Goal: Information Seeking & Learning: Find specific page/section

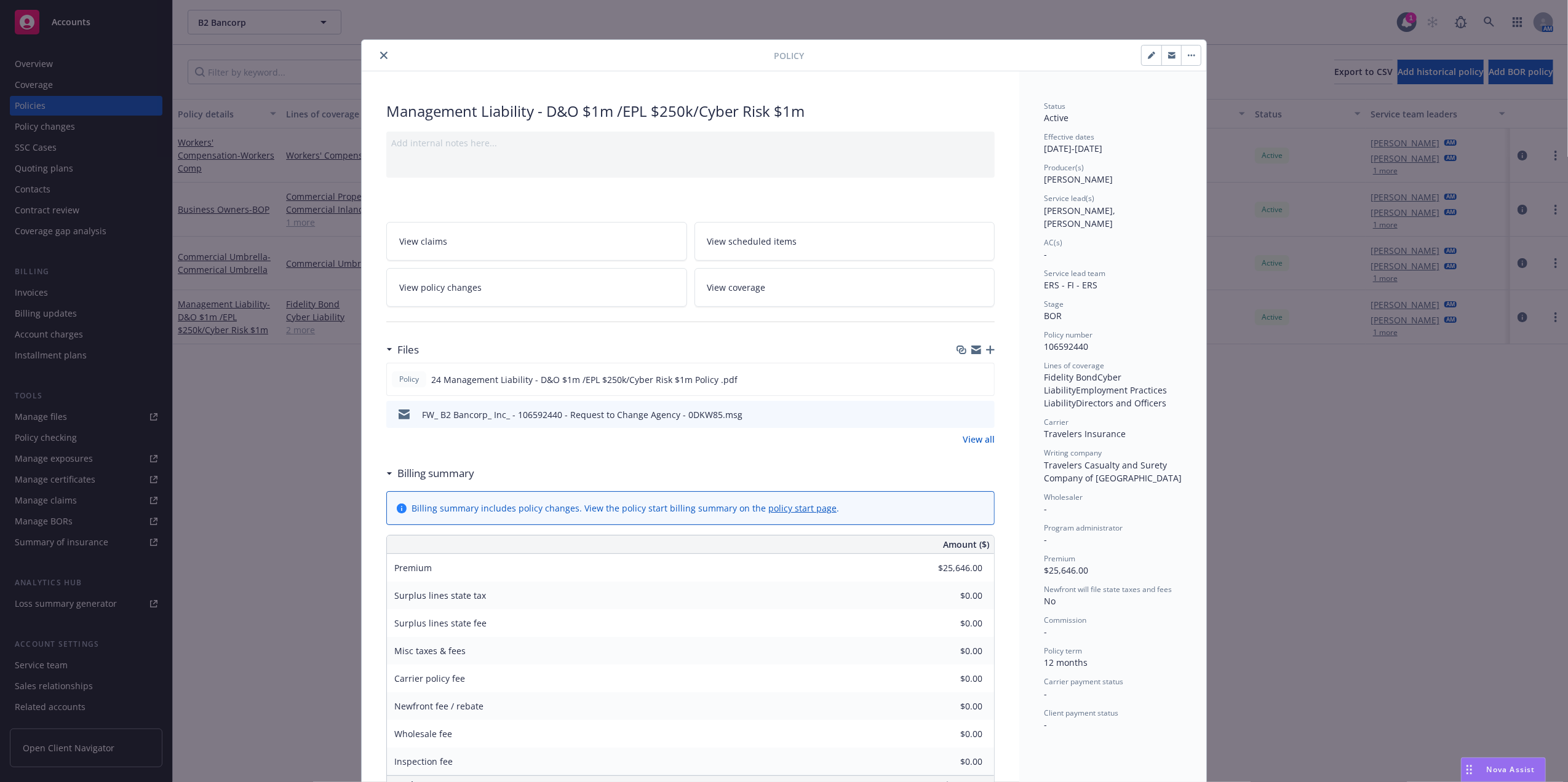
click at [380, 57] on icon "close" at bounding box center [384, 55] width 7 height 7
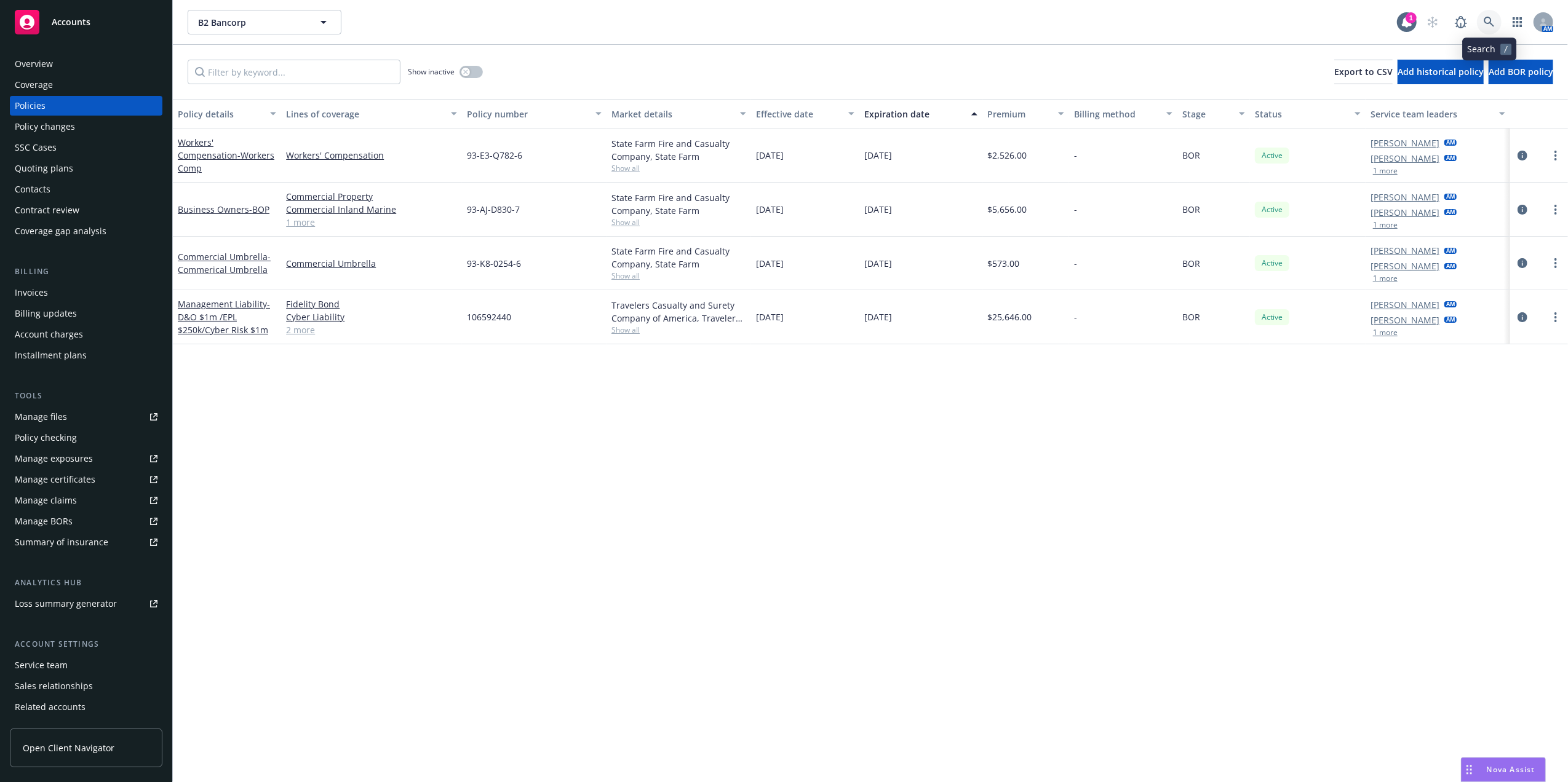
click at [1495, 27] on link at bounding box center [1489, 22] width 24 height 24
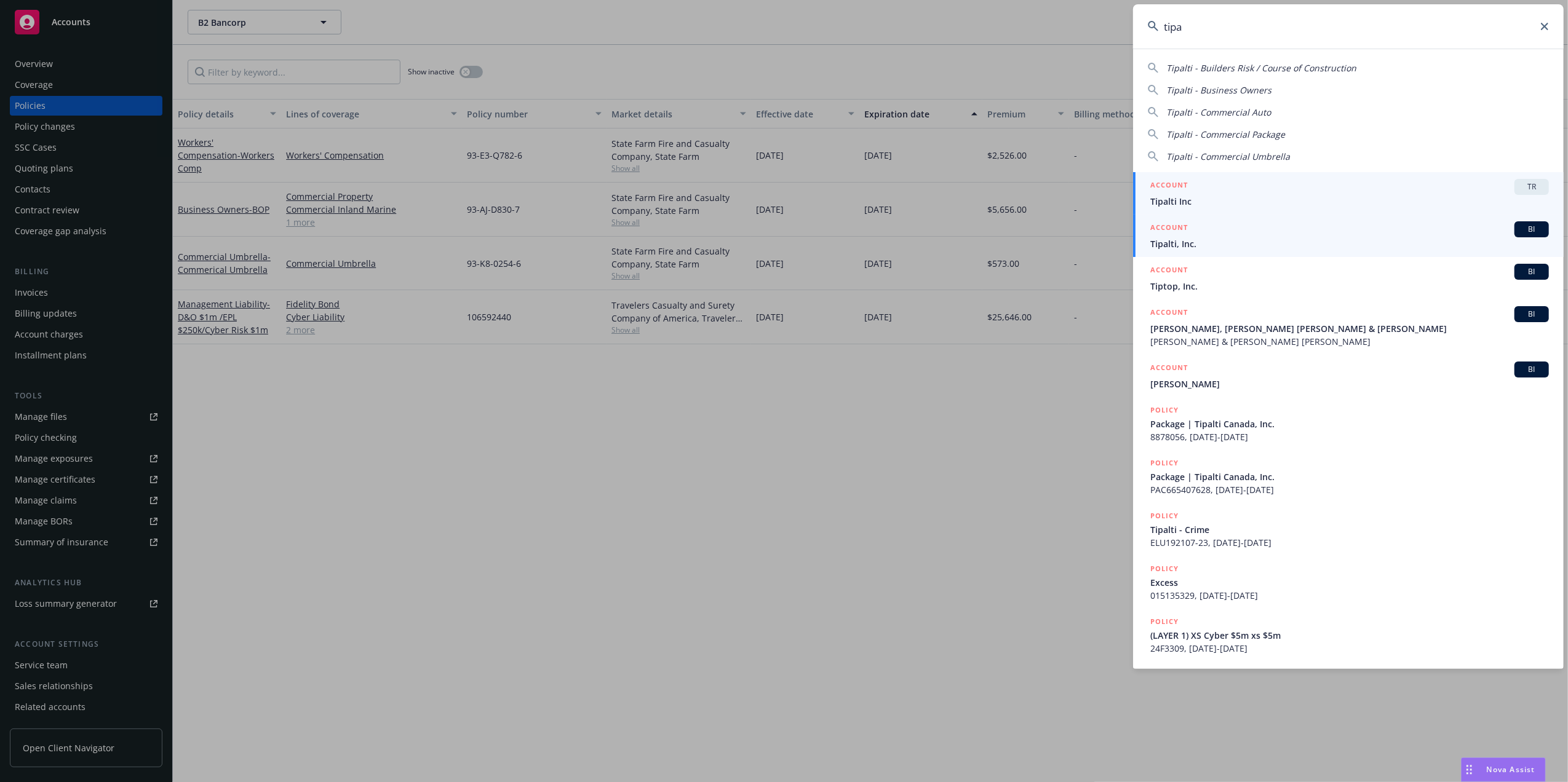
type input "tipa"
click at [1312, 232] on div "ACCOUNT BI" at bounding box center [1349, 229] width 399 height 16
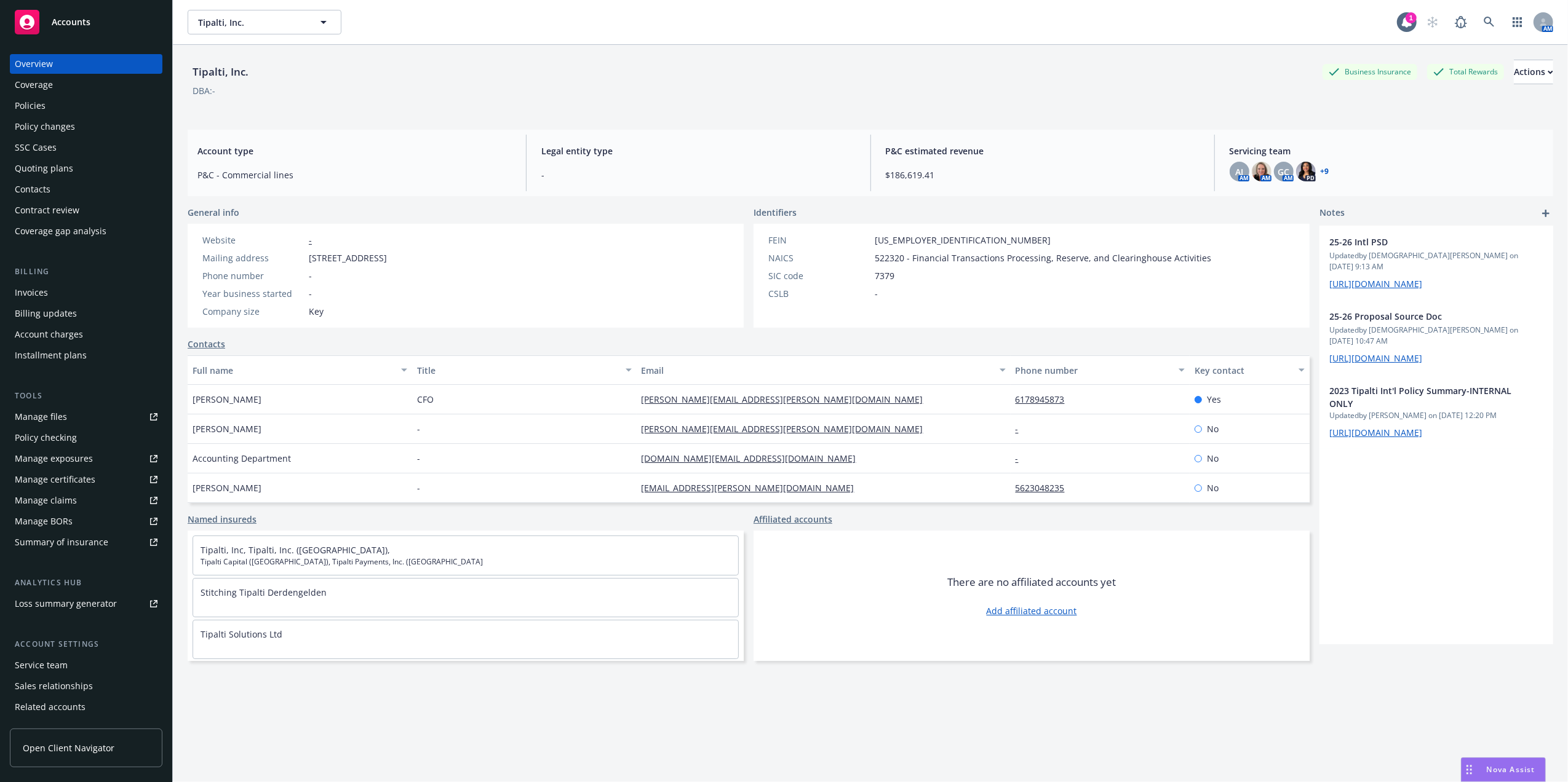
click at [34, 104] on div "Policies" at bounding box center [30, 106] width 31 height 20
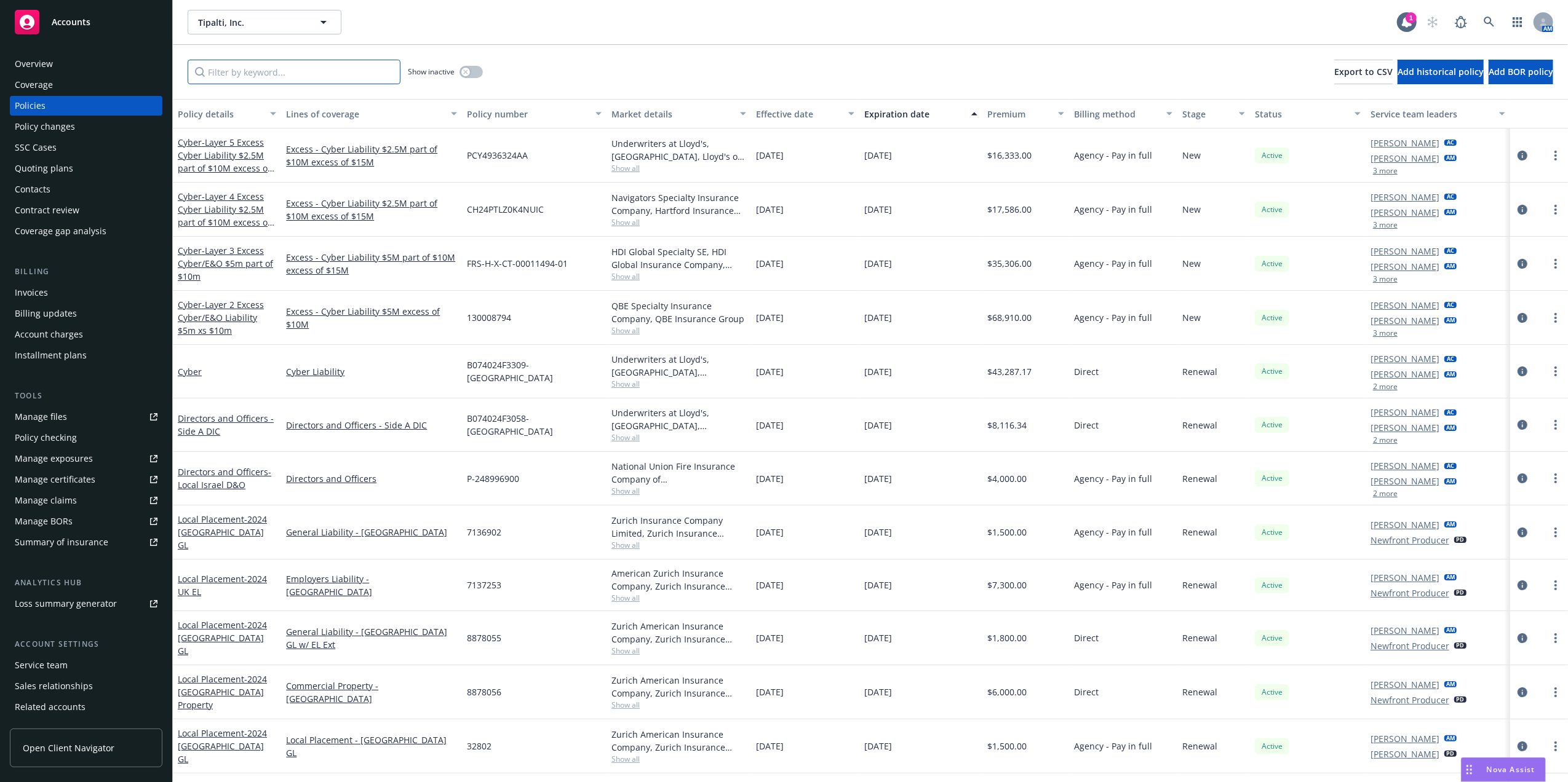
click at [263, 63] on input "Filter by keyword..." at bounding box center [294, 72] width 212 height 24
type input "08/31"
drag, startPoint x: 278, startPoint y: 107, endPoint x: 487, endPoint y: 107, distance: 209.0
click at [486, 107] on div "Policy details Lines of coverage Policy number Market details Effective date Ex…" at bounding box center [871, 114] width 1395 height 30
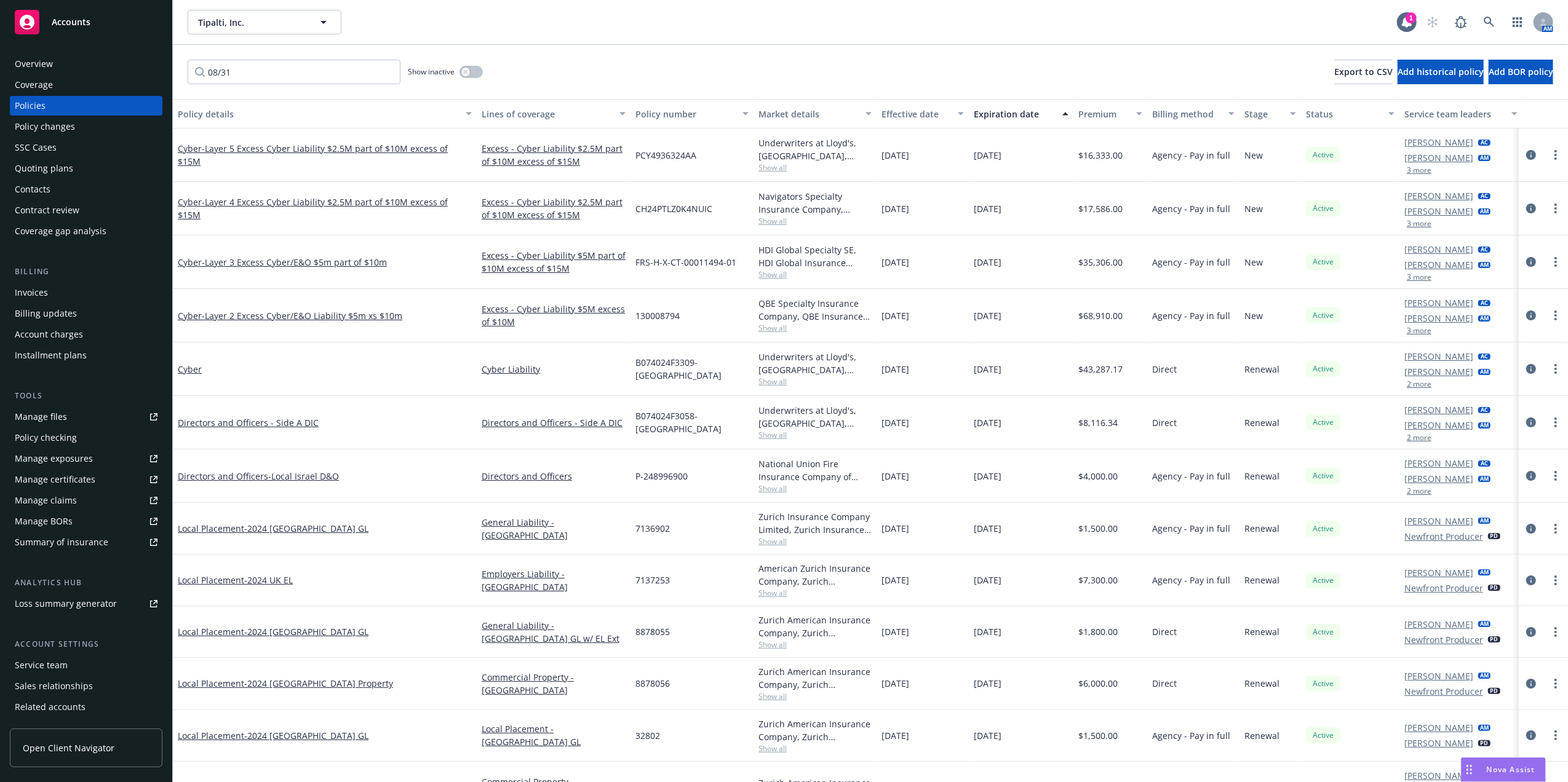
click at [212, 106] on button "Policy details" at bounding box center [325, 114] width 304 height 30
click at [67, 165] on div "Quoting plans" at bounding box center [44, 169] width 59 height 20
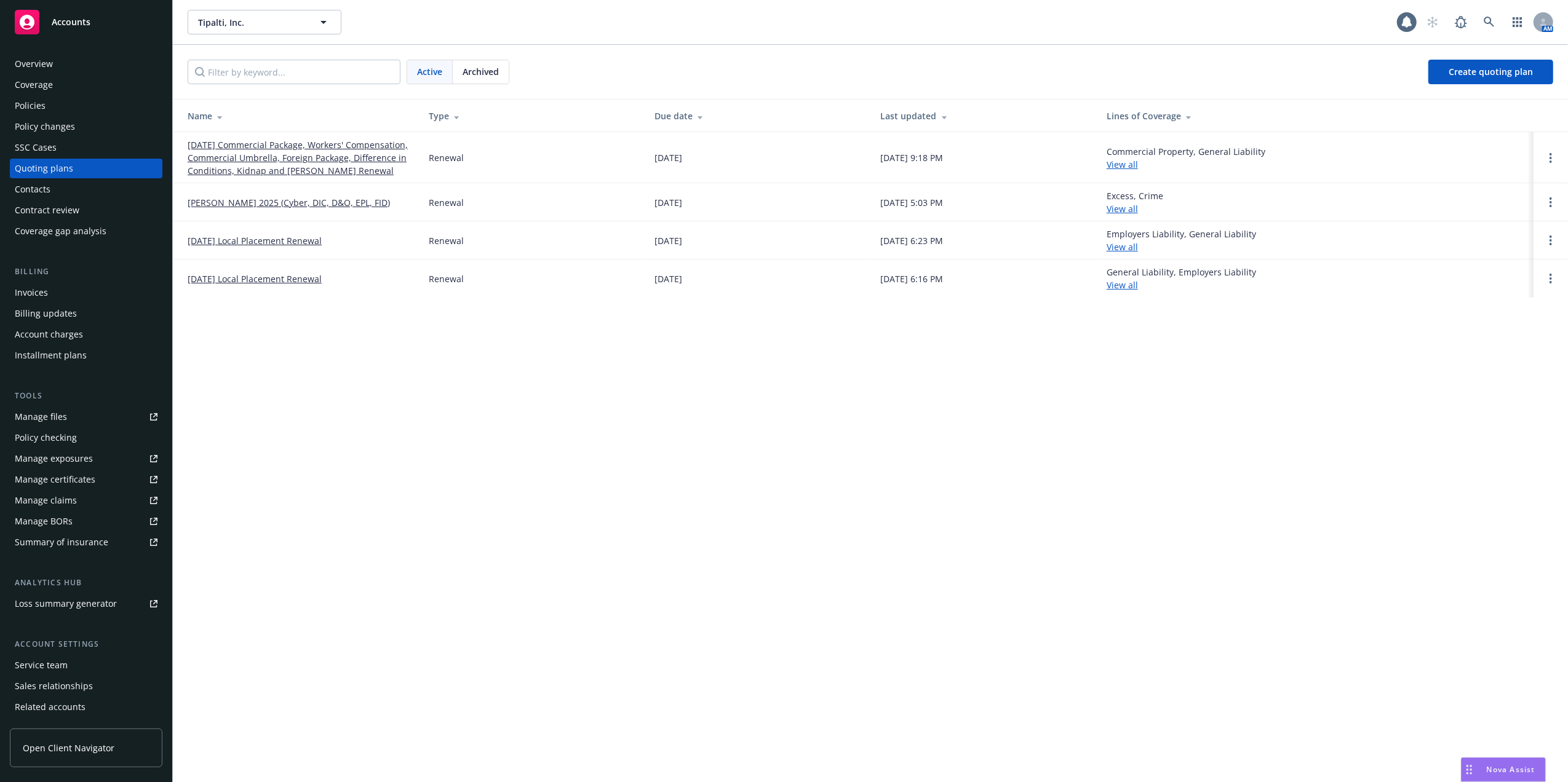
click at [300, 159] on link "08/31/25 Commercial Package, Workers' Compensation, Commercial Umbrella, Foreig…" at bounding box center [298, 157] width 221 height 38
click at [331, 209] on link "[PERSON_NAME] 2025 (Cyber, DIC, D&O, EPL, FID)" at bounding box center [289, 202] width 203 height 13
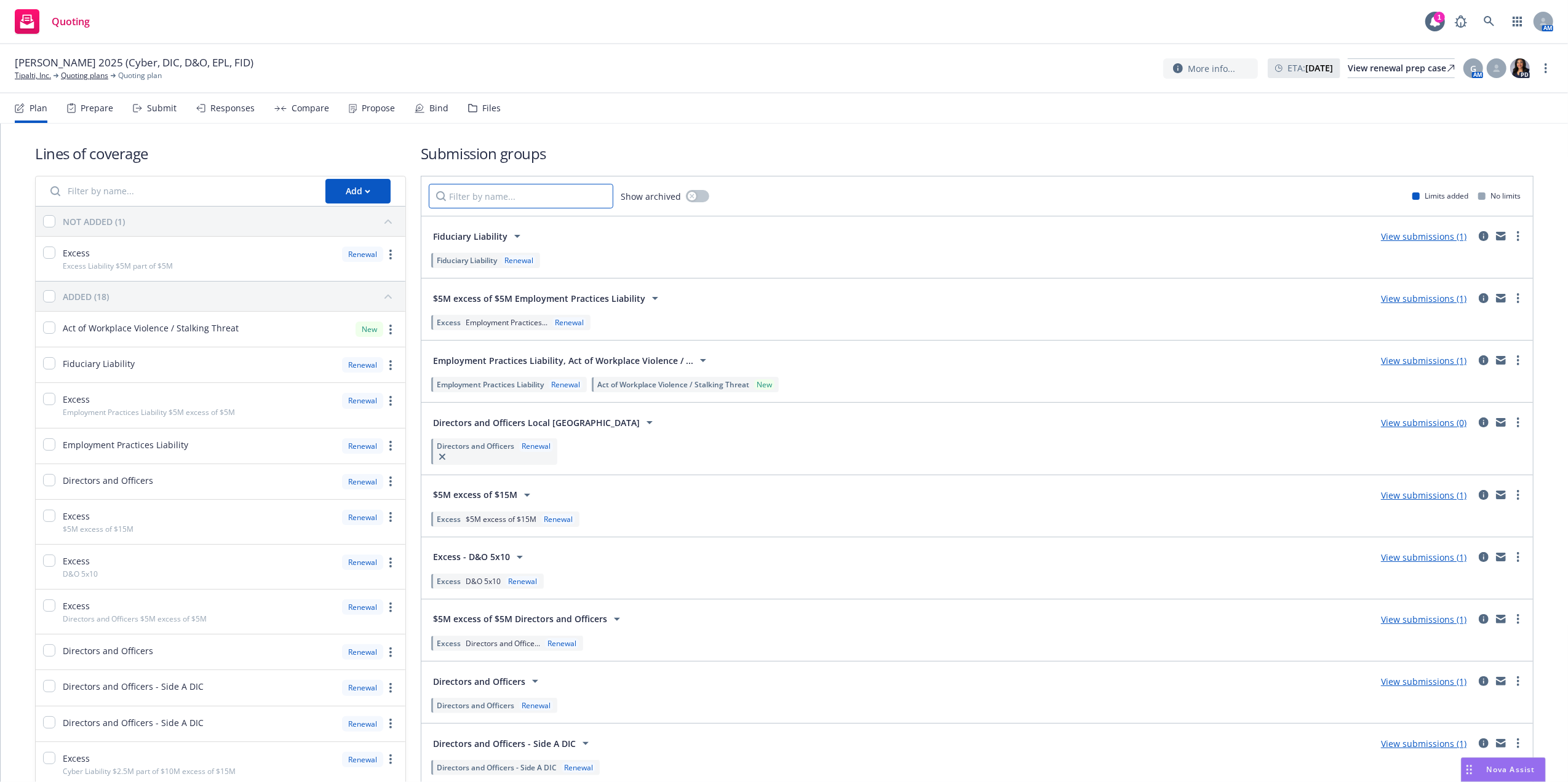
click at [567, 202] on input "Filter by name..." at bounding box center [521, 196] width 184 height 24
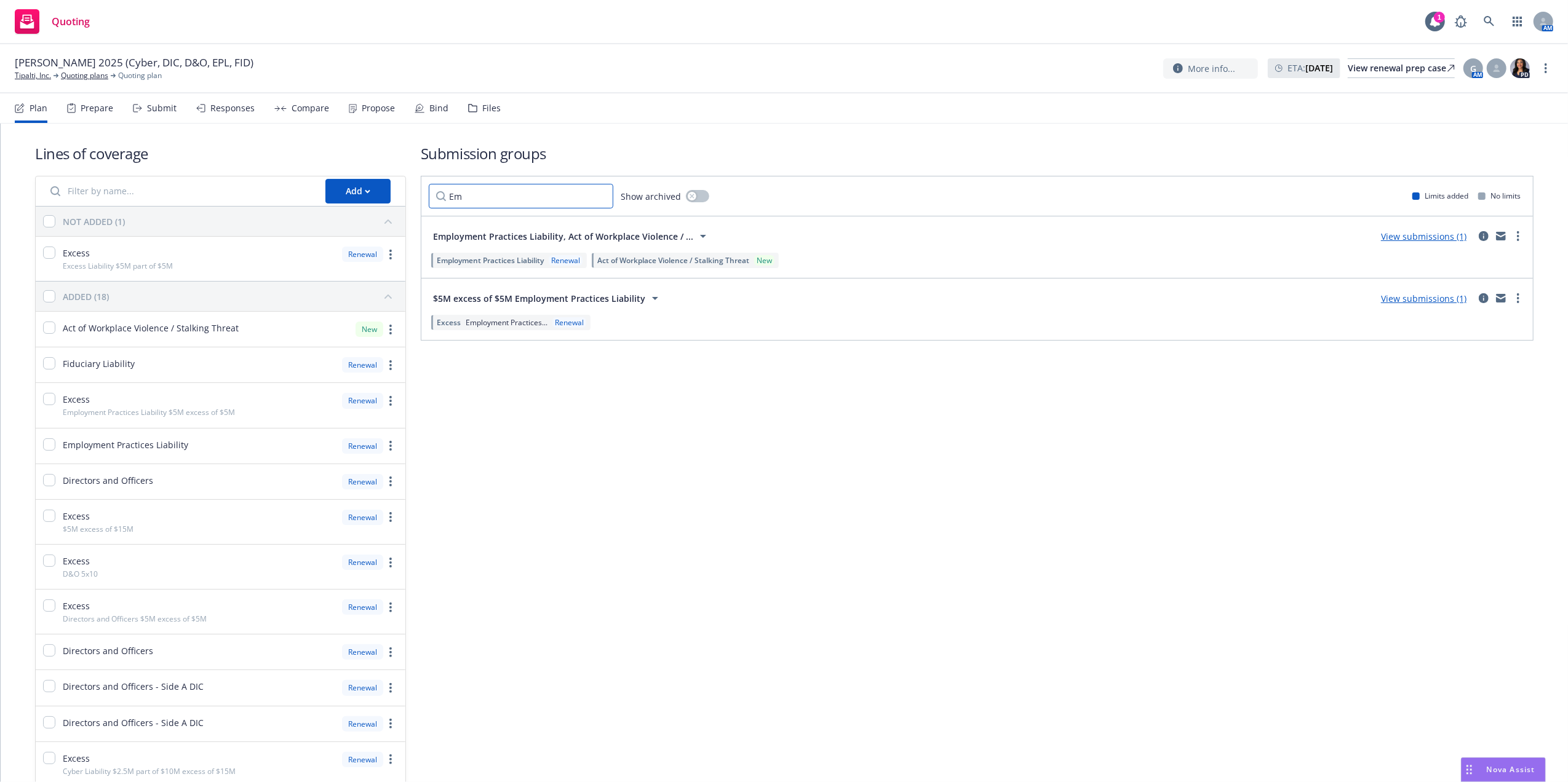
type input "E"
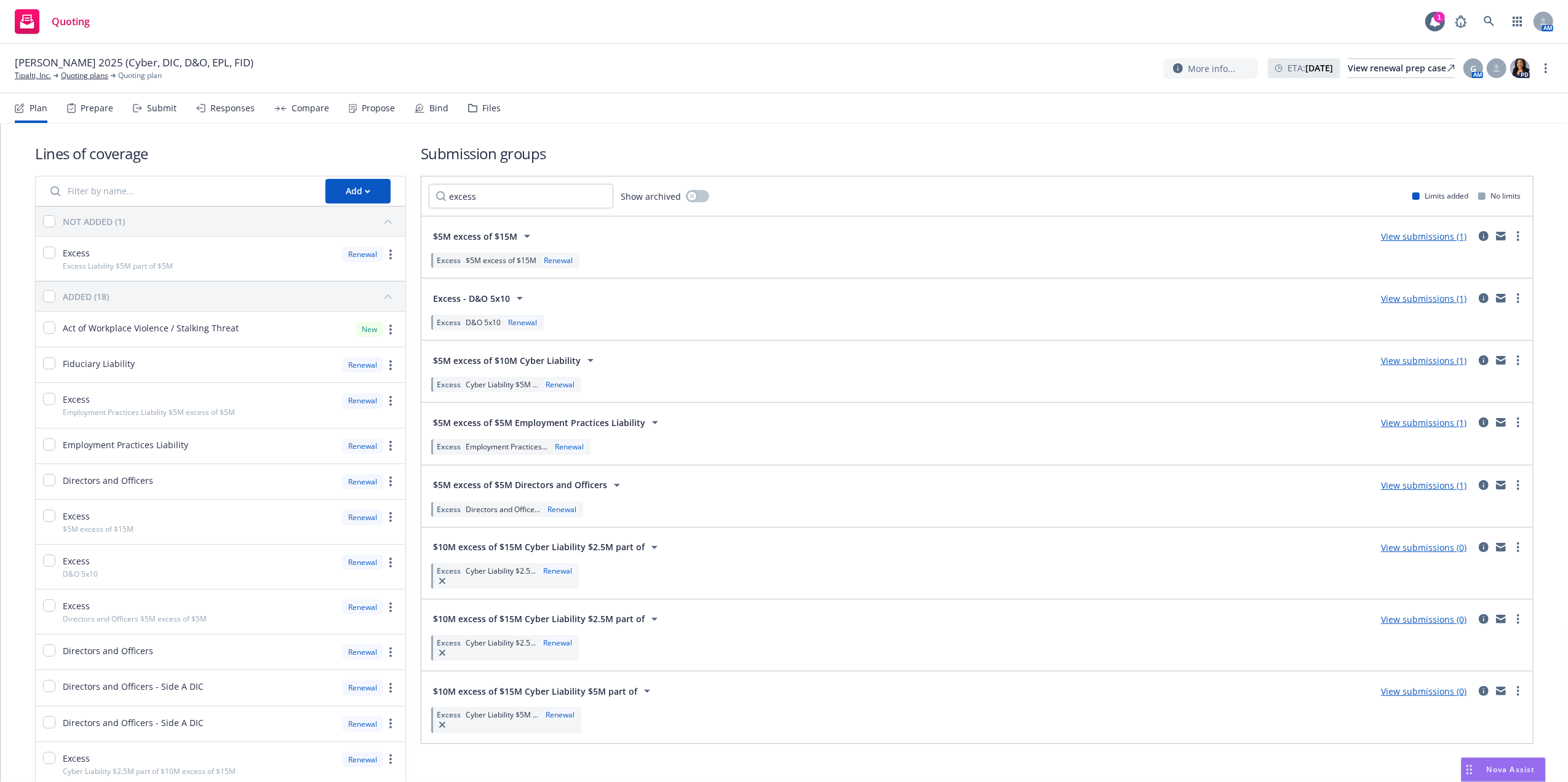
click at [497, 232] on span "$5M excess of $15M" at bounding box center [475, 236] width 84 height 13
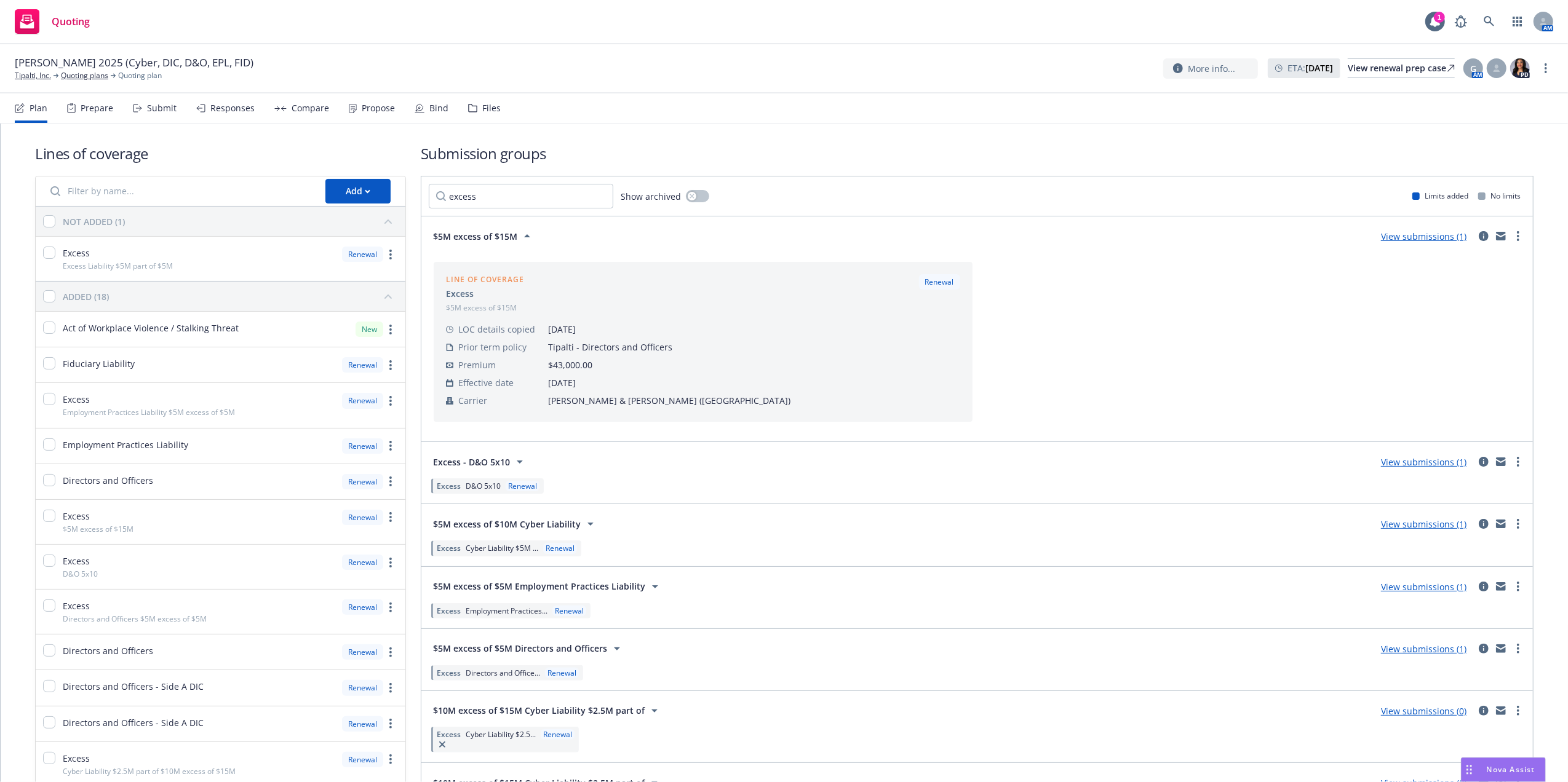
click at [497, 230] on span "$5M excess of $15M" at bounding box center [475, 236] width 84 height 13
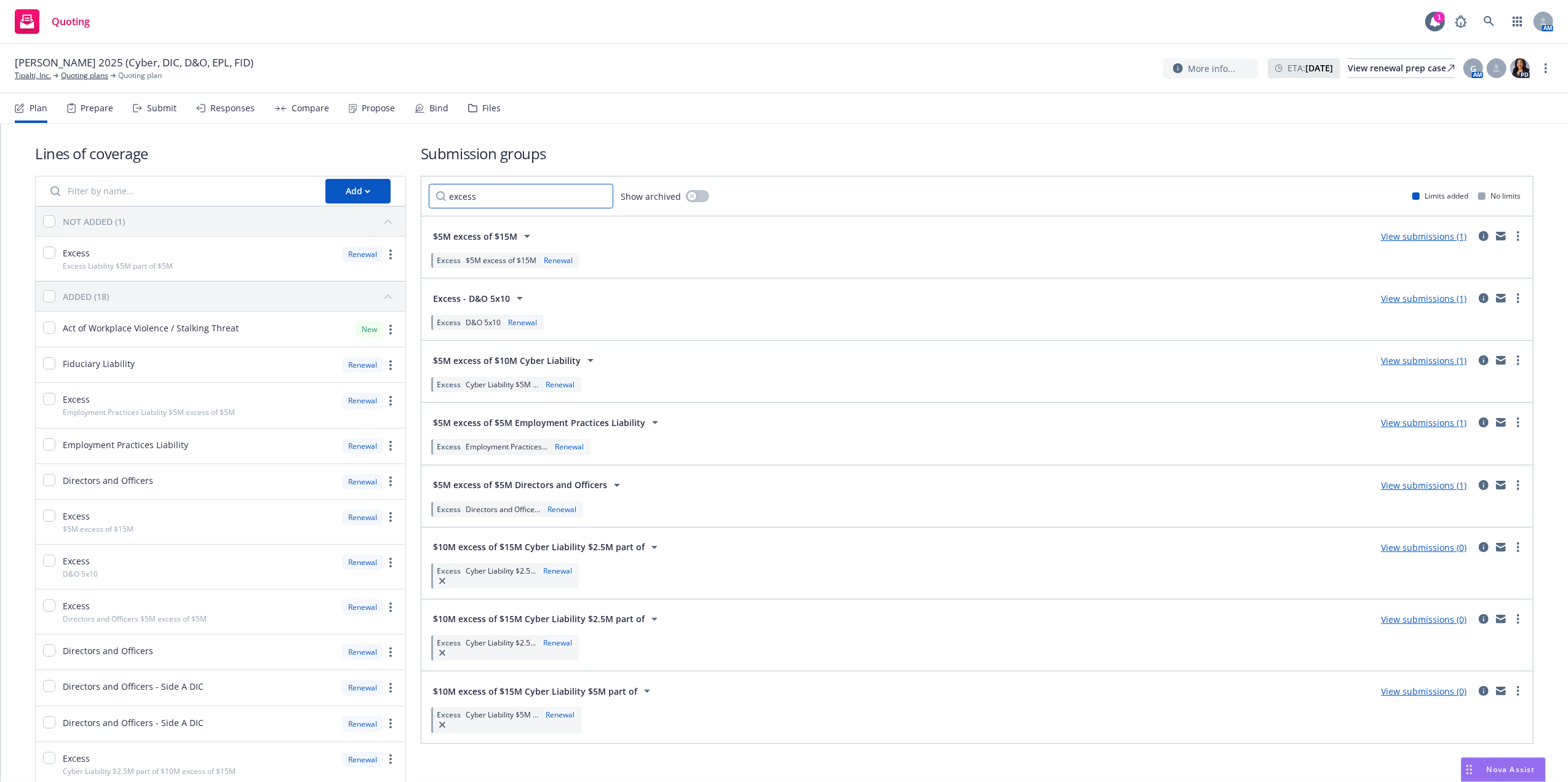
click at [546, 200] on input "excess" at bounding box center [521, 196] width 184 height 24
click at [545, 200] on input "excess" at bounding box center [521, 196] width 184 height 24
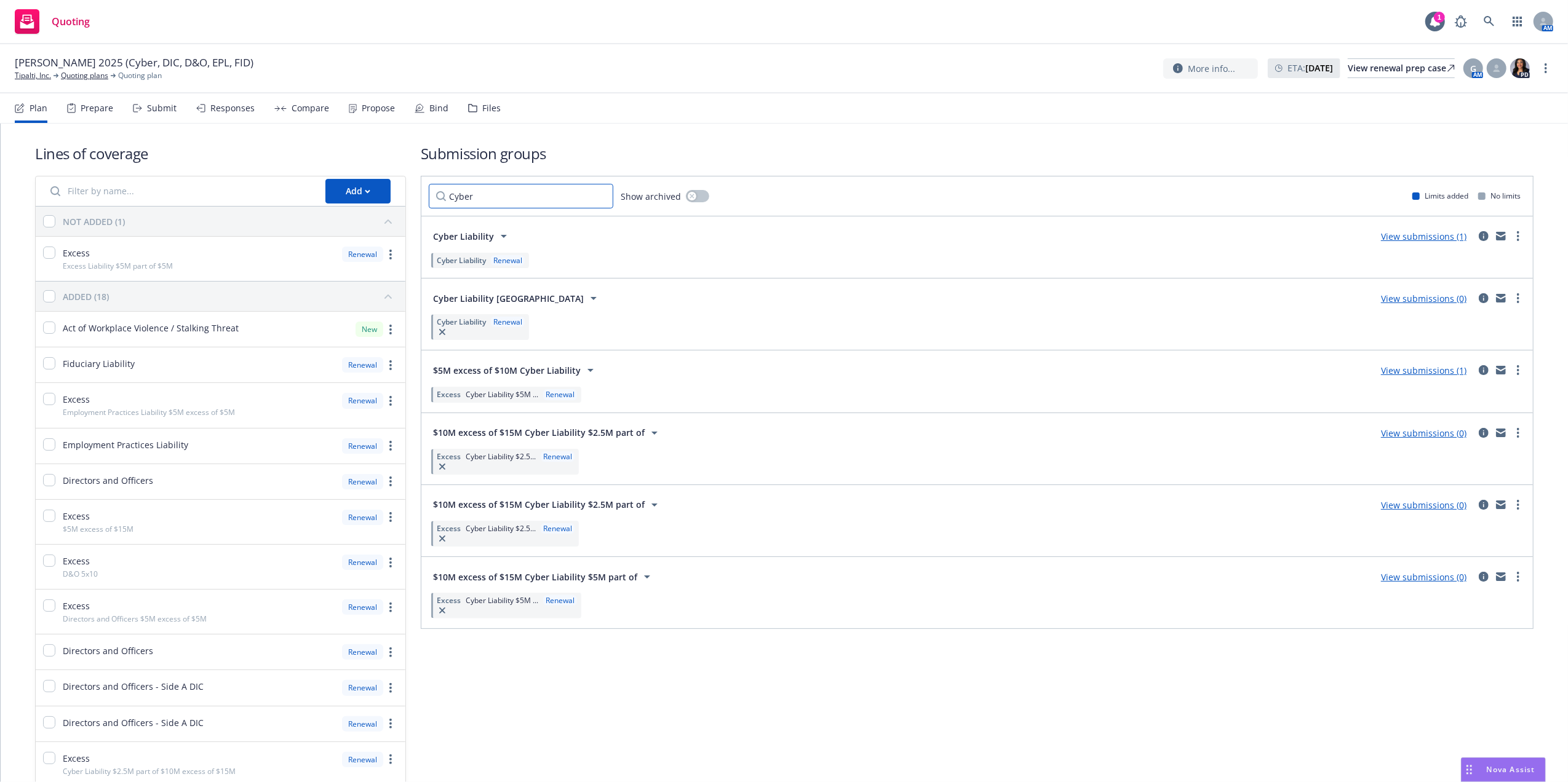
click at [473, 197] on input "Cyber" at bounding box center [521, 196] width 184 height 24
type input "Cyber"
click at [38, 73] on link "Tipalti, Inc." at bounding box center [33, 75] width 37 height 11
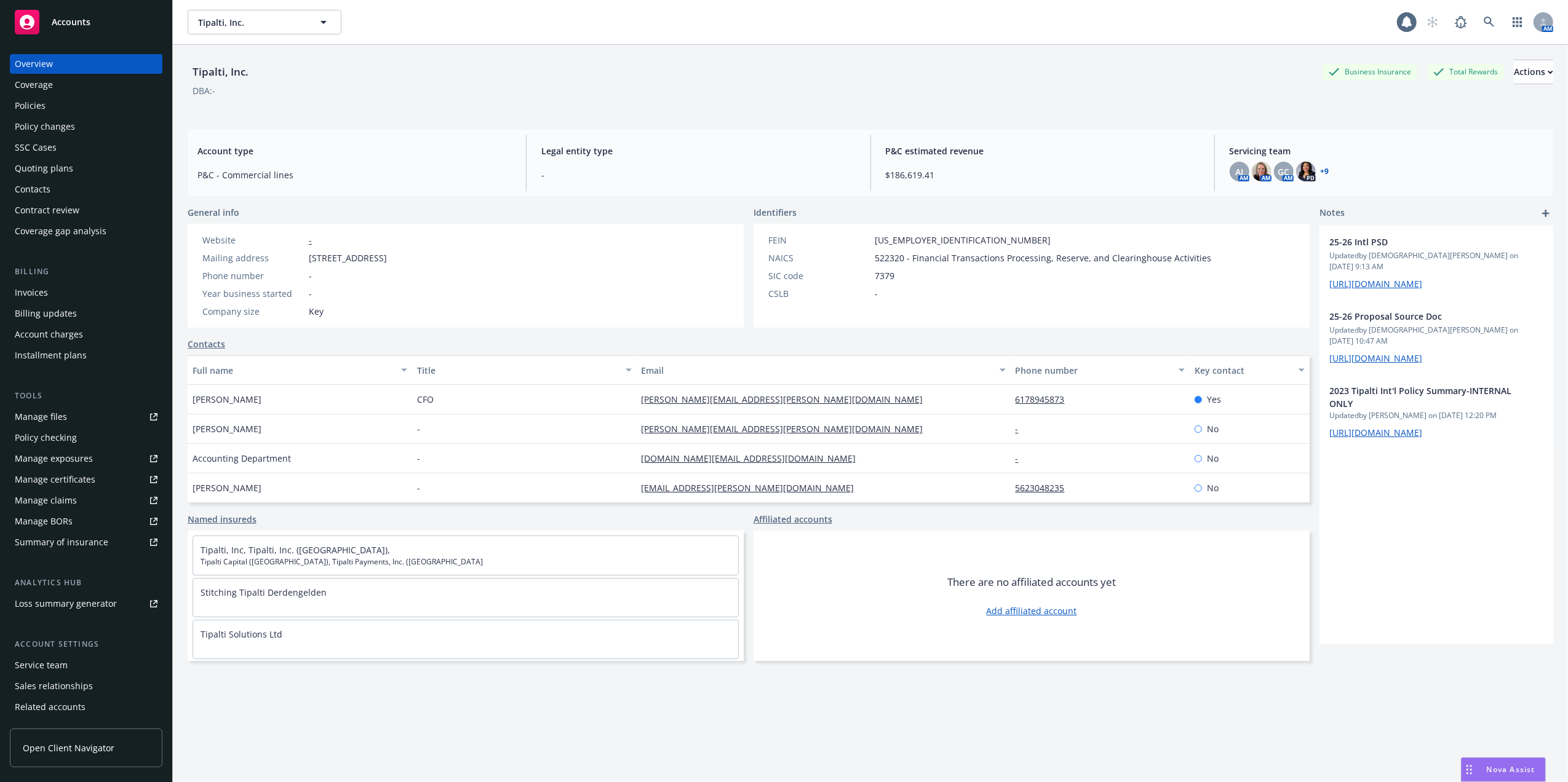
click at [65, 101] on div "Policies" at bounding box center [86, 106] width 142 height 20
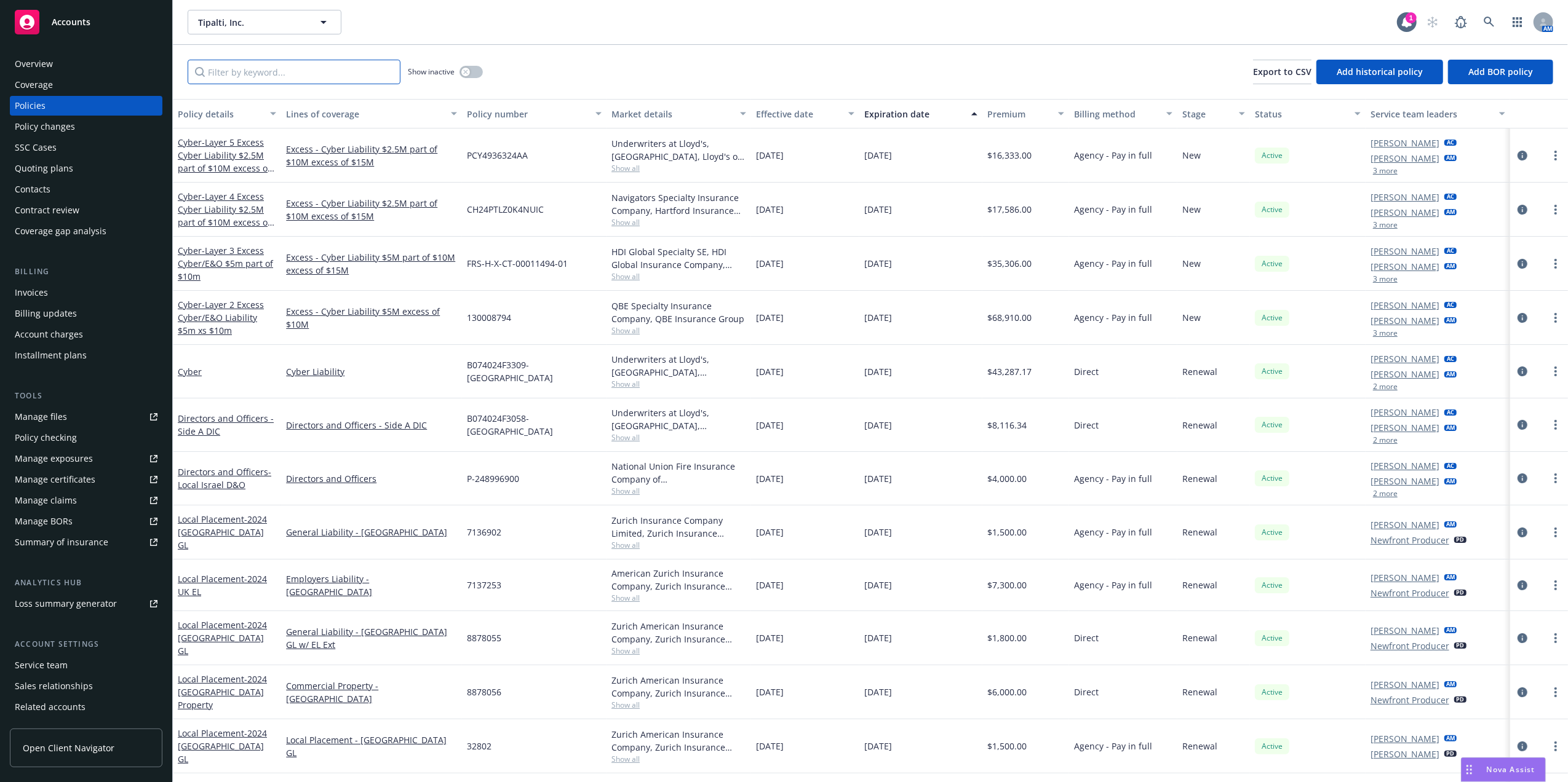
click at [292, 67] on input "Filter by keyword..." at bounding box center [294, 72] width 212 height 24
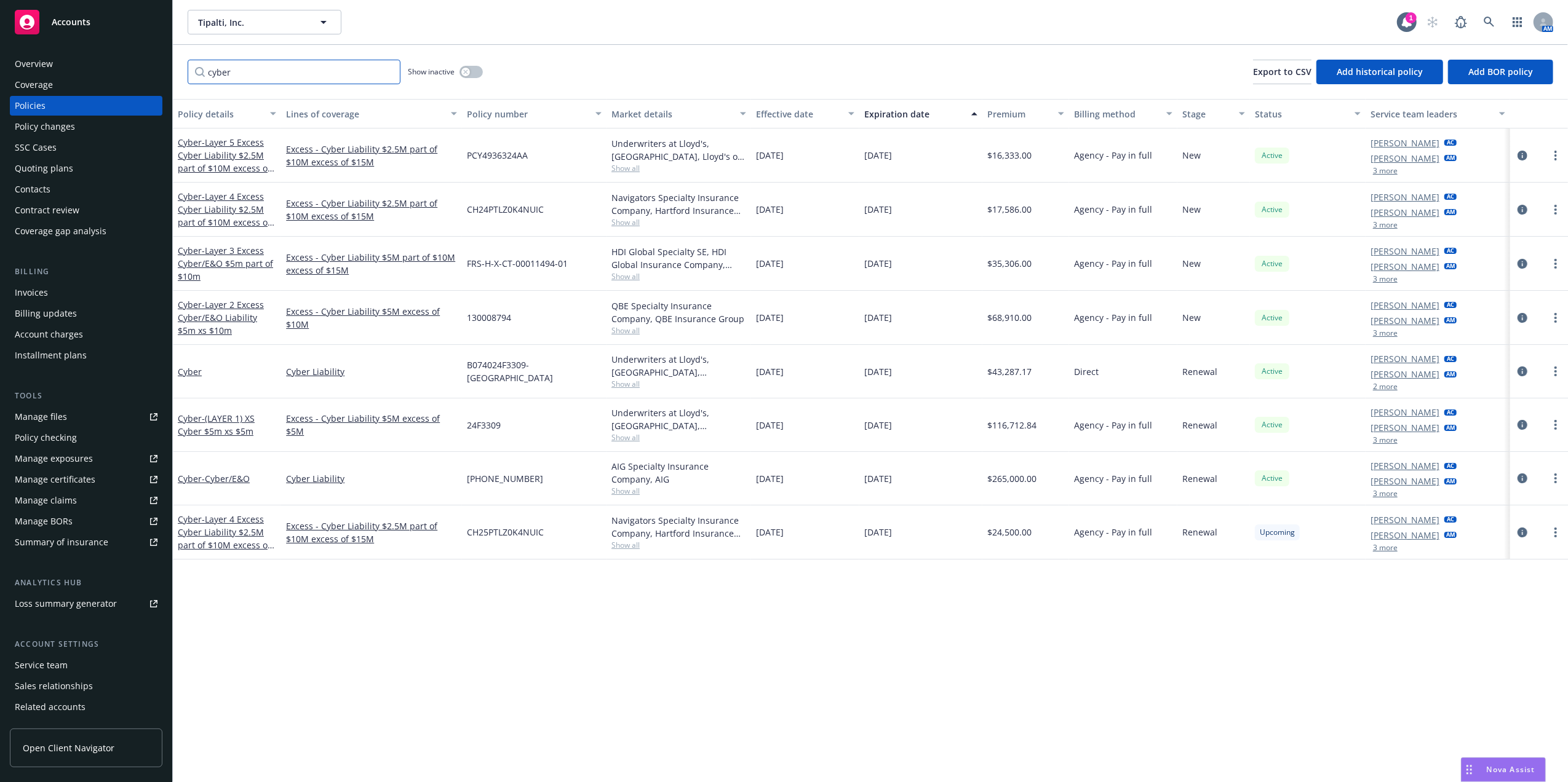
type input "cyber"
click at [921, 116] on div "Expiration date" at bounding box center [914, 114] width 100 height 13
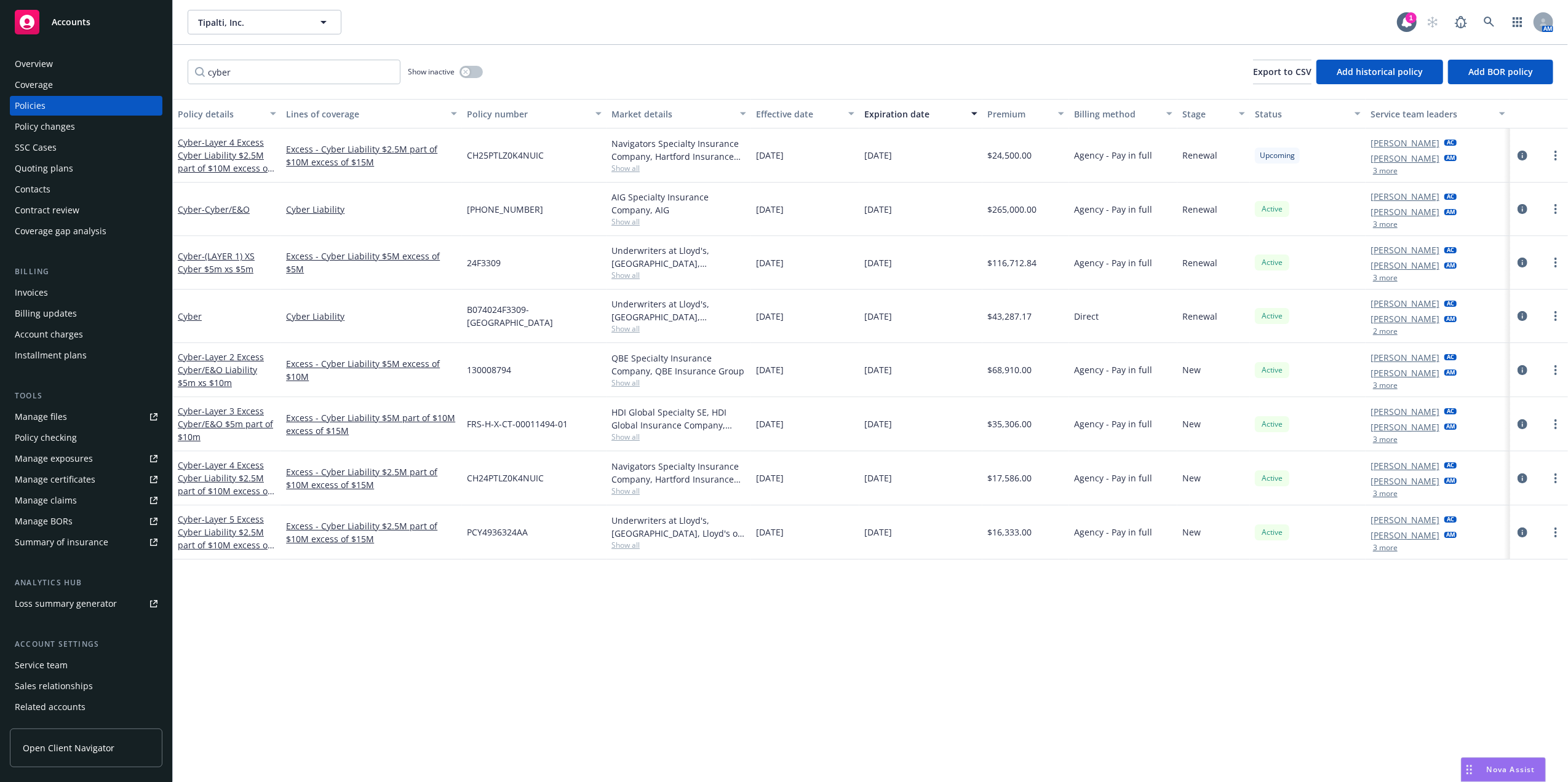
click at [210, 103] on button "Policy details" at bounding box center [227, 114] width 108 height 30
click at [211, 104] on button "Policy details" at bounding box center [227, 114] width 108 height 30
click at [211, 114] on div "Policy details" at bounding box center [219, 114] width 85 height 13
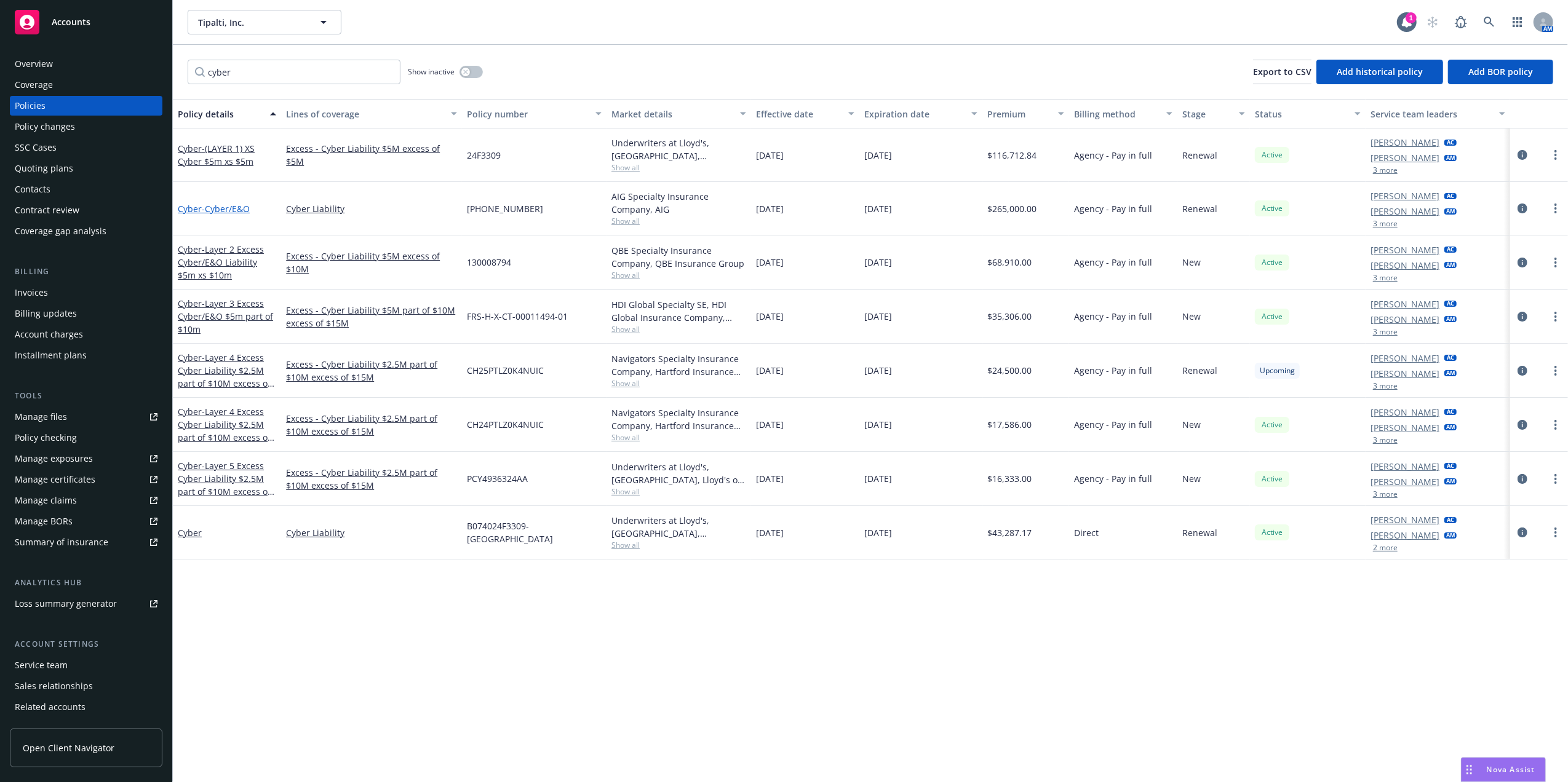
click at [219, 211] on span "- Cyber/E&O" at bounding box center [225, 208] width 48 height 11
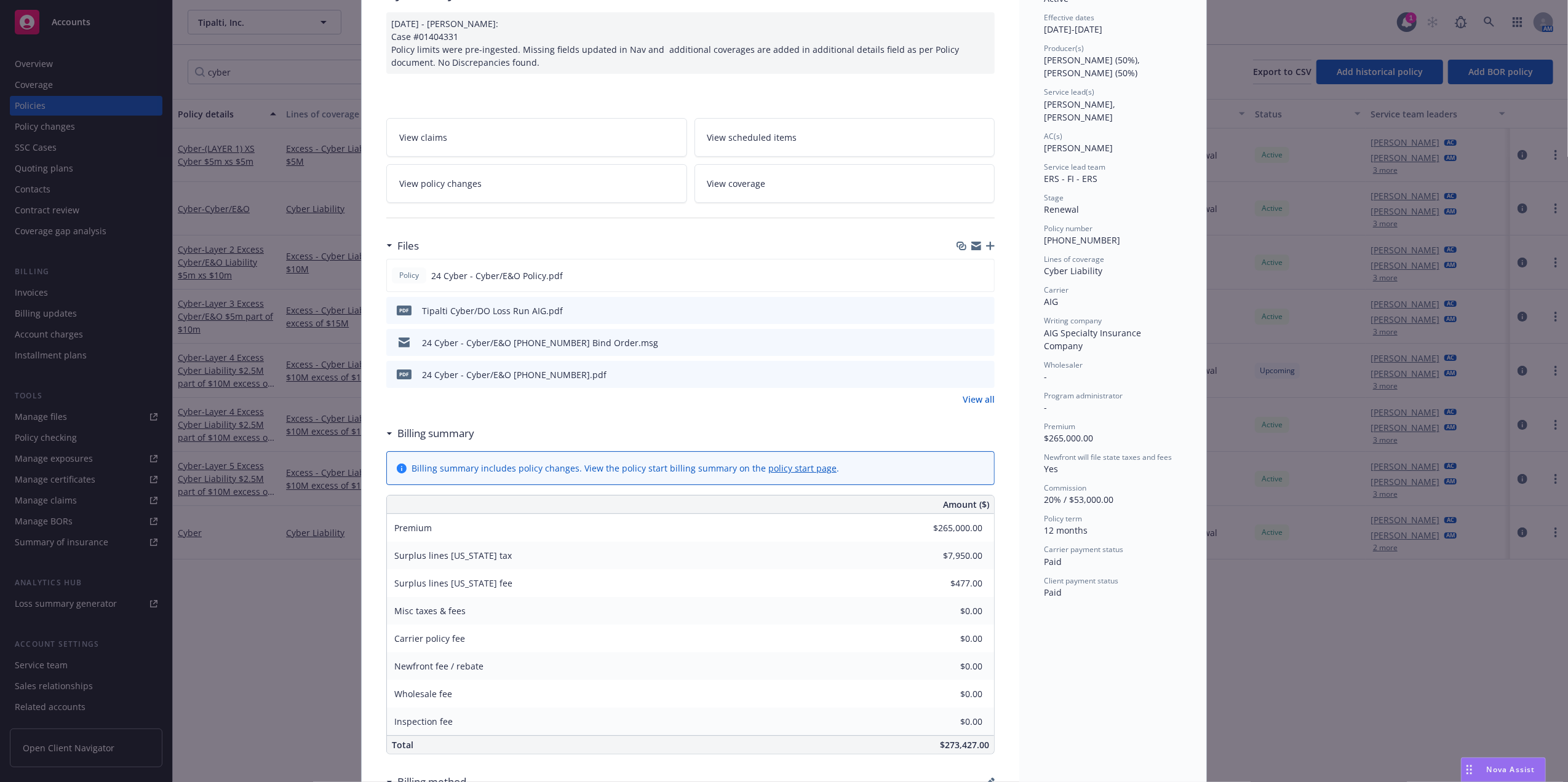
scroll to position [127, 0]
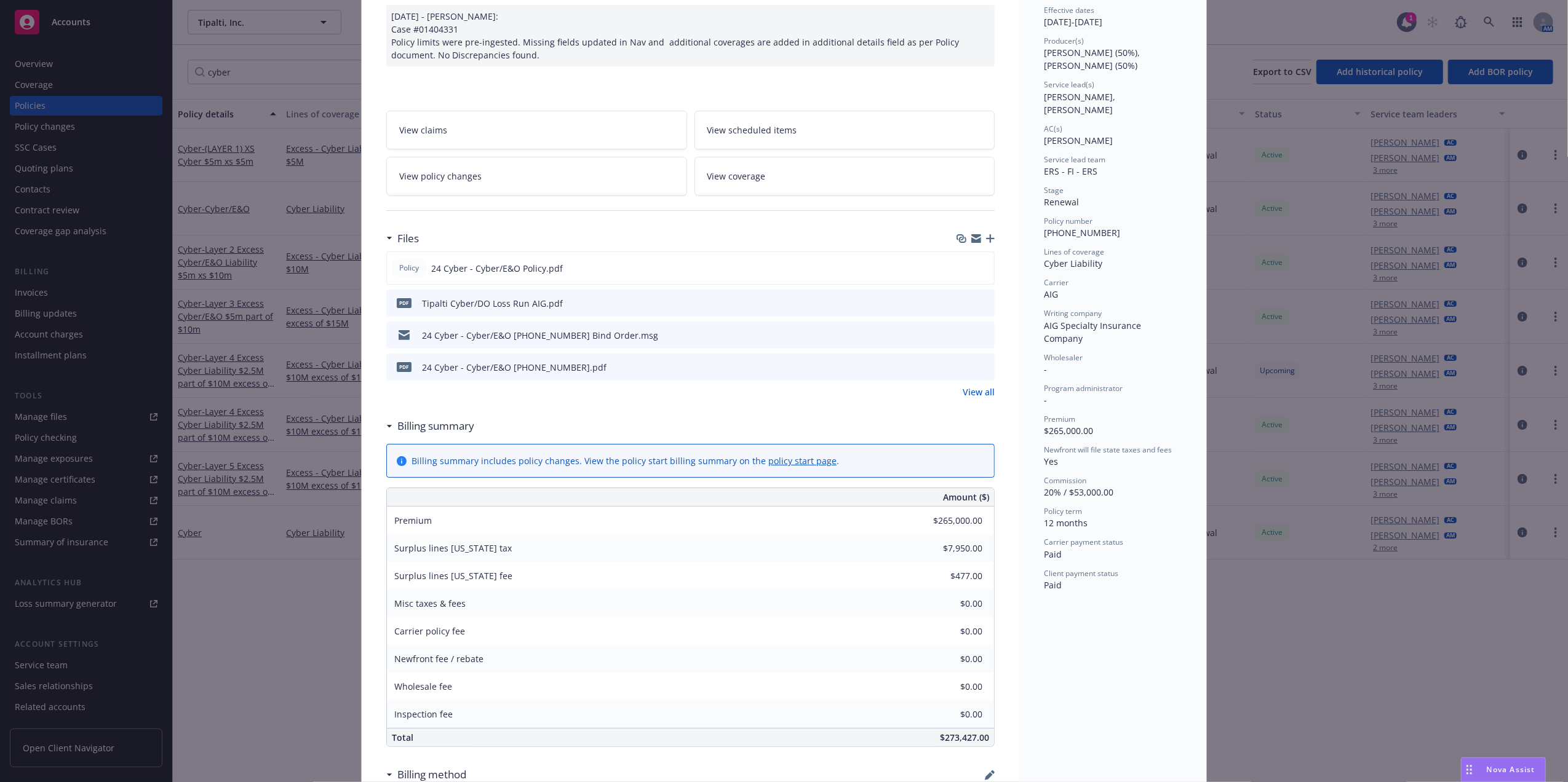
click at [1044, 487] on span "20% / $53,000.00" at bounding box center [1079, 492] width 70 height 11
copy span "20"
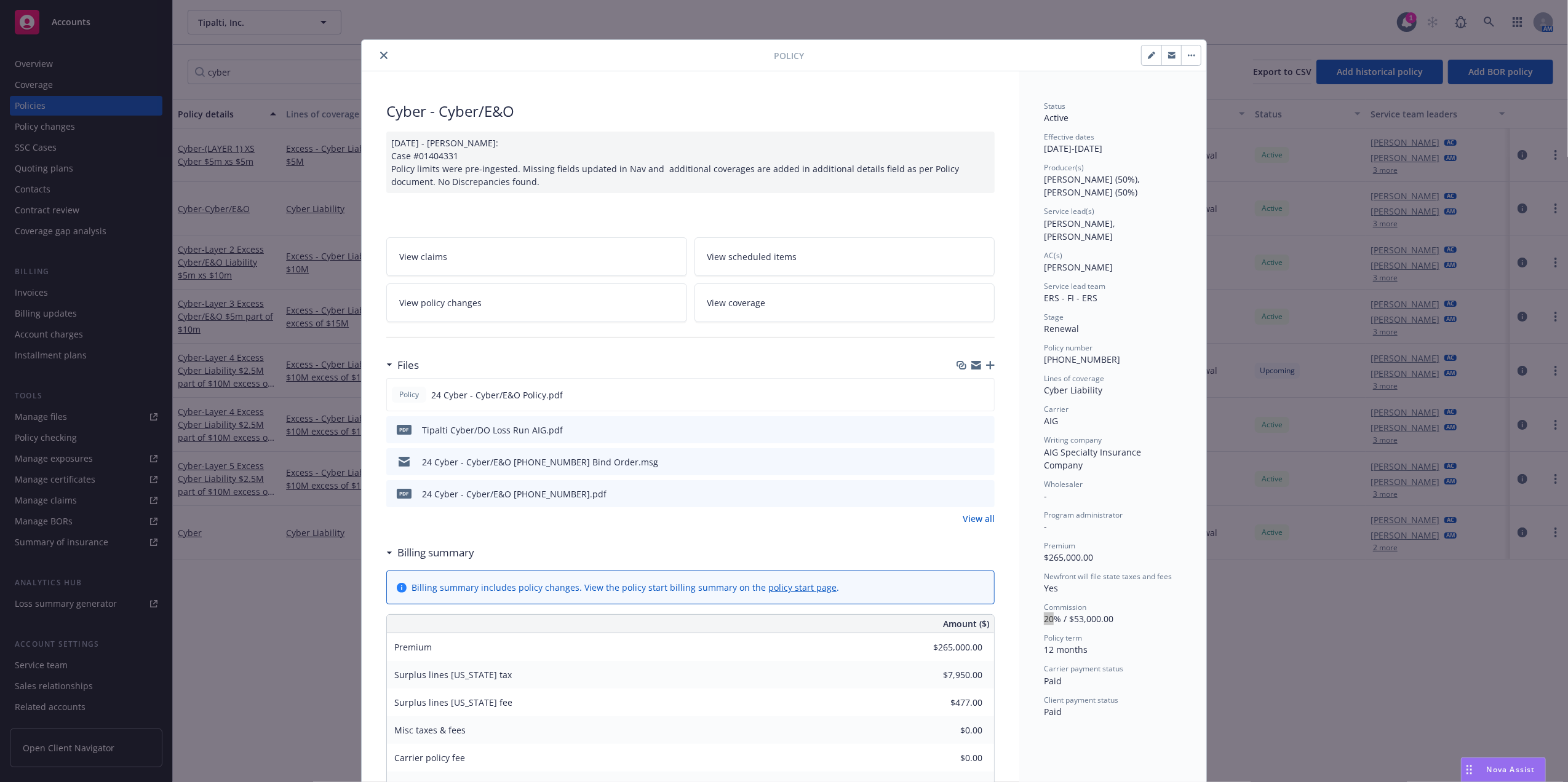
click at [377, 51] on button "close" at bounding box center [384, 55] width 15 height 15
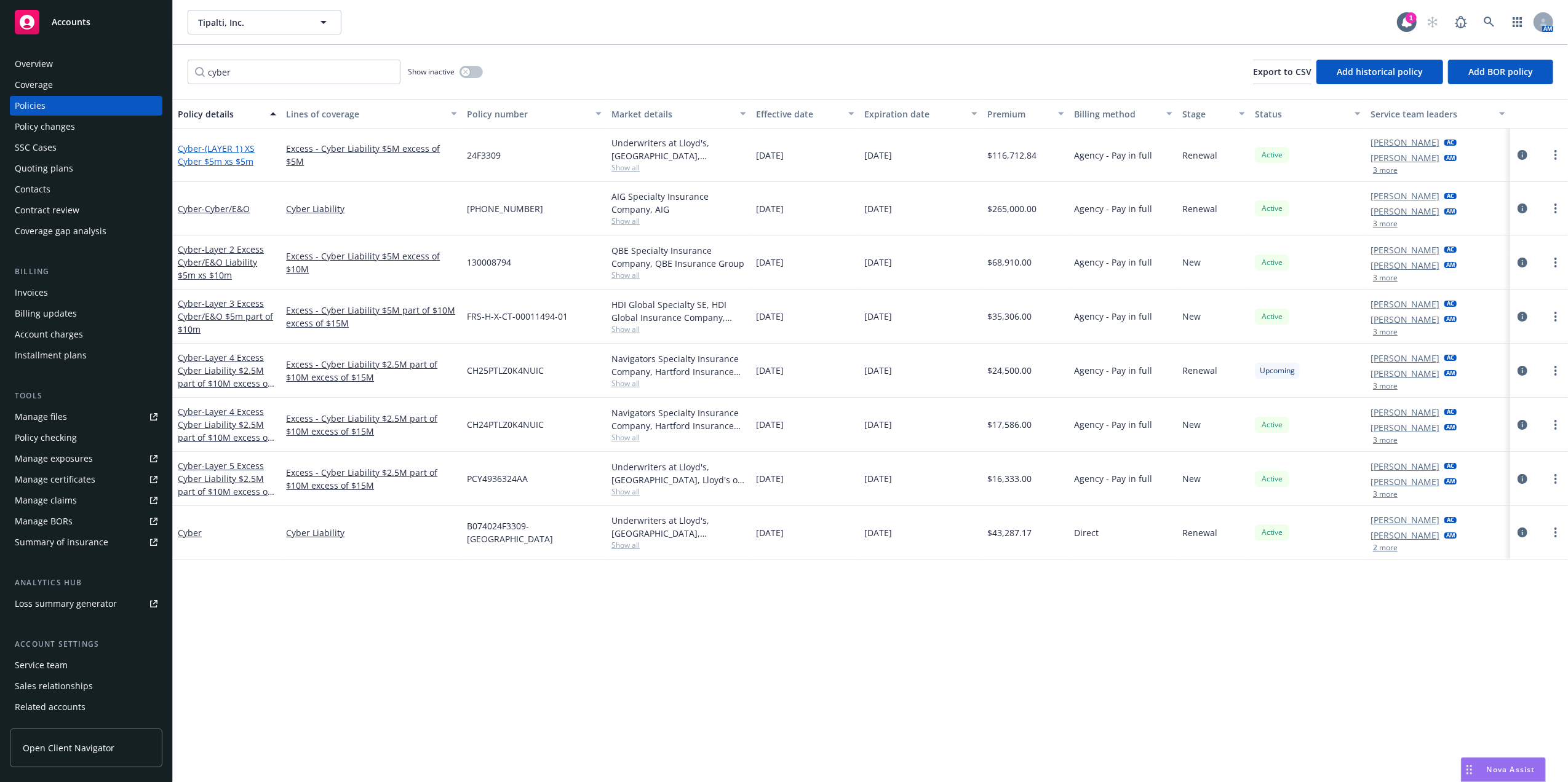
click at [222, 159] on span "- (LAYER 1) XS Cyber $5m xs $5m" at bounding box center [216, 155] width 77 height 24
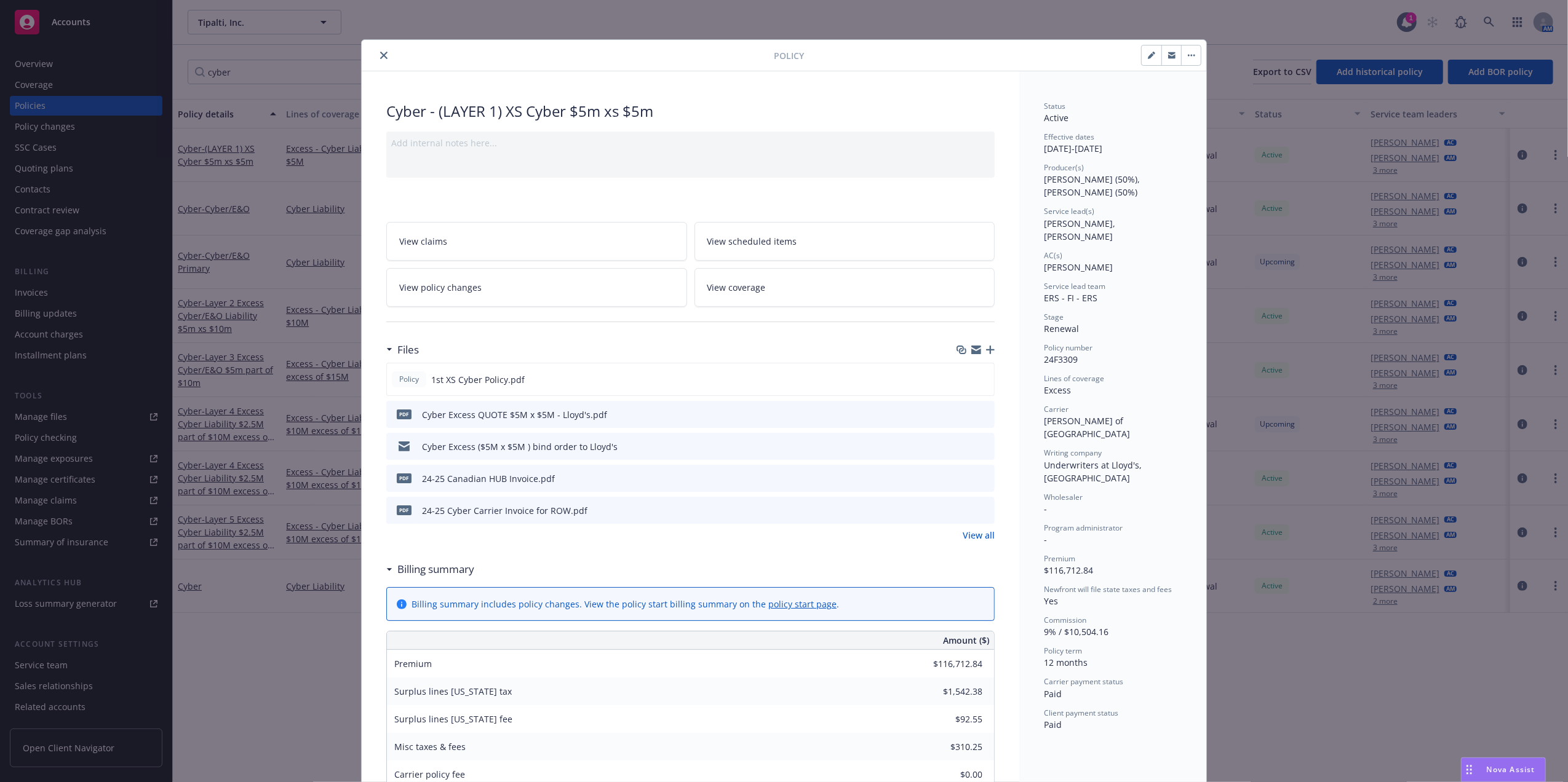
click at [380, 57] on icon "close" at bounding box center [384, 55] width 7 height 7
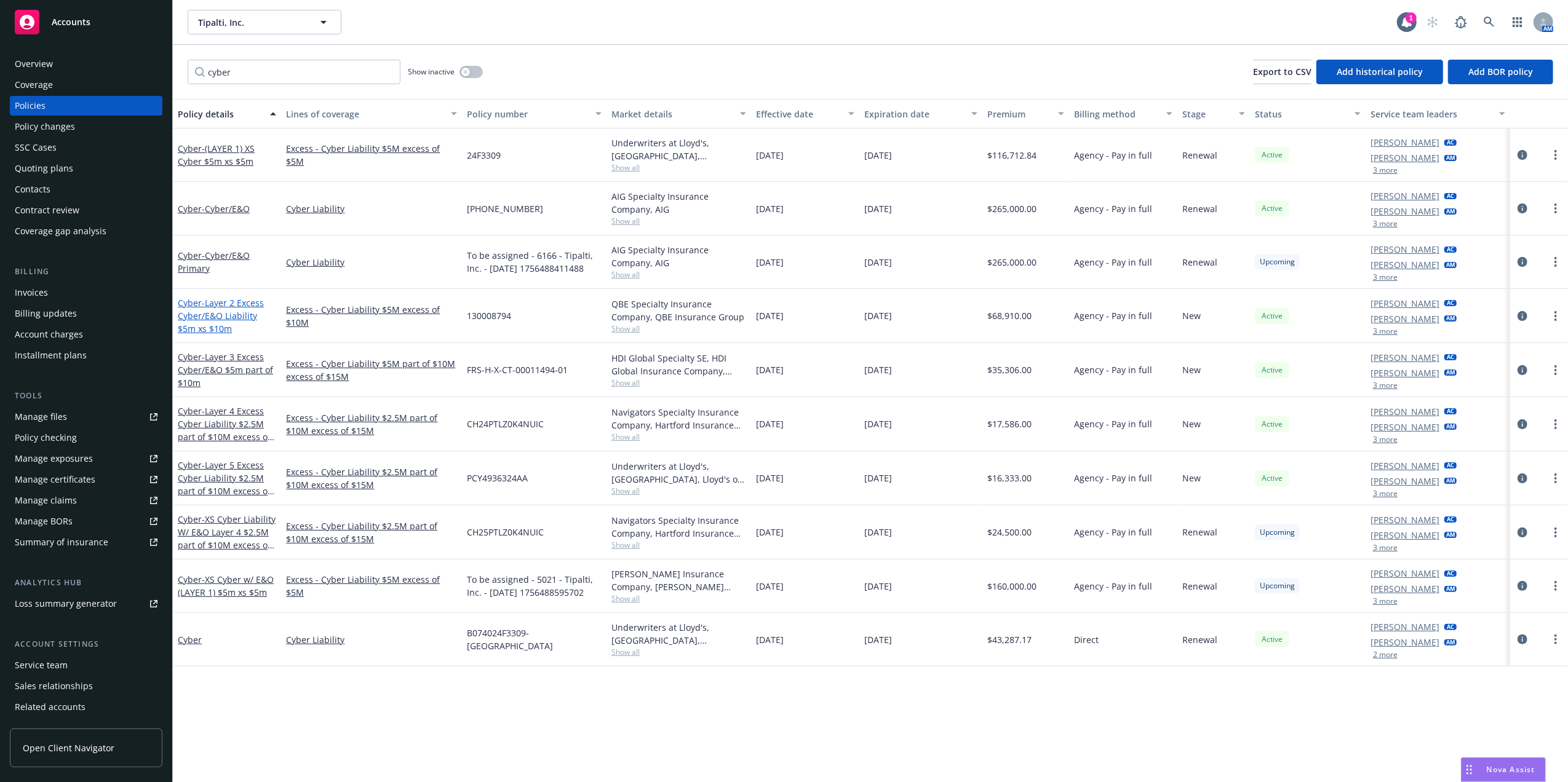
click at [233, 315] on span "- Layer 2 Excess Cyber/E&O Liability $5m xs $10m" at bounding box center [220, 315] width 87 height 38
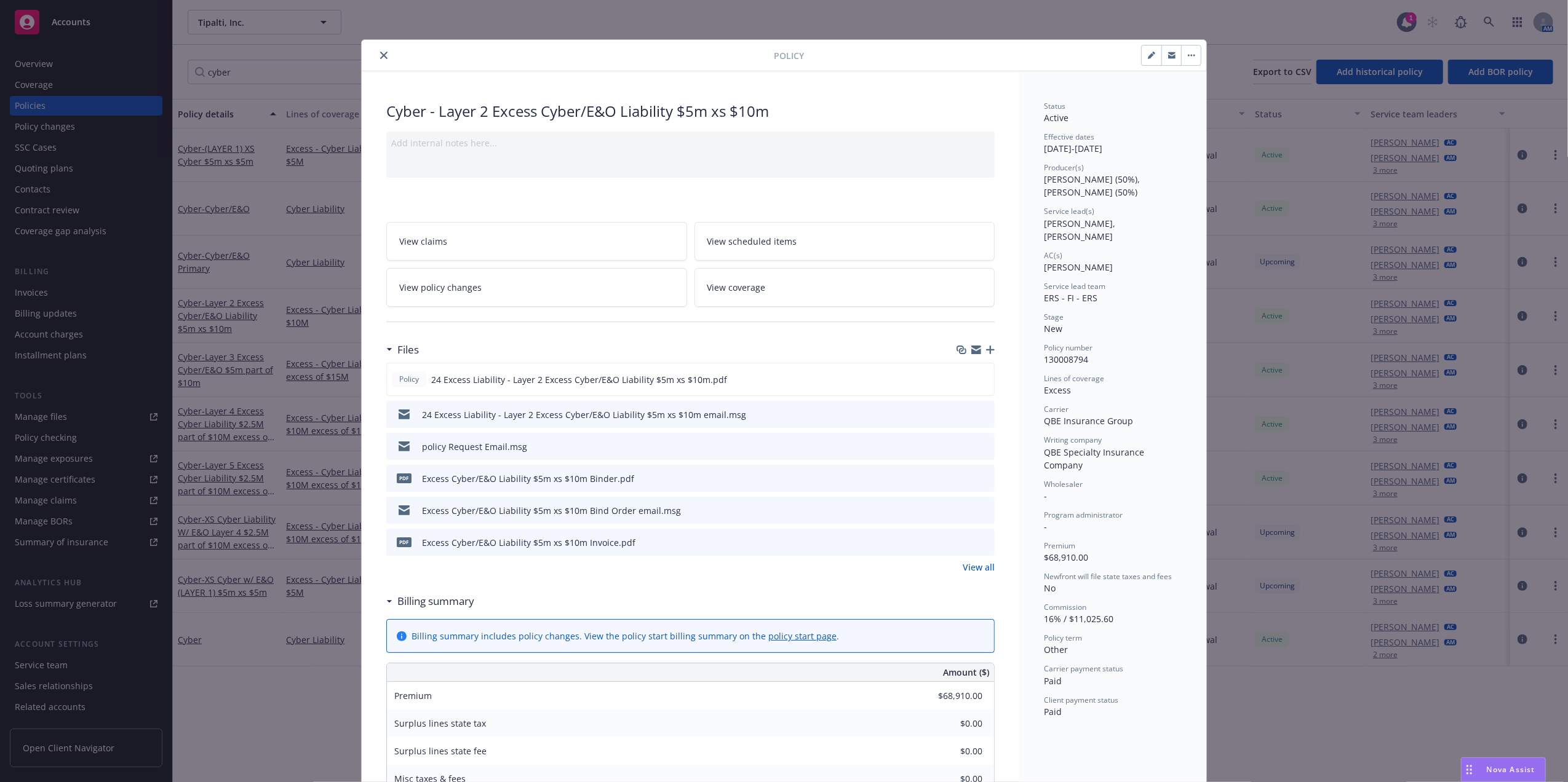
click at [380, 53] on icon "close" at bounding box center [384, 55] width 7 height 7
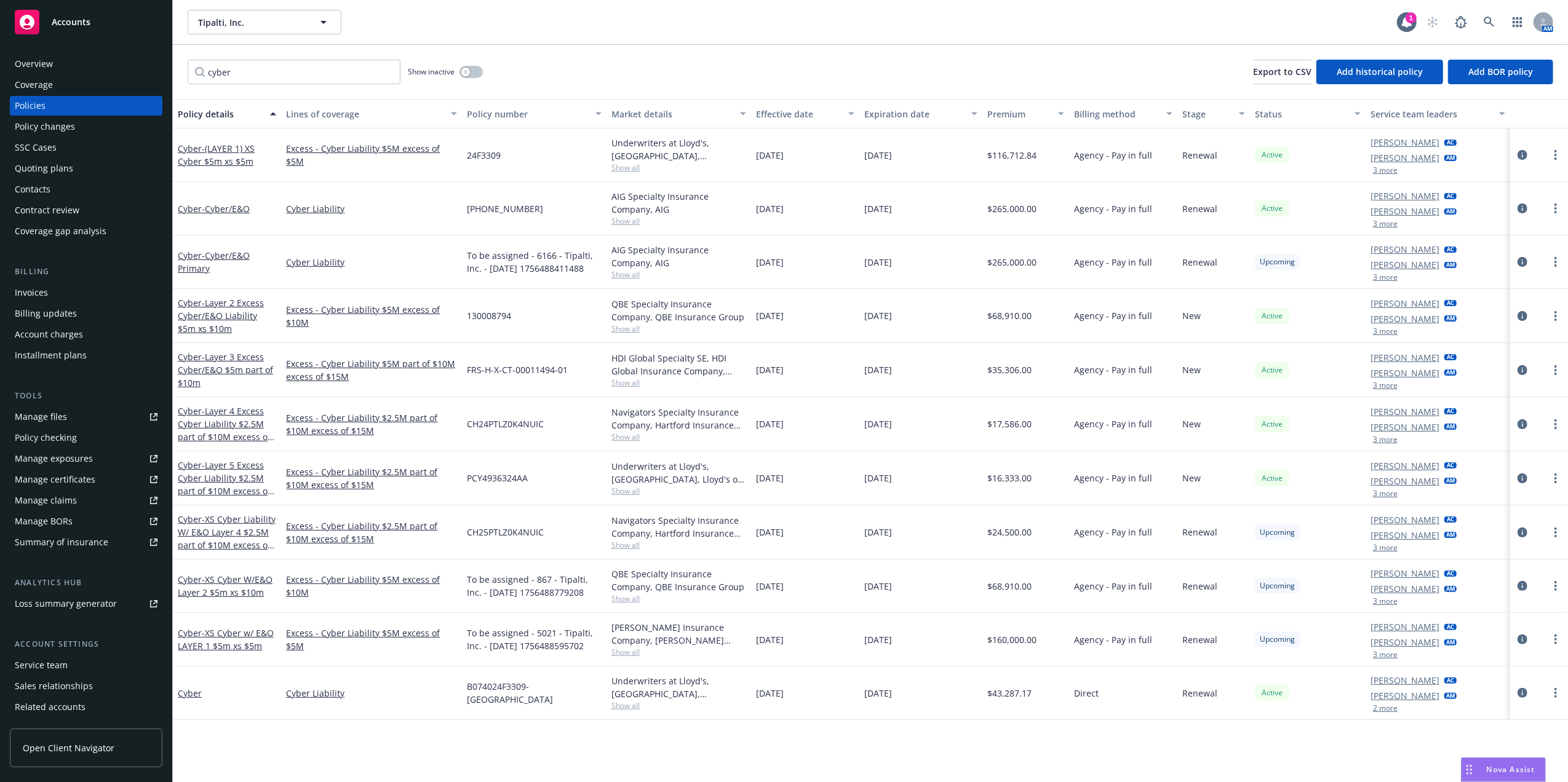
click at [1277, 111] on div "Status" at bounding box center [1301, 114] width 93 height 13
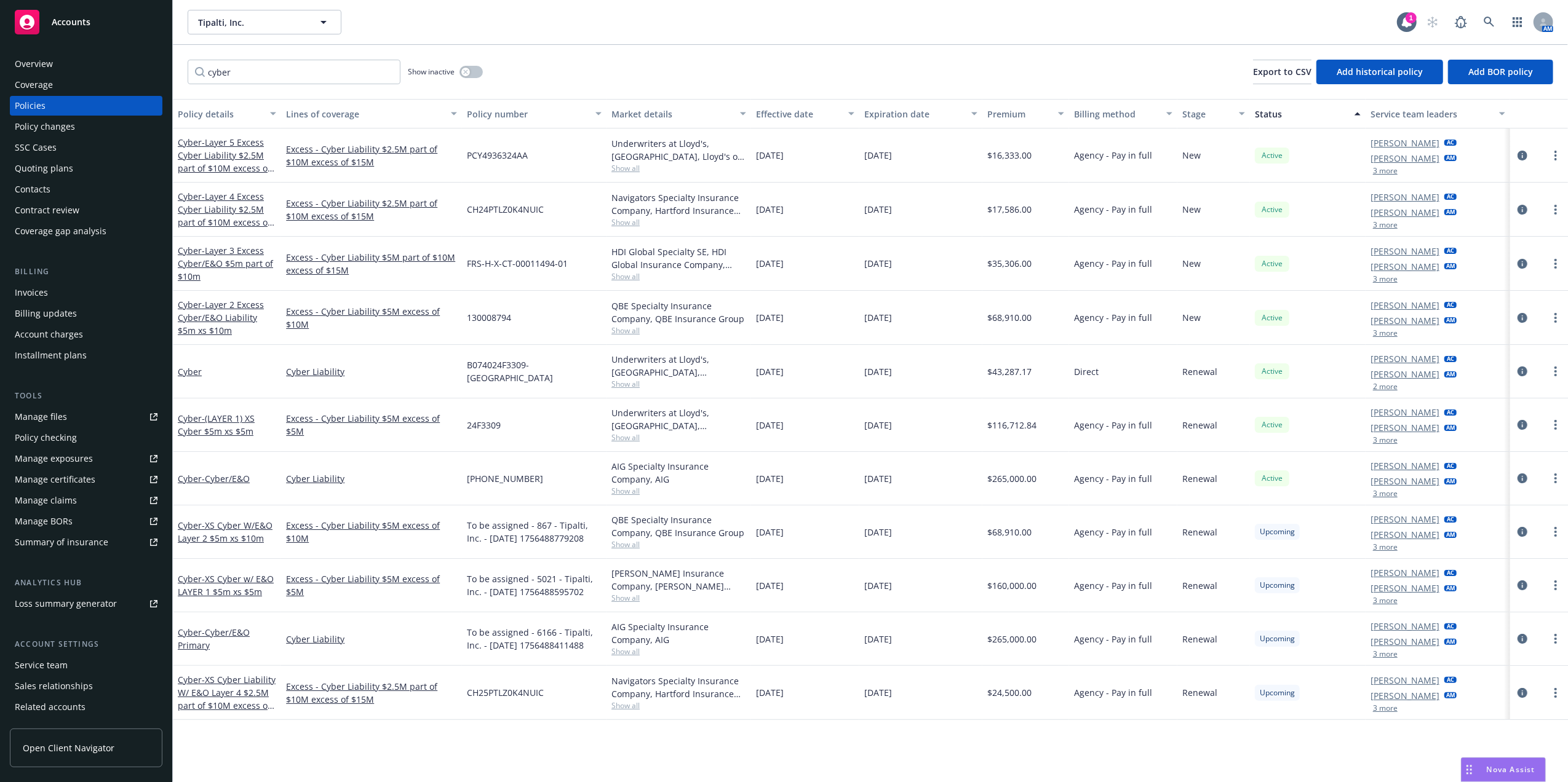
click at [1278, 111] on div "Status" at bounding box center [1301, 114] width 93 height 13
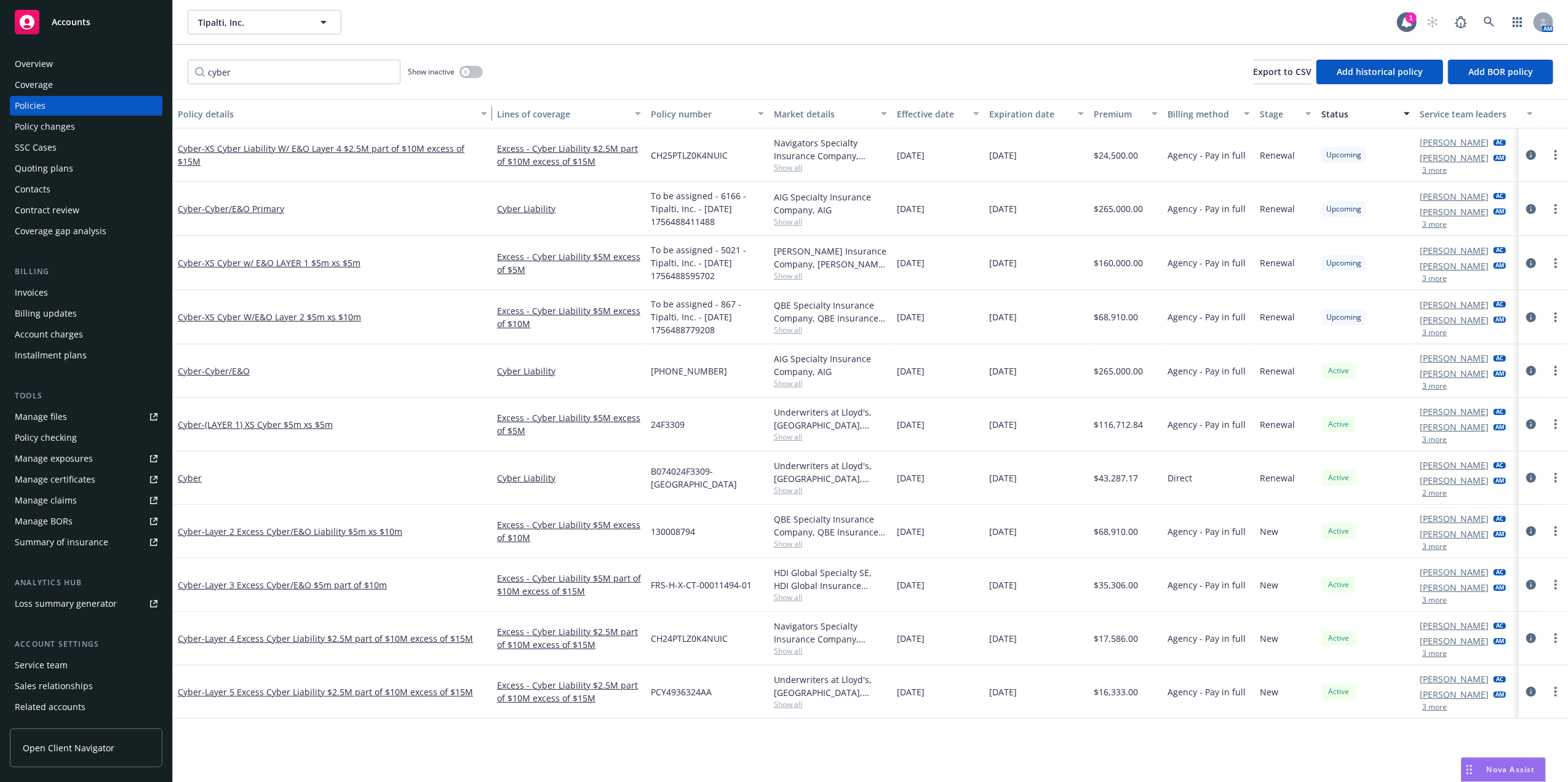
drag, startPoint x: 281, startPoint y: 111, endPoint x: 508, endPoint y: 111, distance: 227.0
click at [508, 111] on div "Policy details Lines of coverage Policy number Market details Effective date Ex…" at bounding box center [880, 114] width 1414 height 30
click at [371, 146] on div "Cyber - XS Cyber Liability W/ E&O Layer 4 $2.5M part of $10M excess of $15M" at bounding box center [332, 155] width 319 height 53
click at [371, 151] on span "- XS Cyber Liability W/ E&O Layer 4 $2.5M part of $10M excess of $15M" at bounding box center [321, 155] width 287 height 24
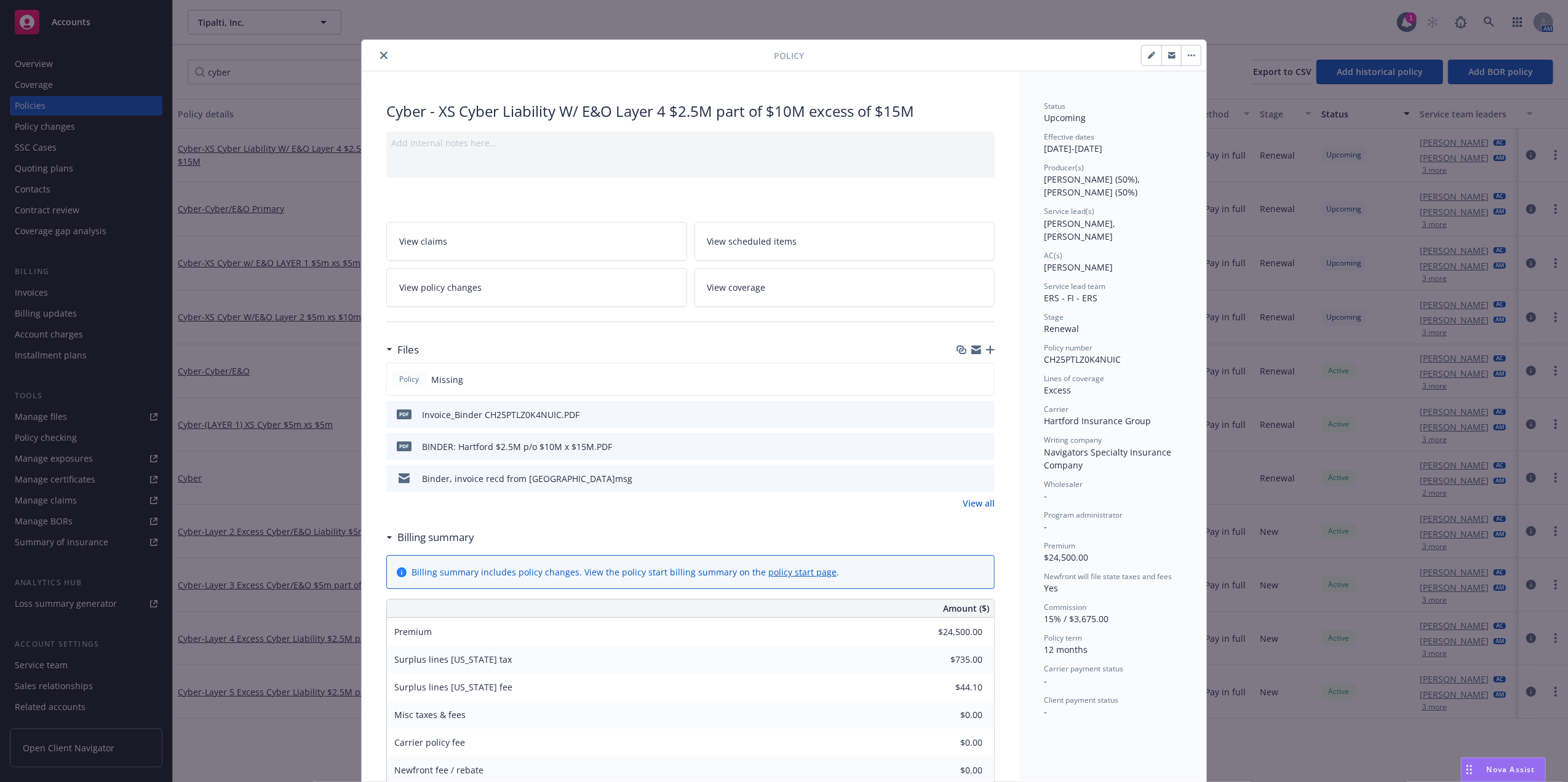
click at [977, 412] on icon "preview file" at bounding box center [982, 414] width 11 height 9
click at [979, 446] on icon "preview file" at bounding box center [982, 446] width 11 height 9
drag, startPoint x: 911, startPoint y: 112, endPoint x: 434, endPoint y: 109, distance: 477.0
click at [434, 109] on div "Cyber - XS Cyber Liability W/ E&O Layer 4 $2.5M part of $10M excess of $15M" at bounding box center [690, 111] width 608 height 21
copy div "XS Cyber Liability W/ E&O Layer 4 $2.5M part of $10M excess of $15M"
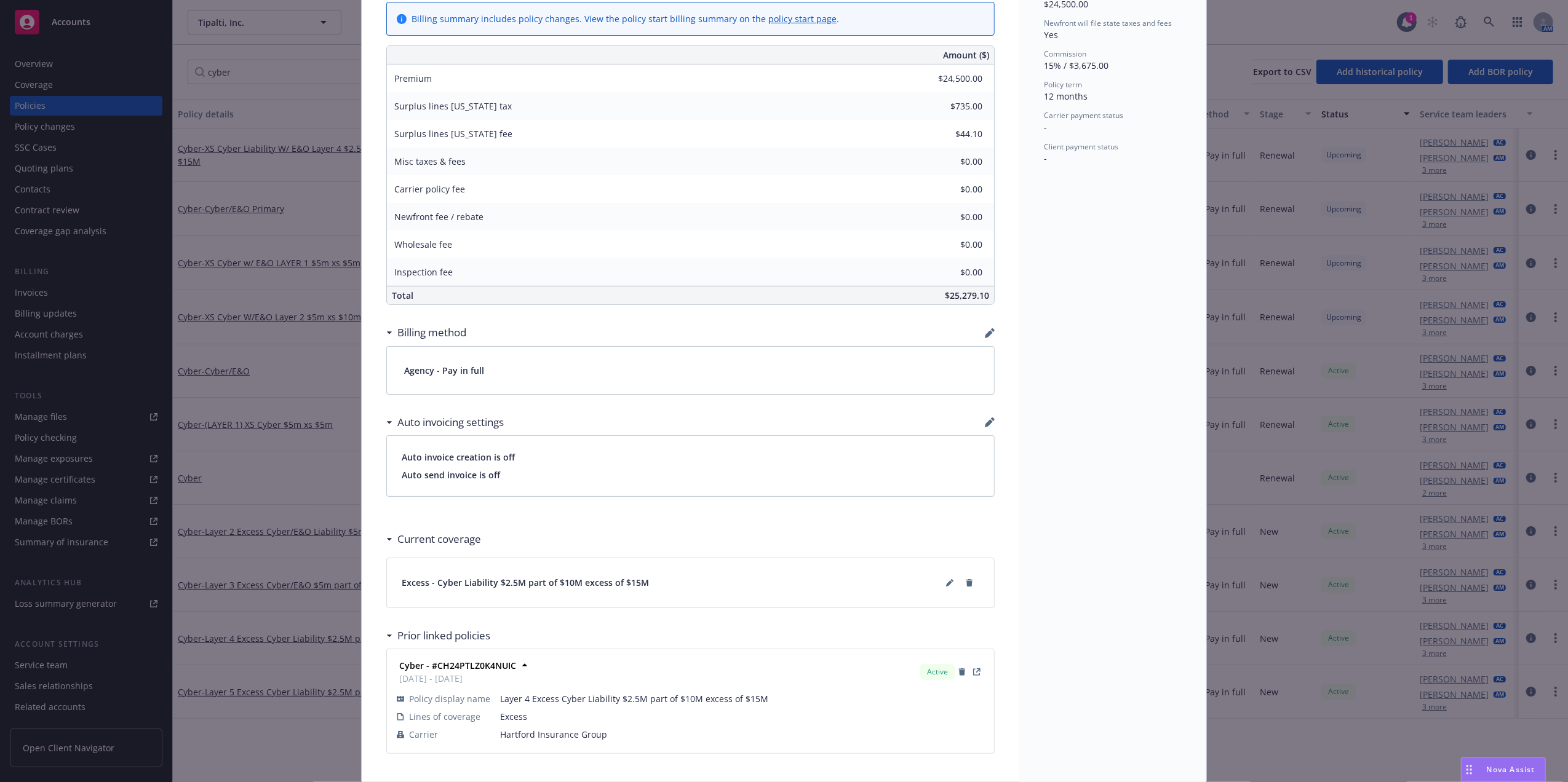
scroll to position [599, 0]
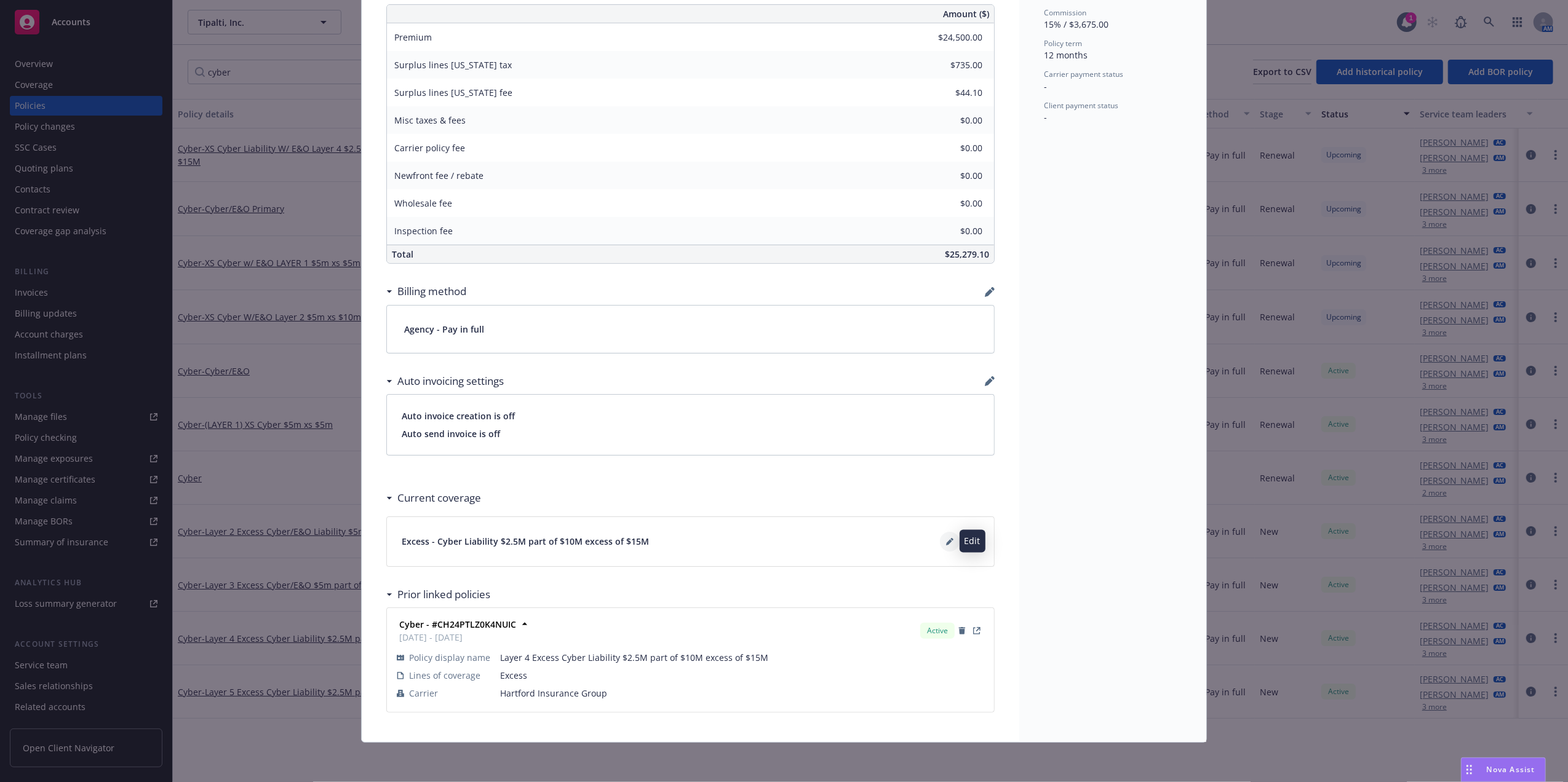
click at [940, 547] on button at bounding box center [949, 542] width 20 height 20
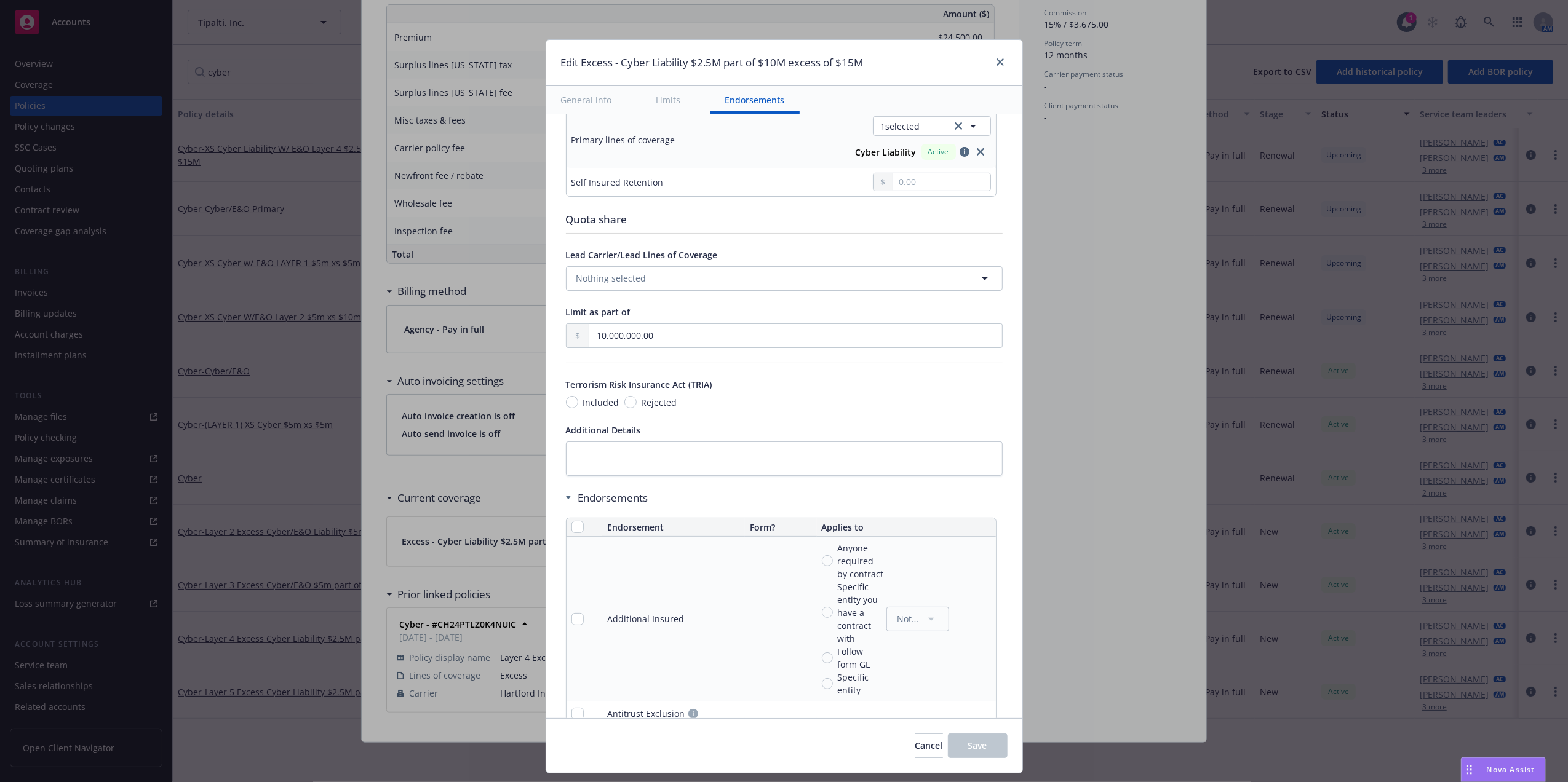
scroll to position [527, 0]
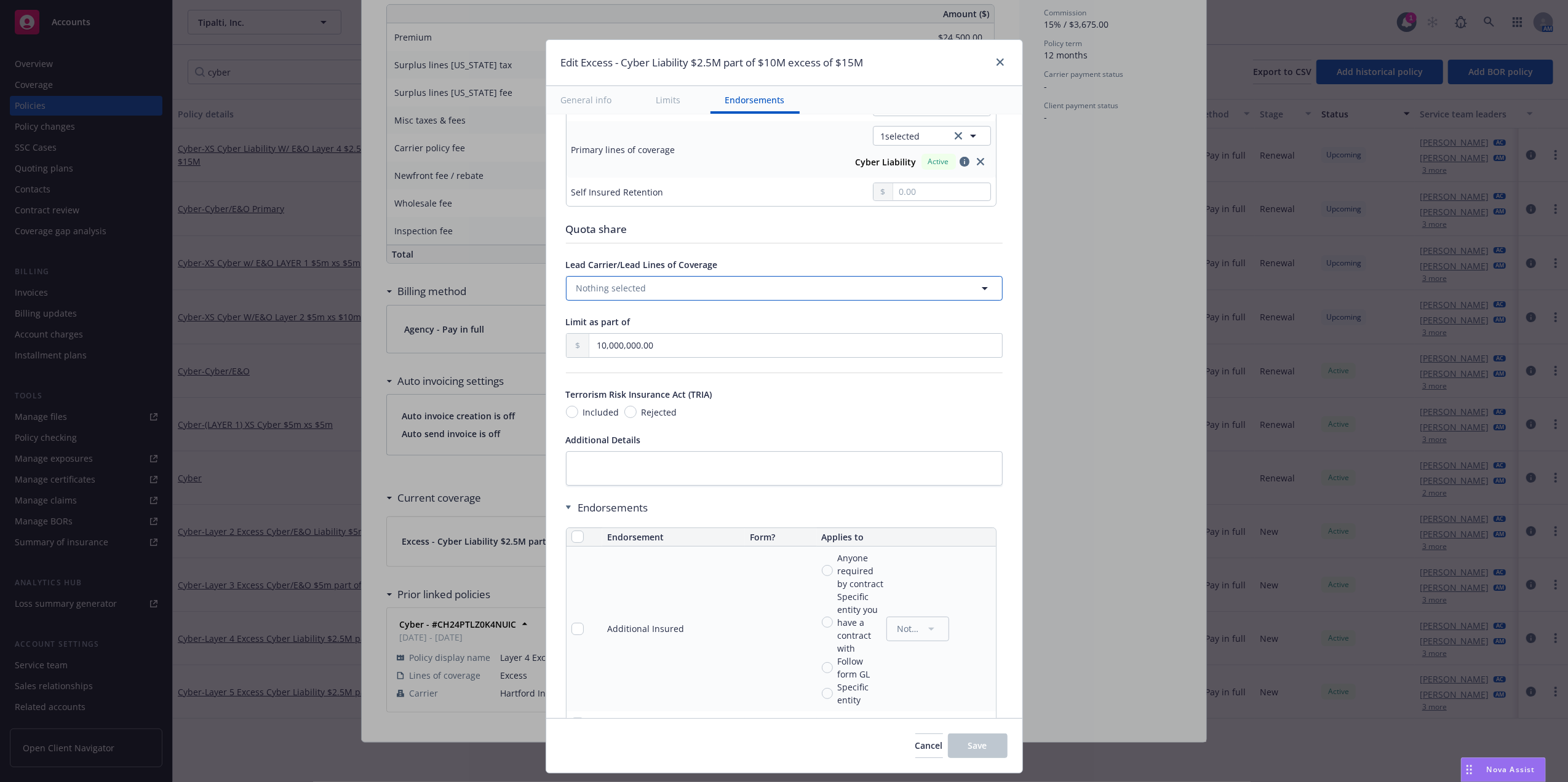
click at [680, 299] on button "Nothing selected" at bounding box center [784, 288] width 437 height 24
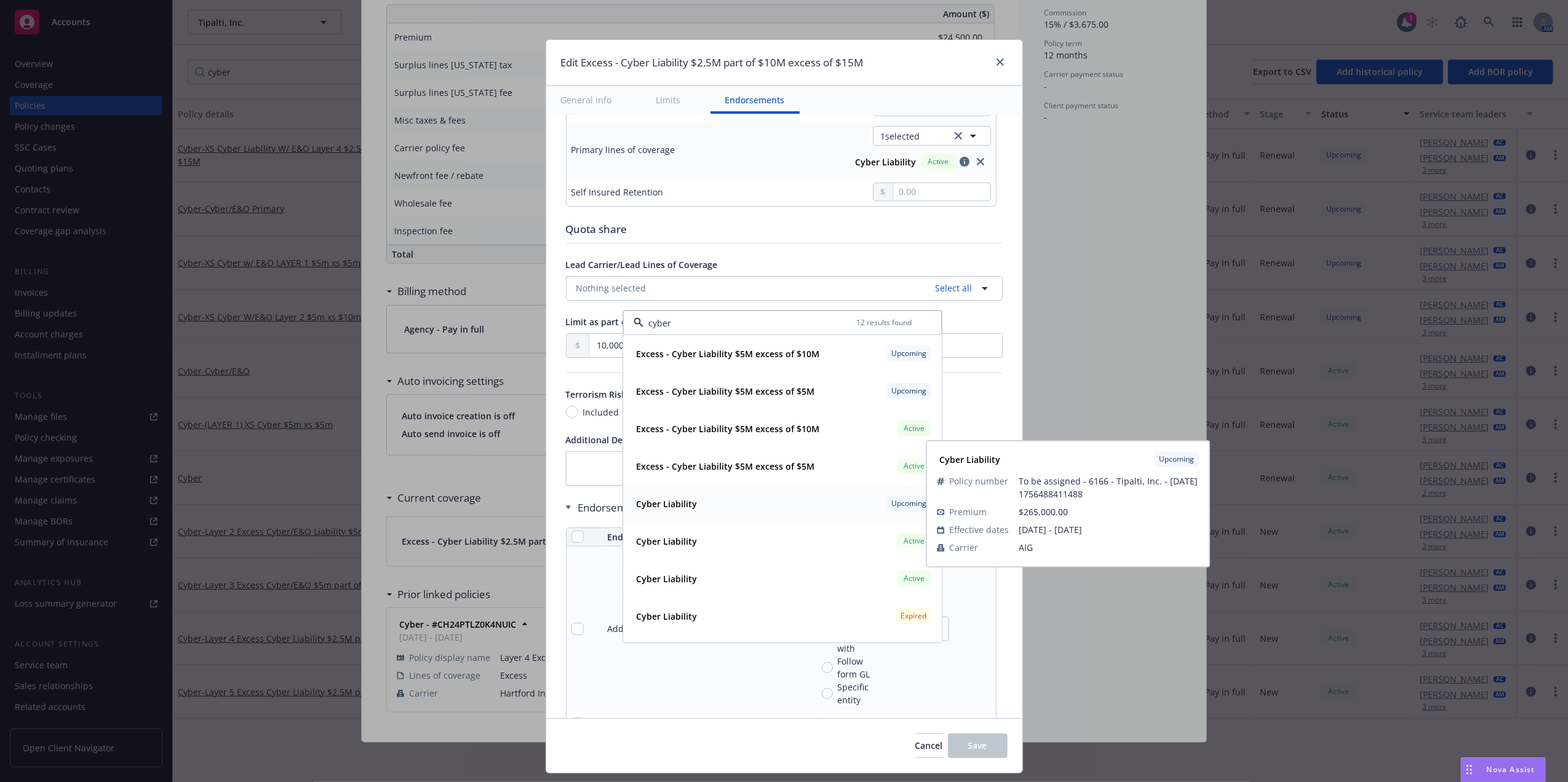
click at [839, 501] on div "Cyber Liability Upcoming" at bounding box center [782, 503] width 302 height 21
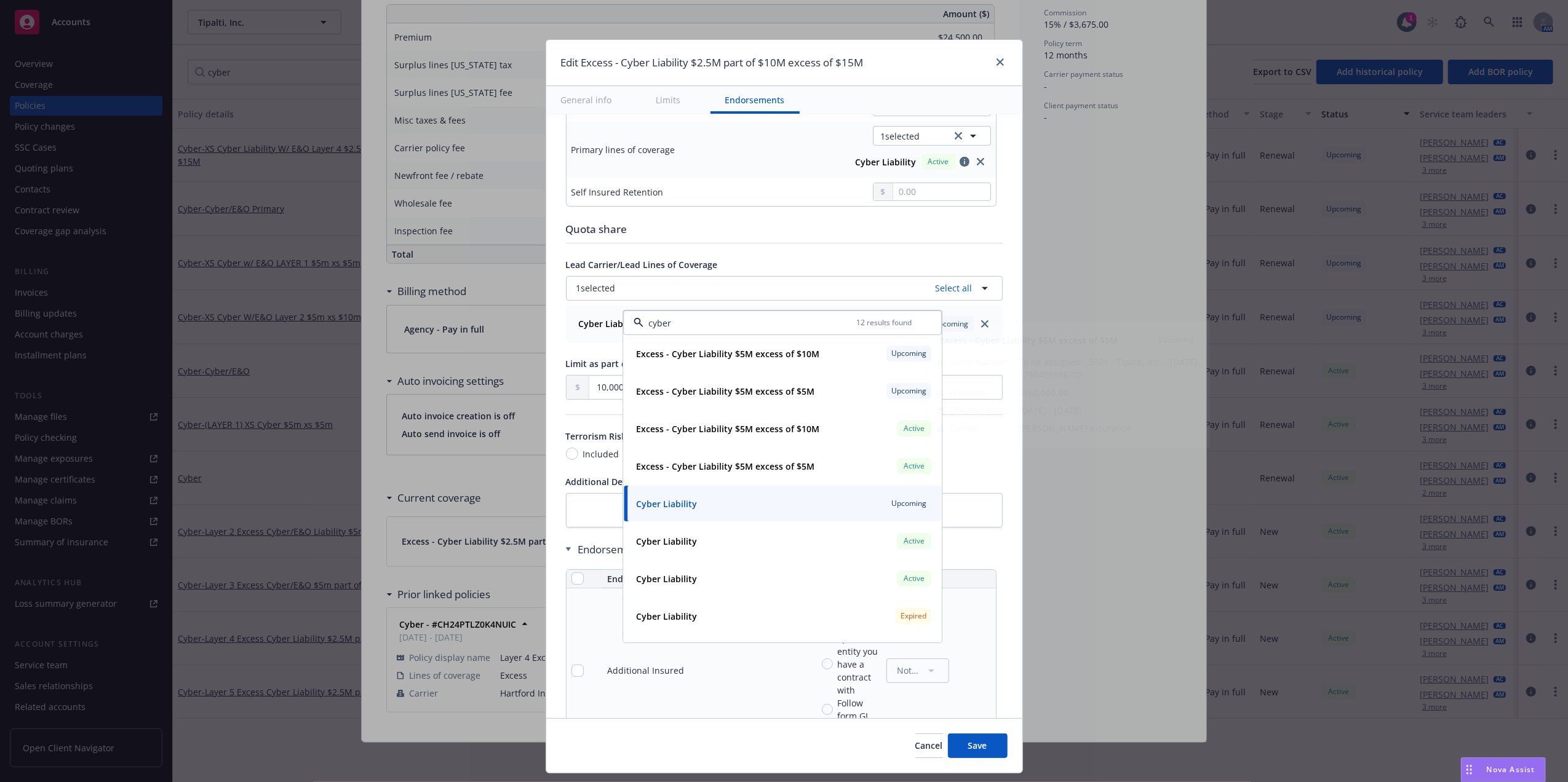
type input "cyber"
click at [847, 257] on div "Display name Cyber Liability $2.5M part of $10M excess of $15M Coverage trigger…" at bounding box center [784, 473] width 437 height 1732
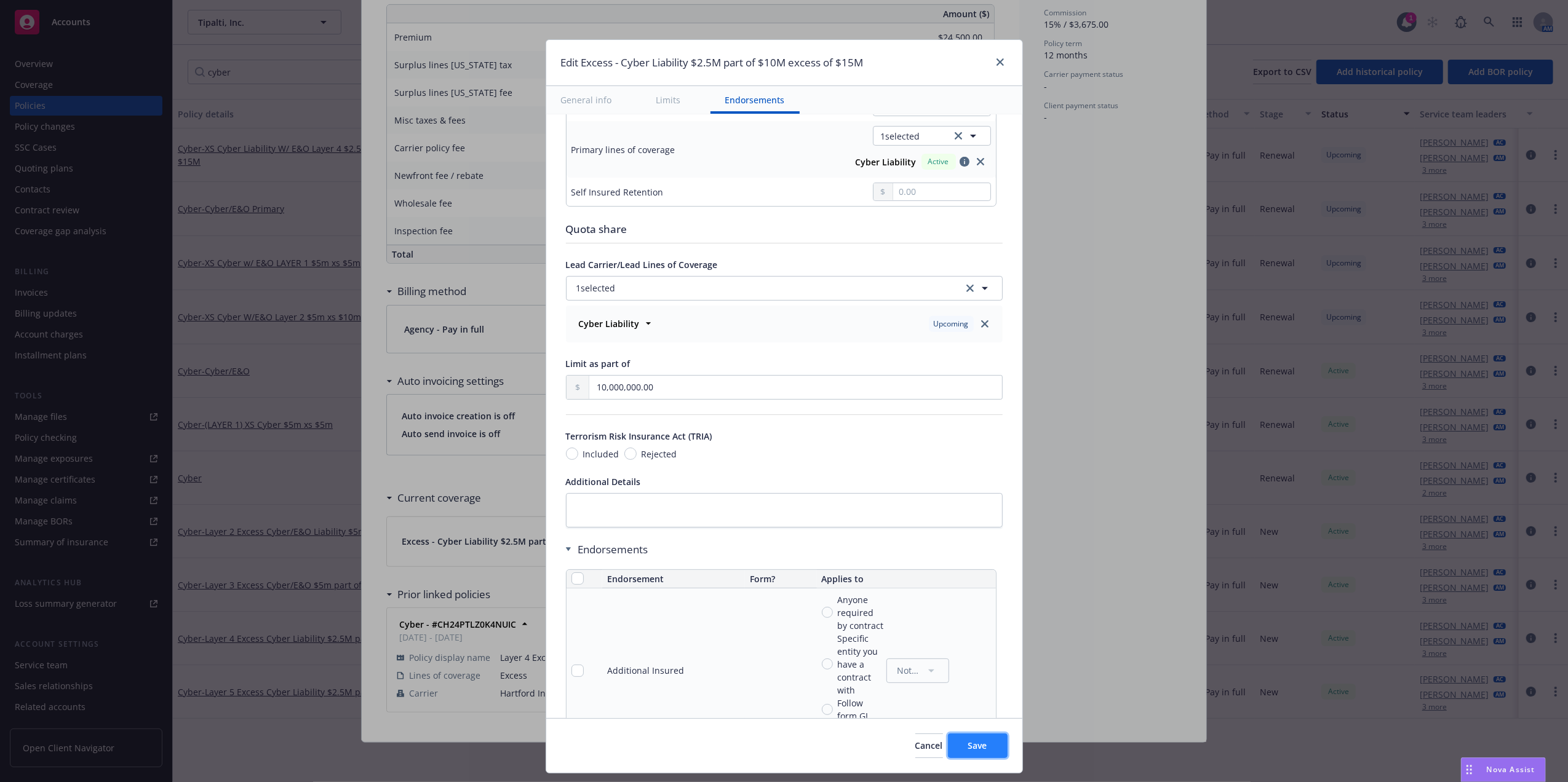
click at [989, 744] on button "Save" at bounding box center [977, 746] width 59 height 24
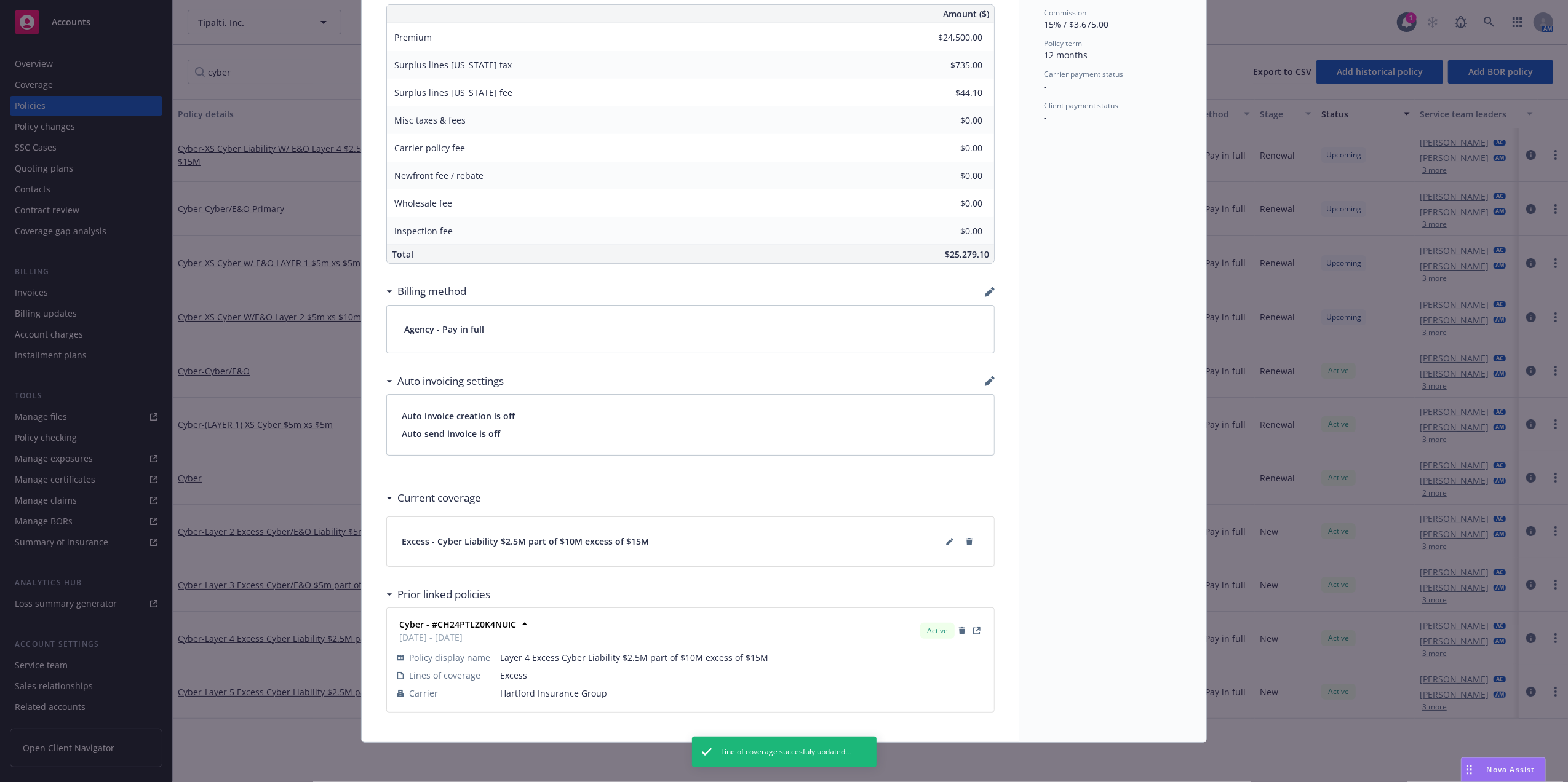
scroll to position [0, 0]
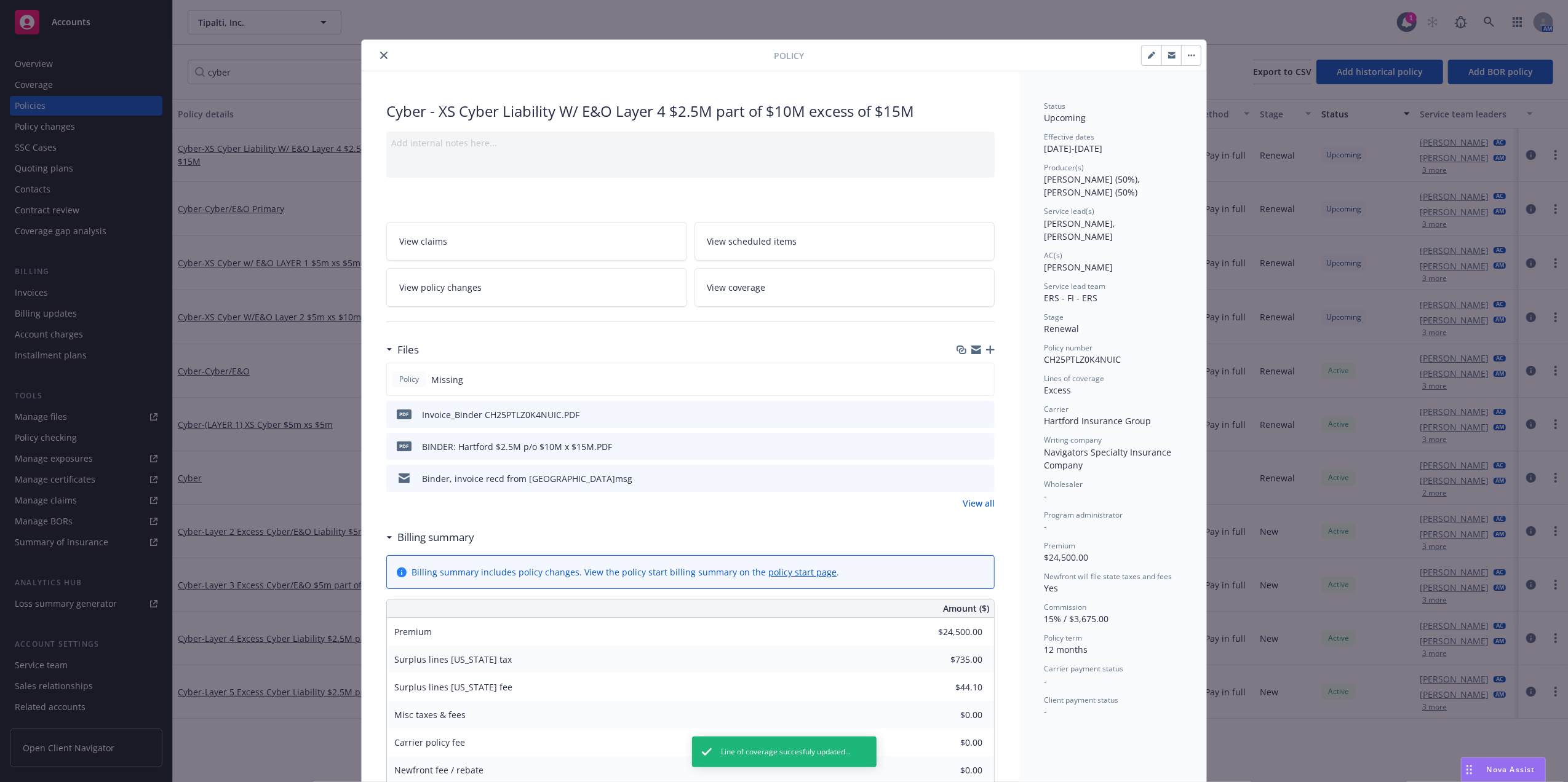
click at [381, 57] on icon "close" at bounding box center [384, 55] width 7 height 7
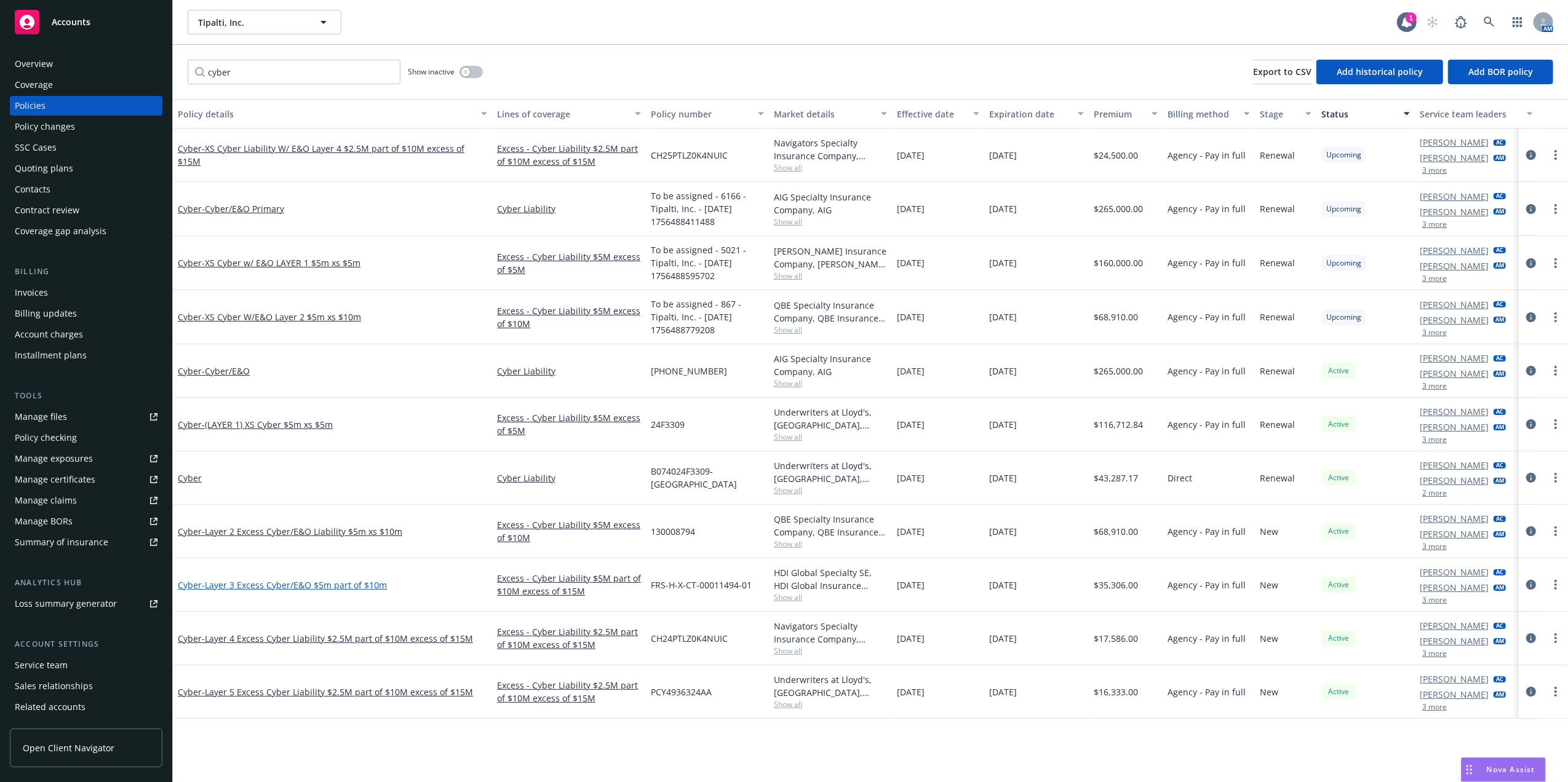
click at [310, 585] on span "- Layer 3 Excess Cyber/E&O $5m part of $10m" at bounding box center [295, 585] width 185 height 11
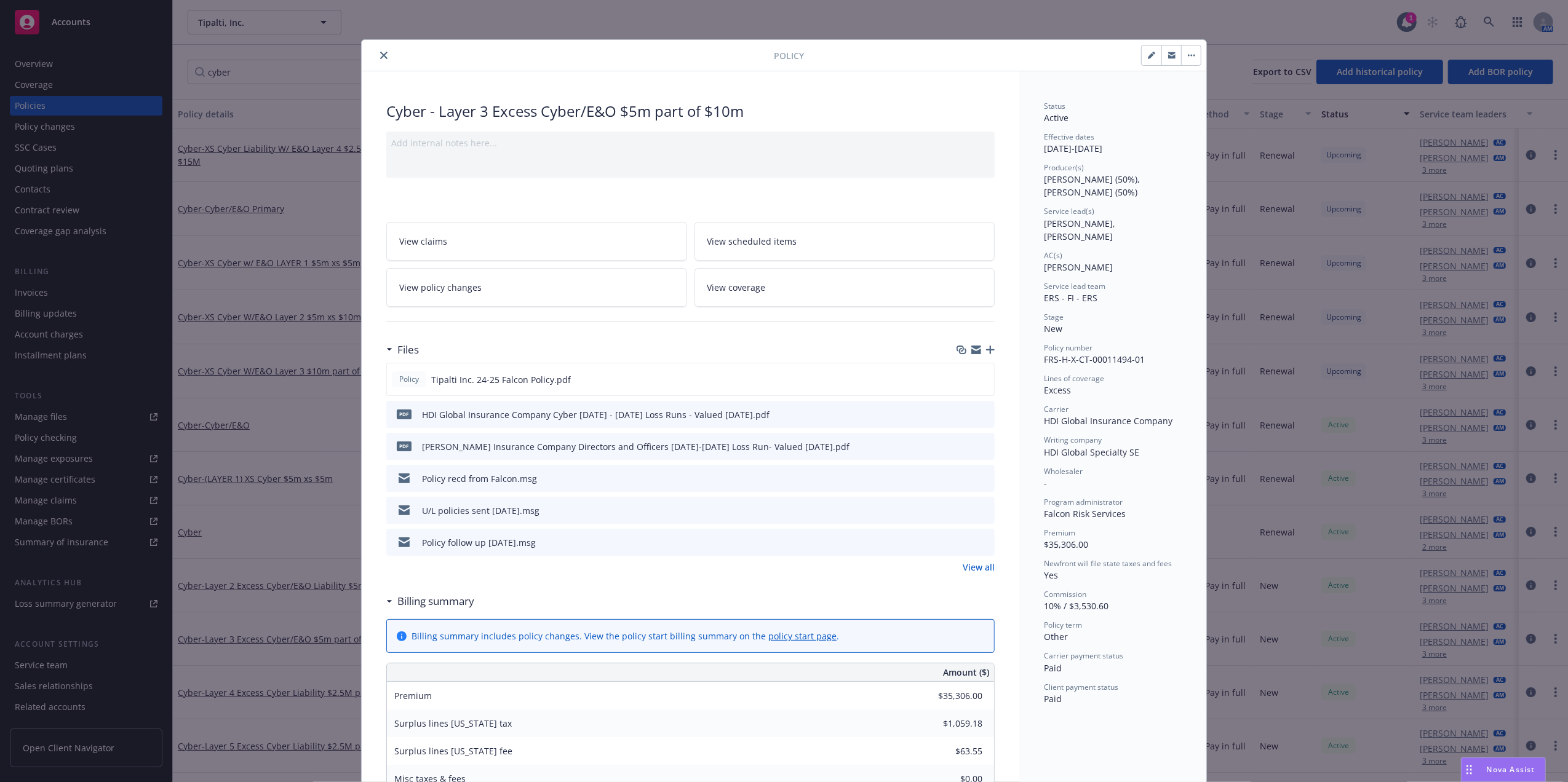
click at [380, 53] on icon "close" at bounding box center [384, 55] width 7 height 7
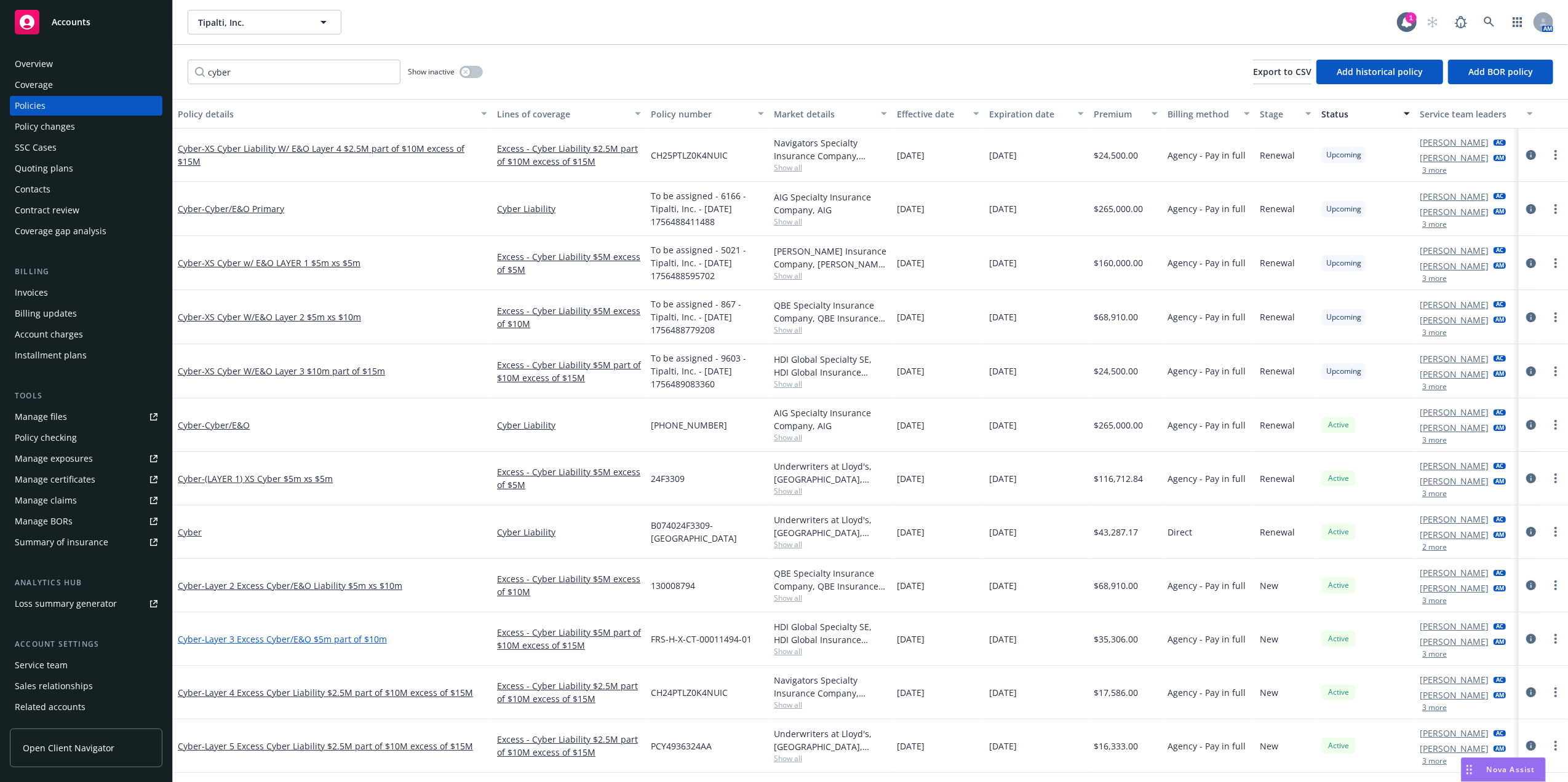
click at [311, 643] on span "- Layer 3 Excess Cyber/E&O $5m part of $10m" at bounding box center [295, 639] width 185 height 11
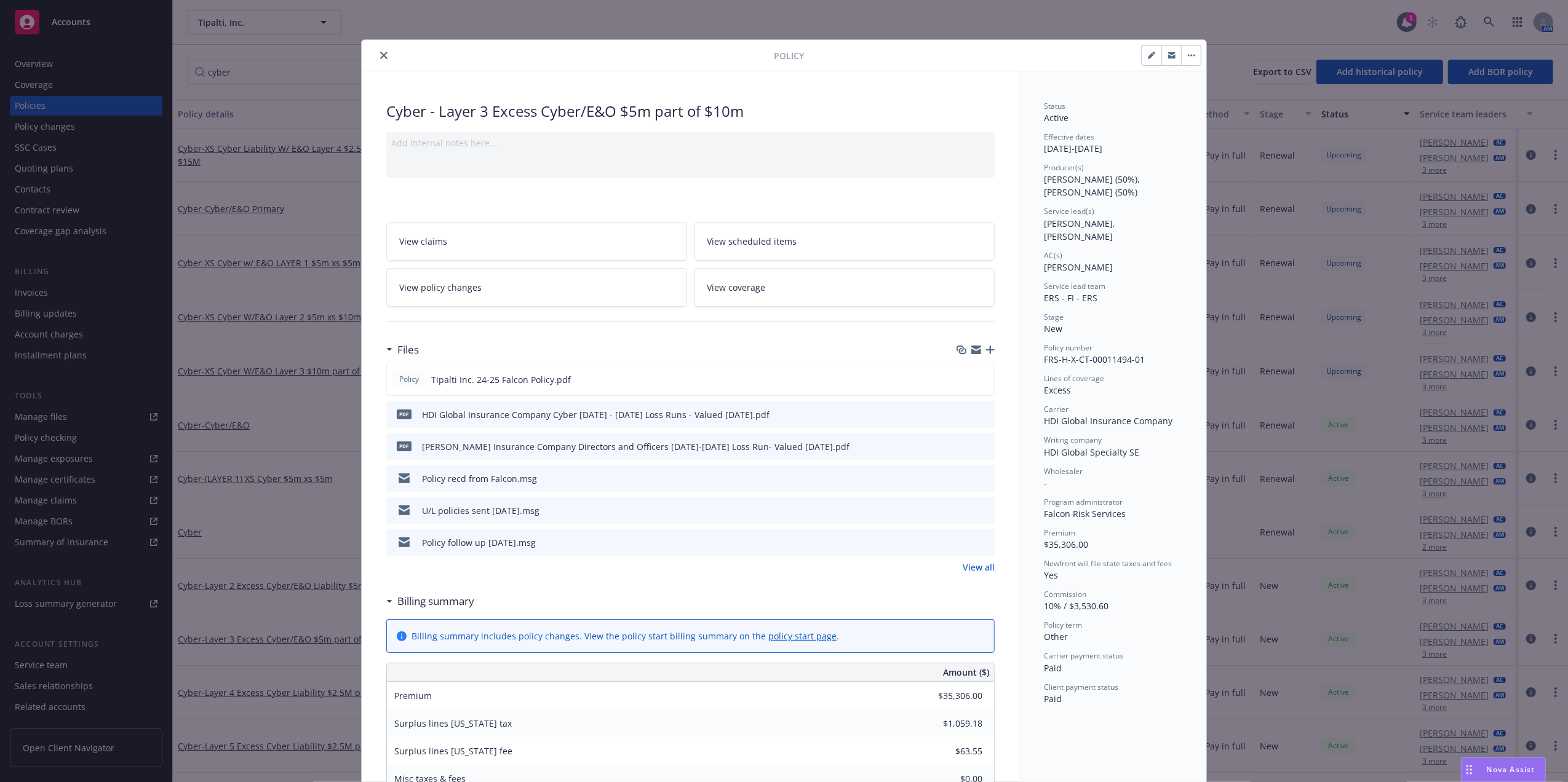
scroll to position [37, 0]
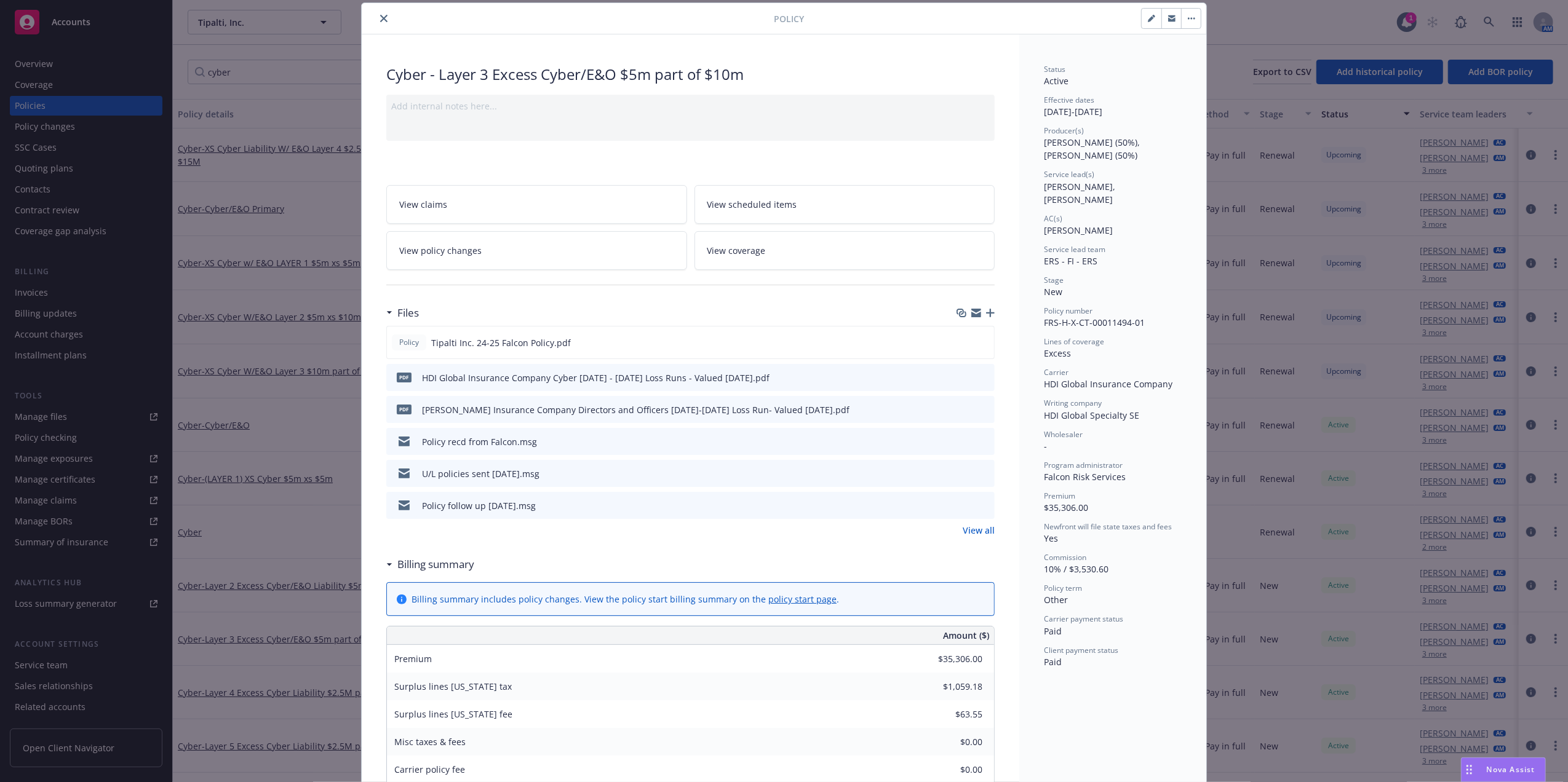
click at [380, 16] on icon "close" at bounding box center [384, 18] width 7 height 7
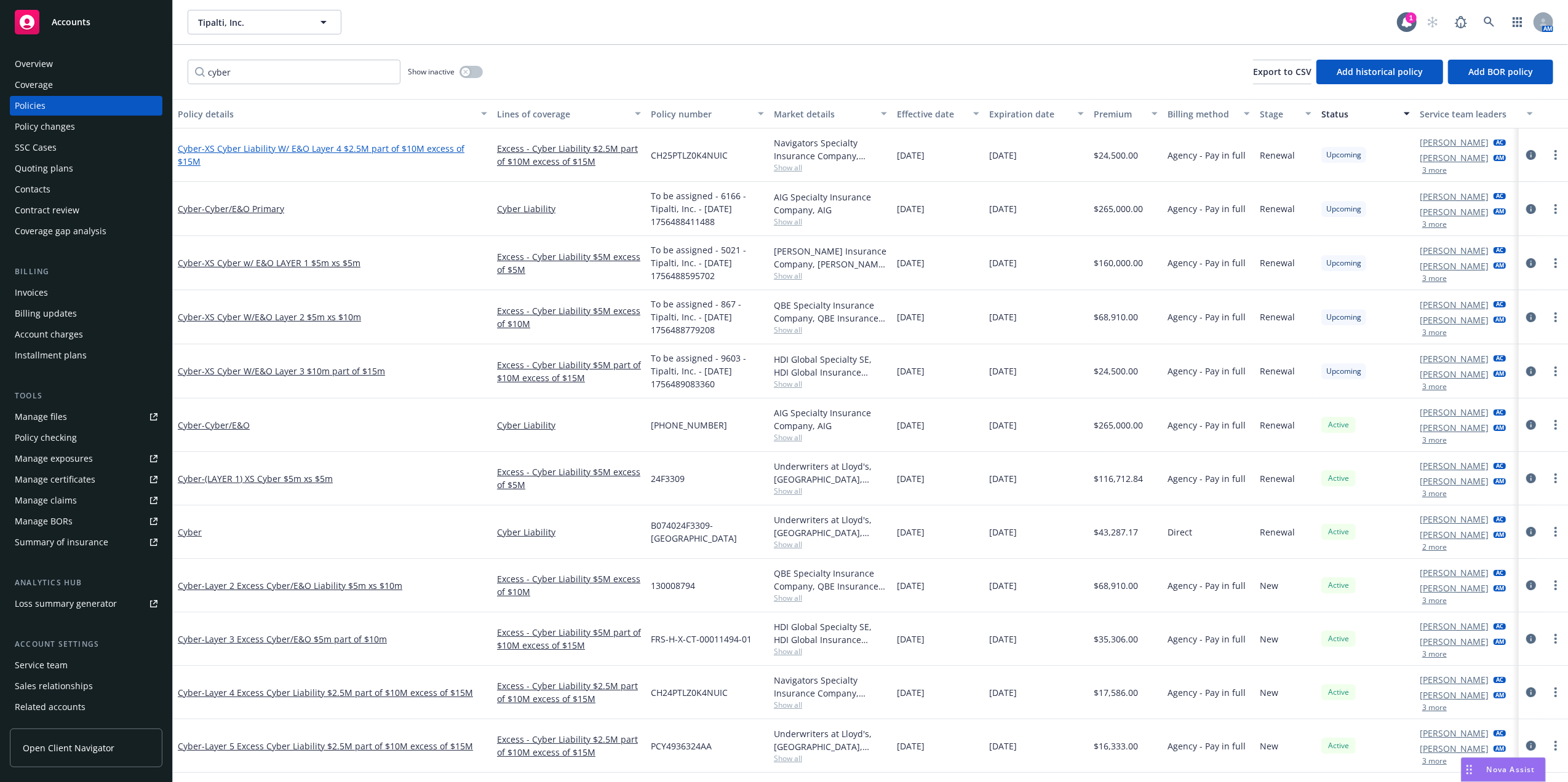
click at [342, 156] on span "- XS Cyber Liability W/ E&O Layer 4 $2.5M part of $10M excess of $15M" at bounding box center [321, 155] width 287 height 24
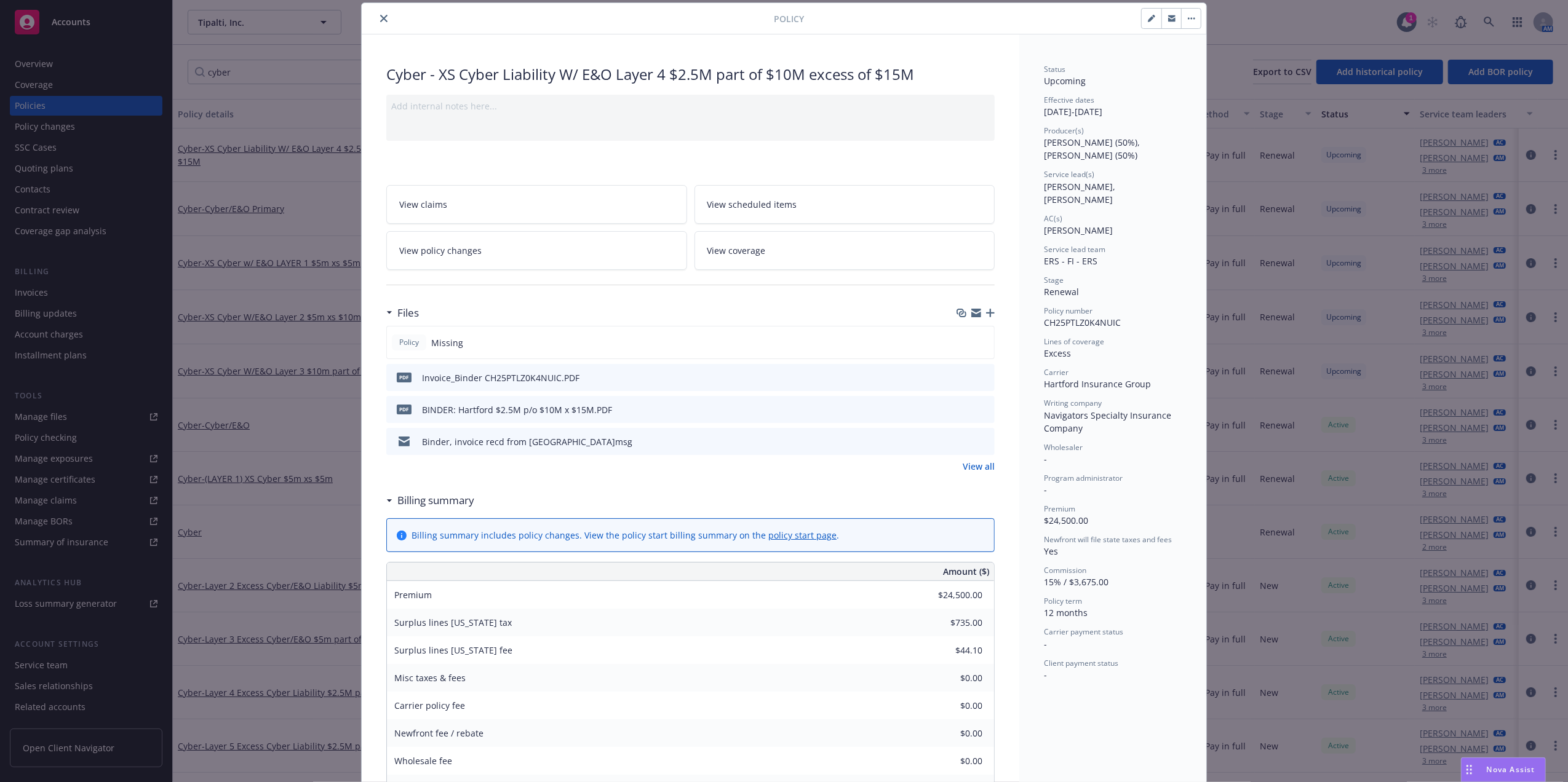
scroll to position [599, 0]
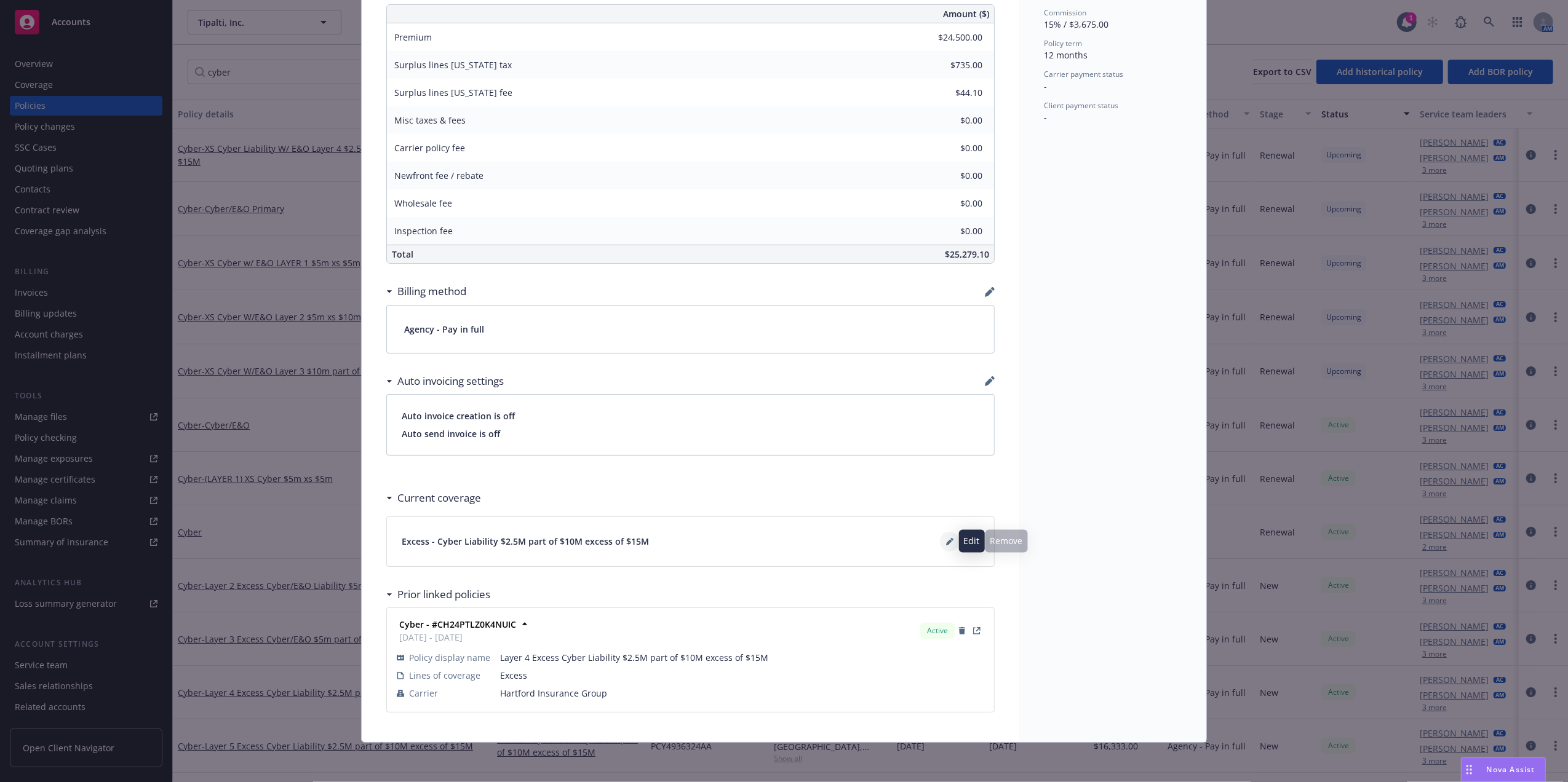
click at [947, 542] on button at bounding box center [949, 542] width 20 height 20
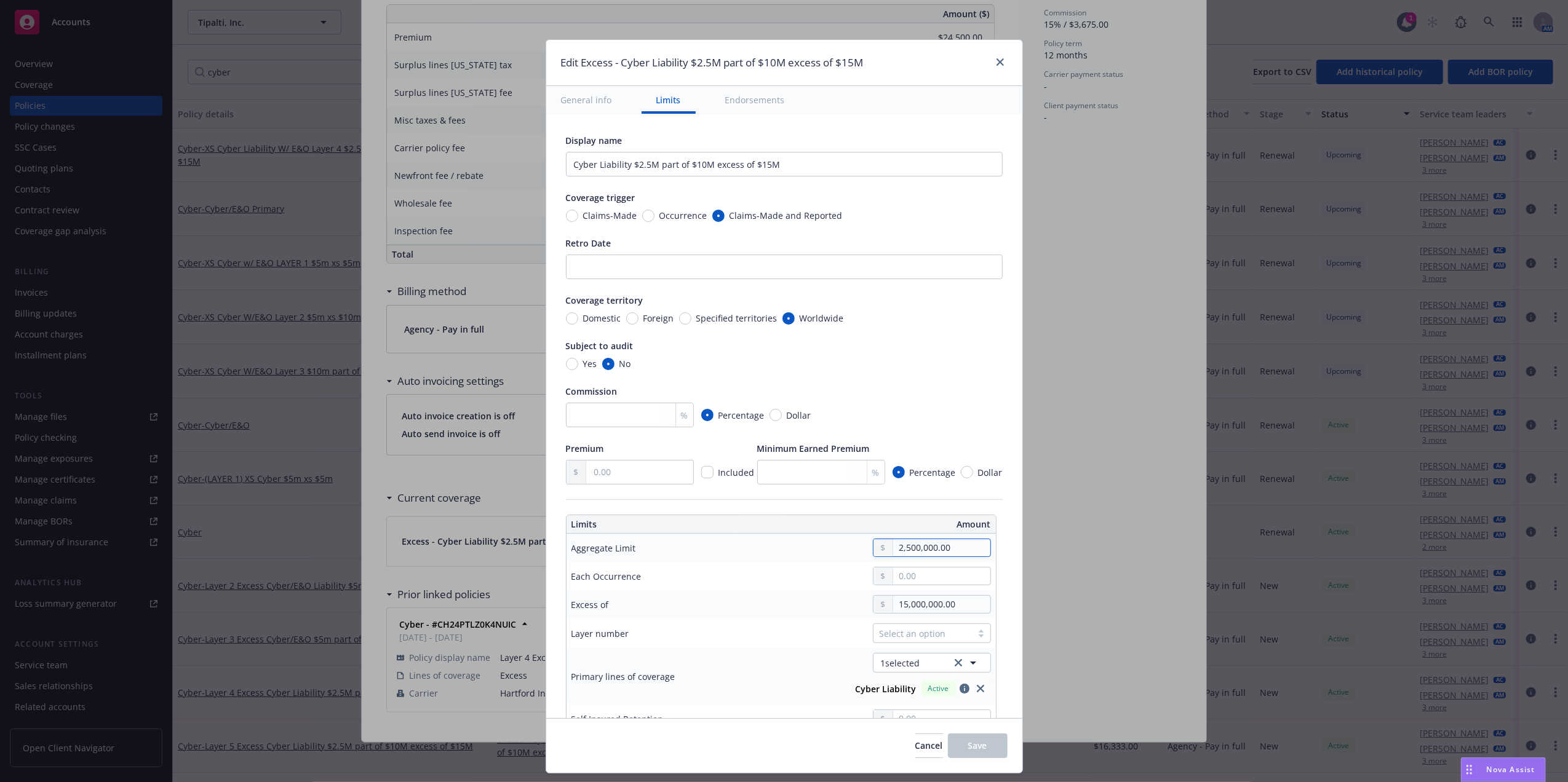
click at [901, 550] on input "2,500,000.00" at bounding box center [941, 548] width 96 height 17
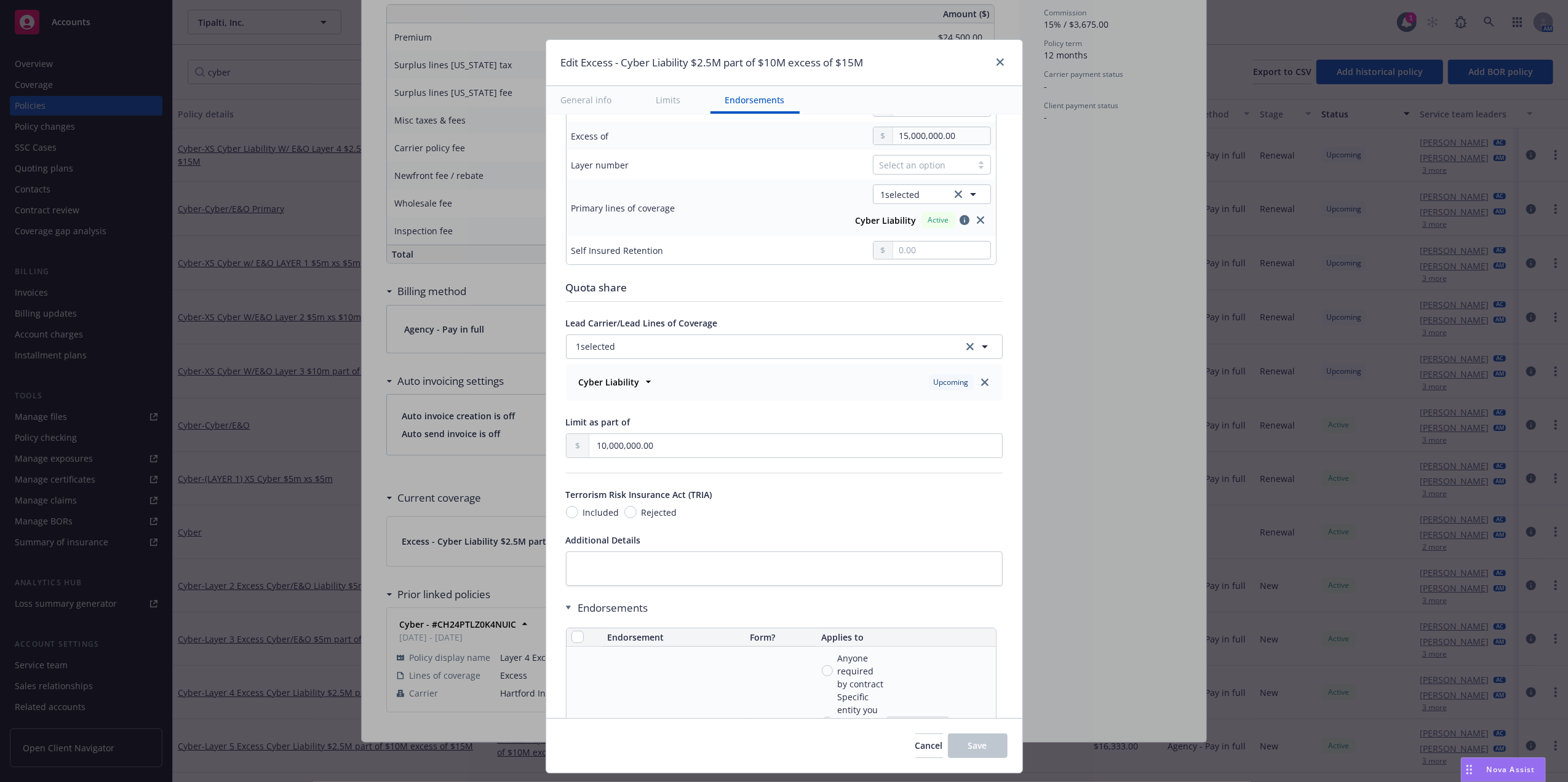
scroll to position [464, 0]
click at [1002, 60] on icon "close" at bounding box center [1000, 62] width 7 height 7
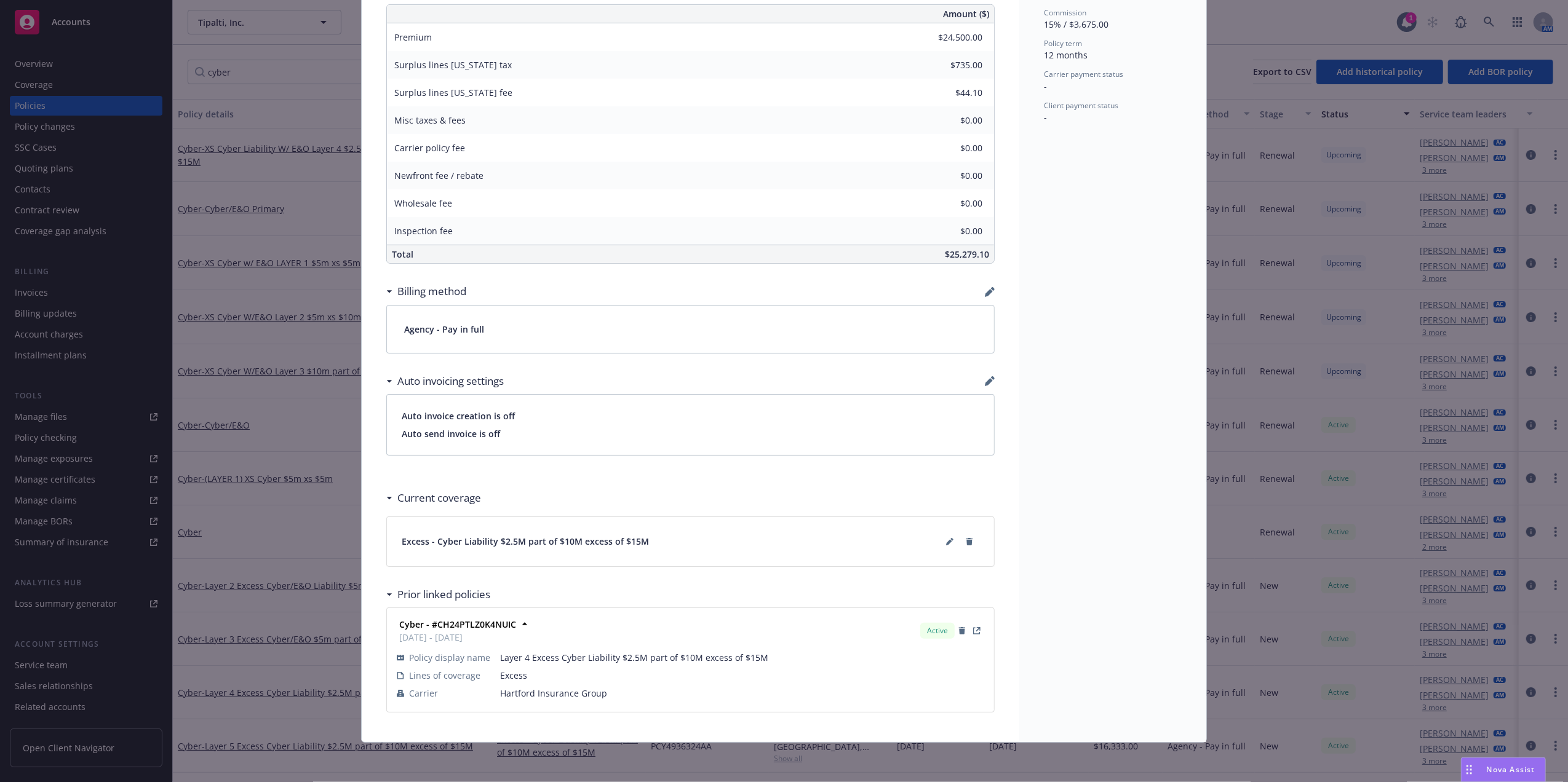
click at [1546, 271] on div "Policy Cyber - XS Cyber Liability W/ E&O Layer 4 $2.5M part of $10M excess of $…" at bounding box center [784, 391] width 1568 height 782
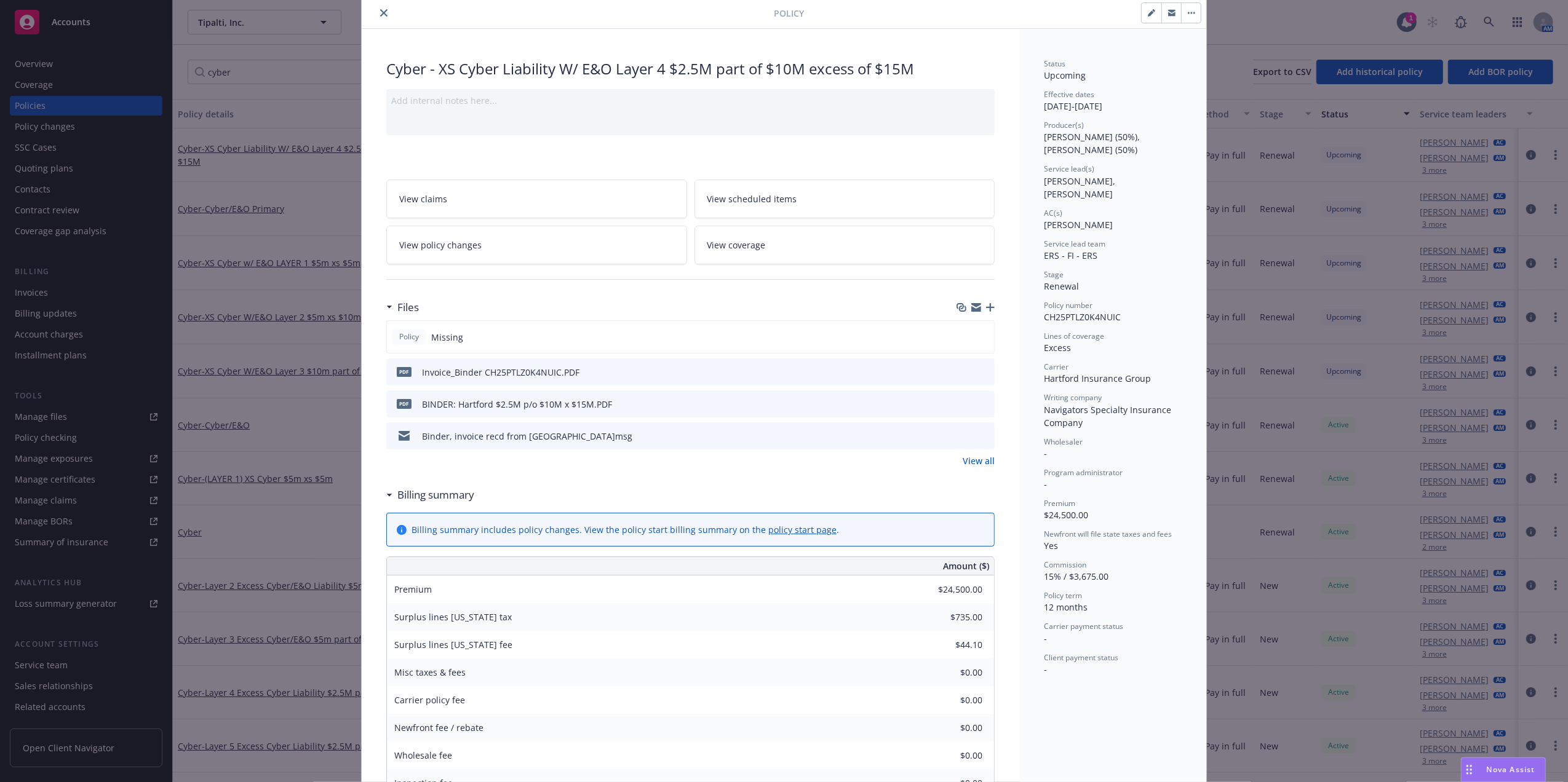
scroll to position [0, 0]
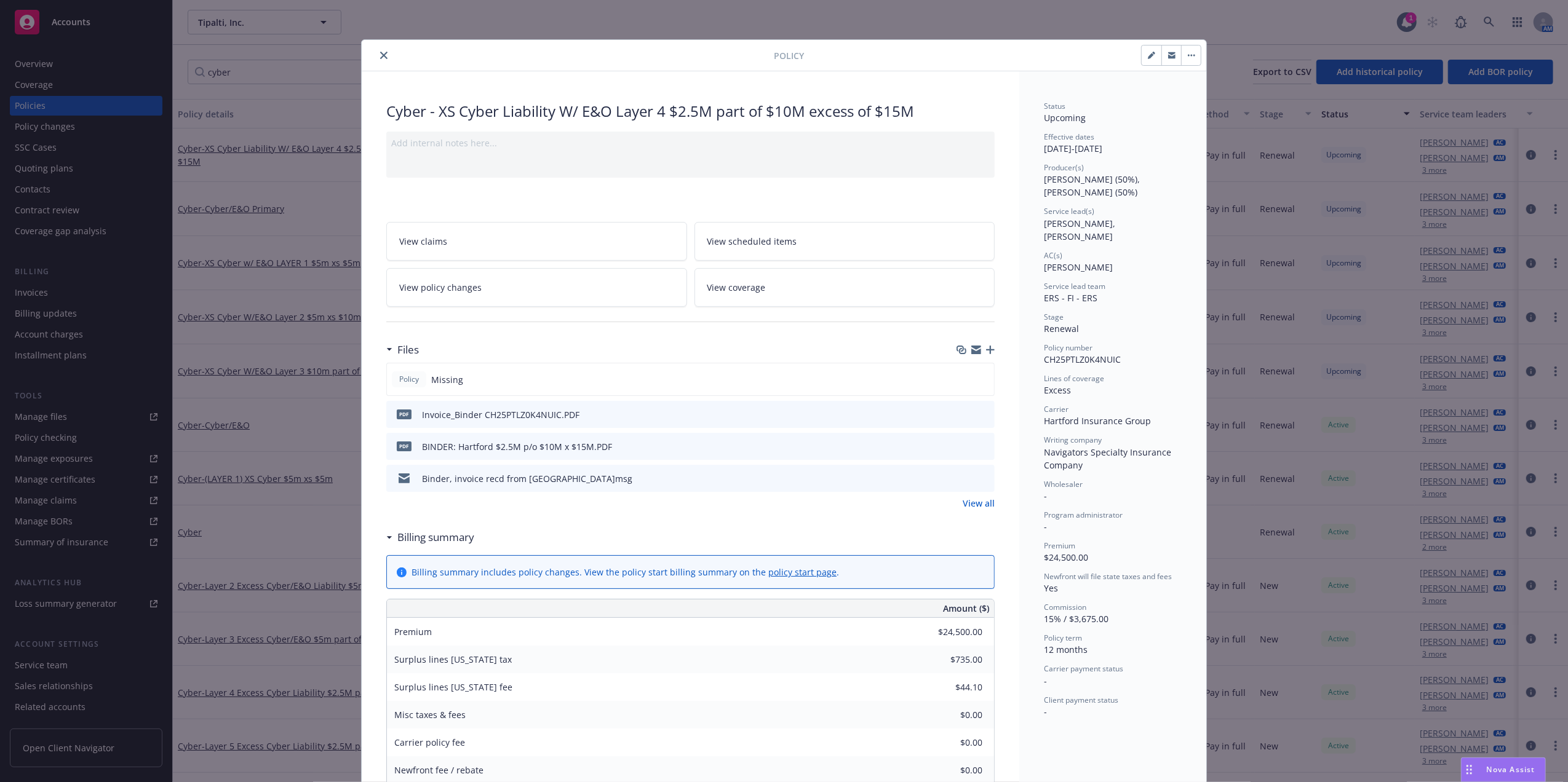
click at [380, 58] on icon "close" at bounding box center [384, 55] width 7 height 7
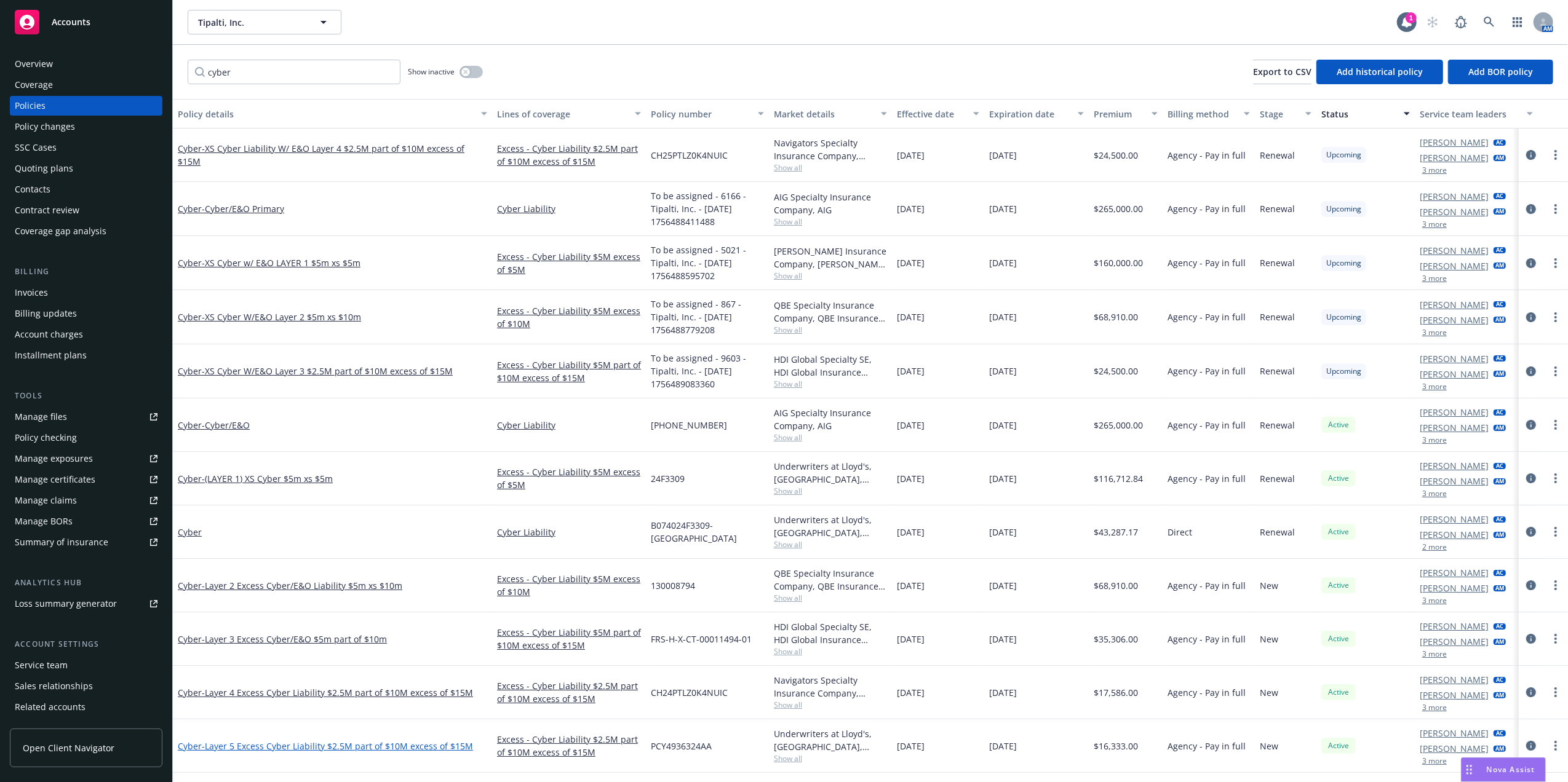
click at [296, 746] on span "- Layer 5 Excess Cyber Liability $2.5M part of $10M excess of $15M" at bounding box center [337, 745] width 271 height 11
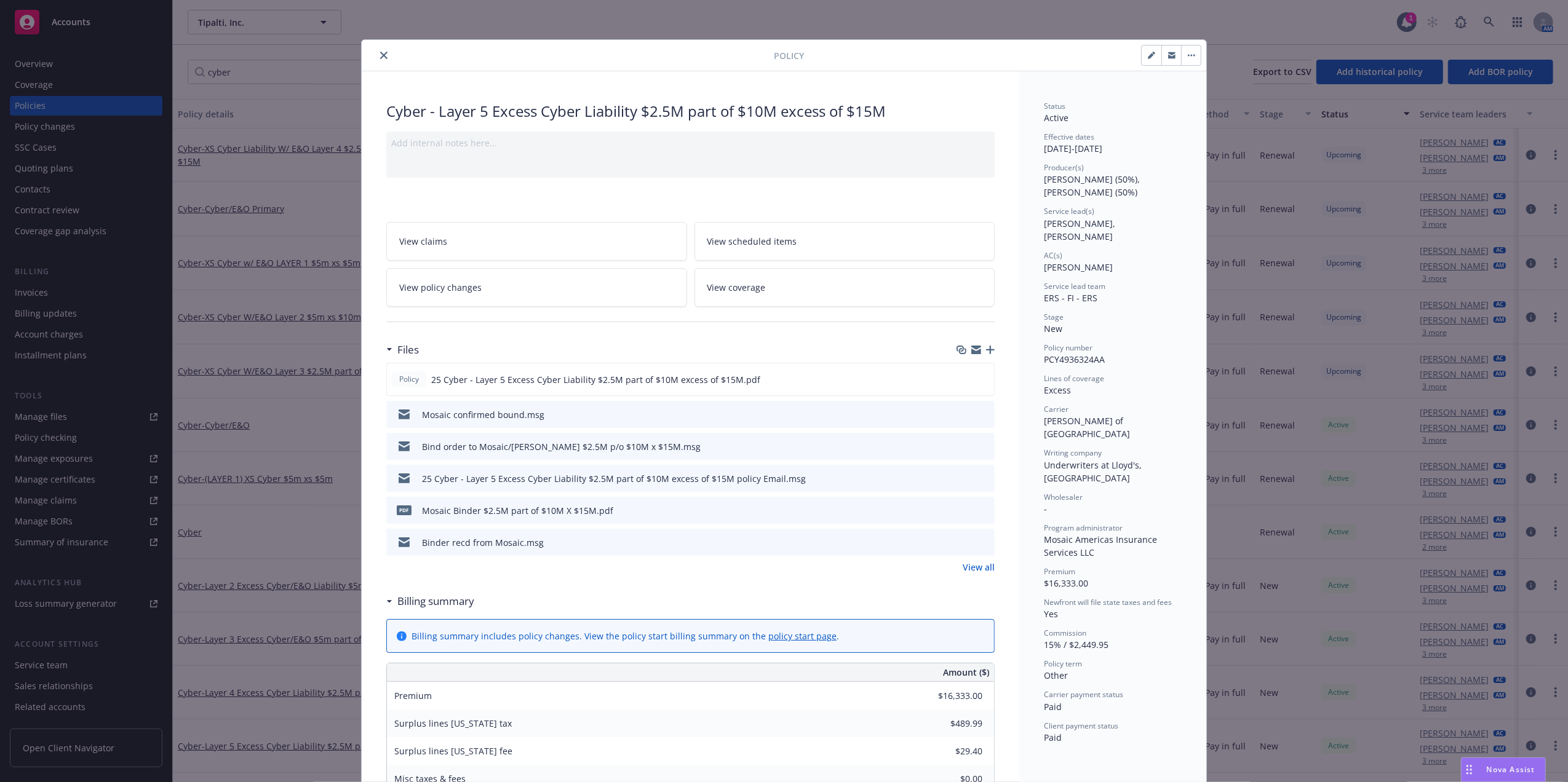
click at [380, 55] on icon "close" at bounding box center [384, 55] width 7 height 7
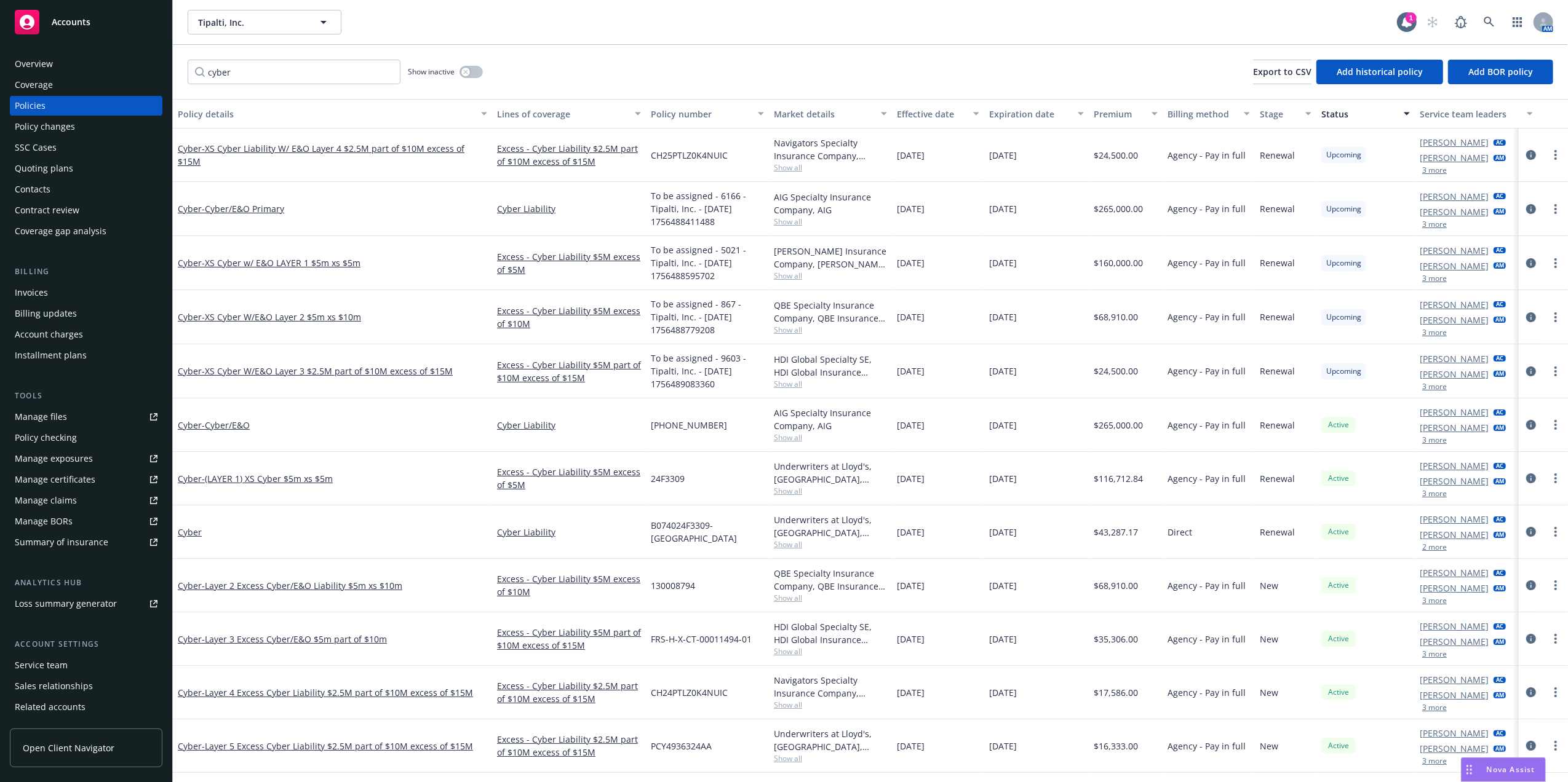
click at [1107, 149] on span "$24,500.00" at bounding box center [1115, 155] width 45 height 13
copy span "24,500.00"
click at [327, 74] on input "cyber" at bounding box center [294, 72] width 212 height 24
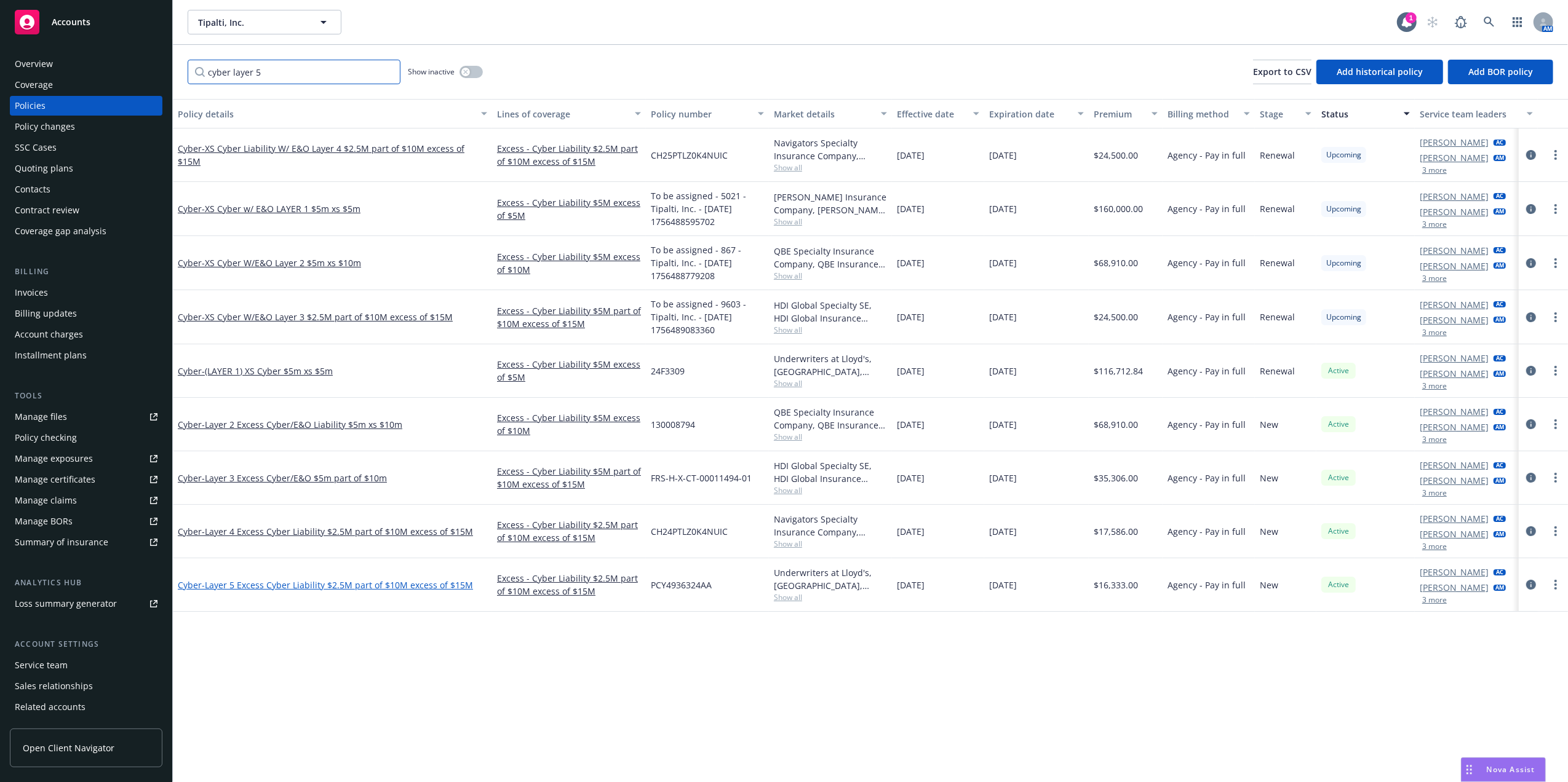
type input "cyber layer 5"
click at [336, 586] on span "- Layer 5 Excess Cyber Liability $2.5M part of $10M excess of $15M" at bounding box center [337, 585] width 271 height 11
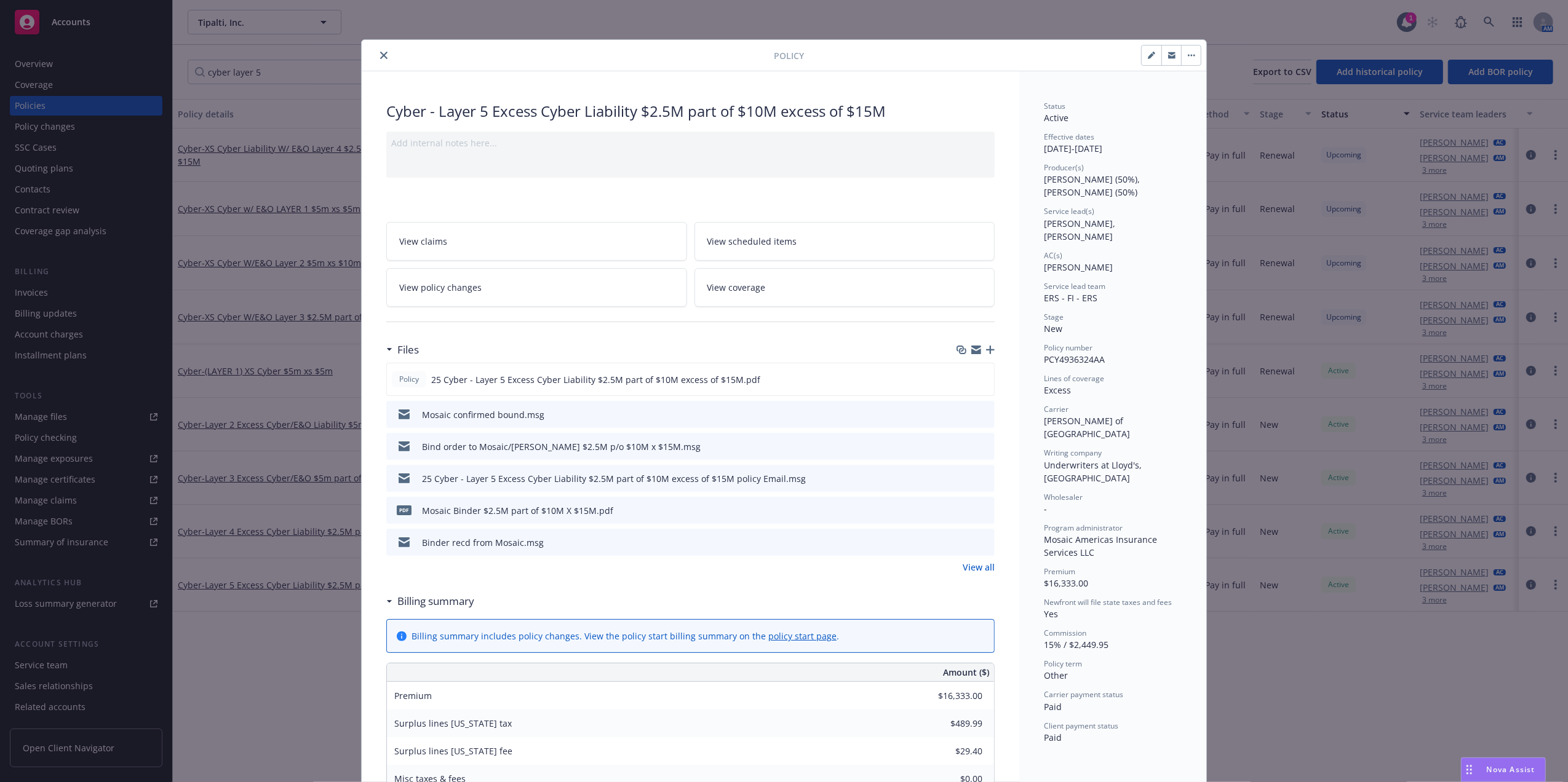
scroll to position [37, 0]
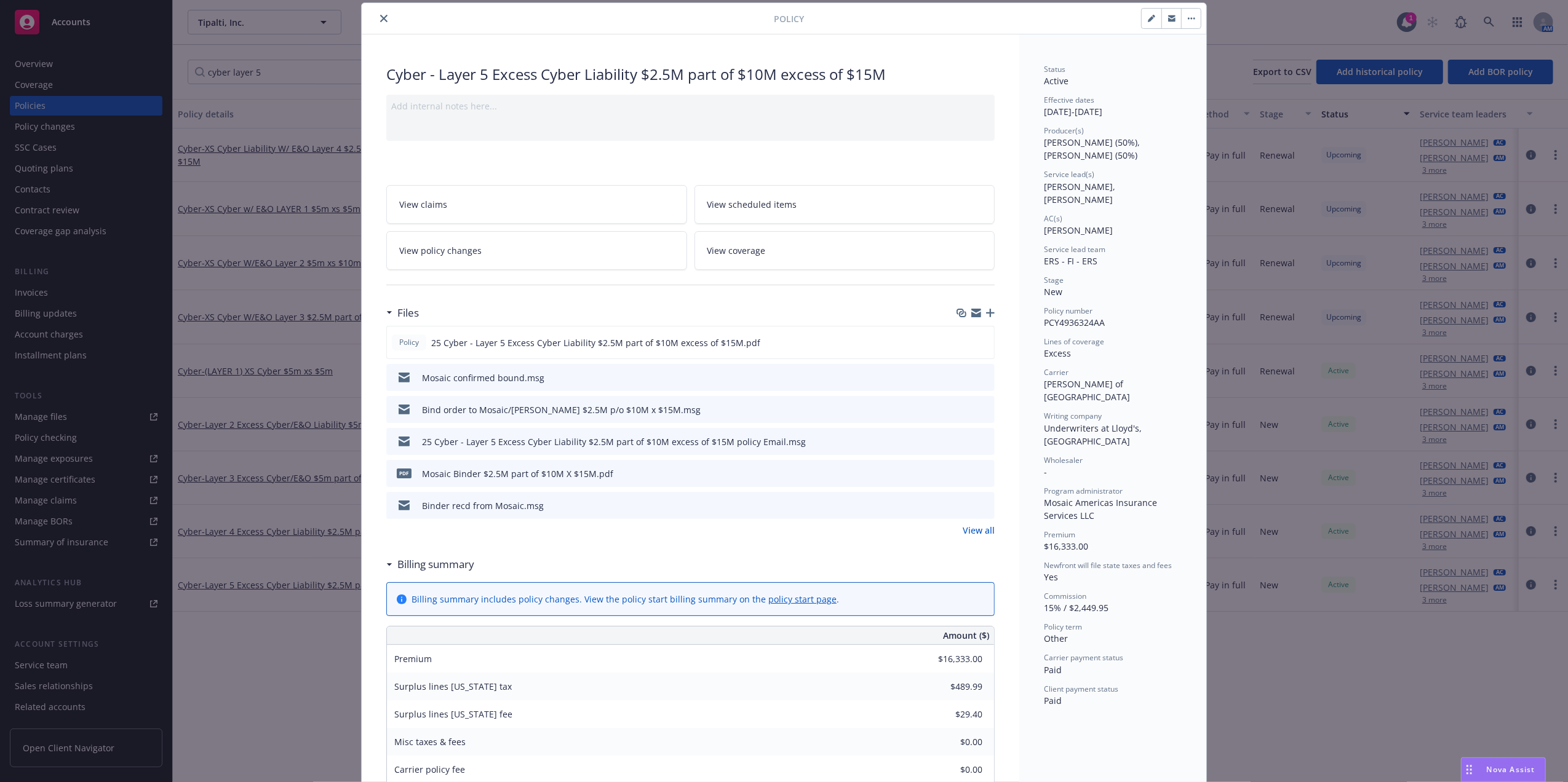
click at [377, 20] on button "close" at bounding box center [384, 18] width 15 height 15
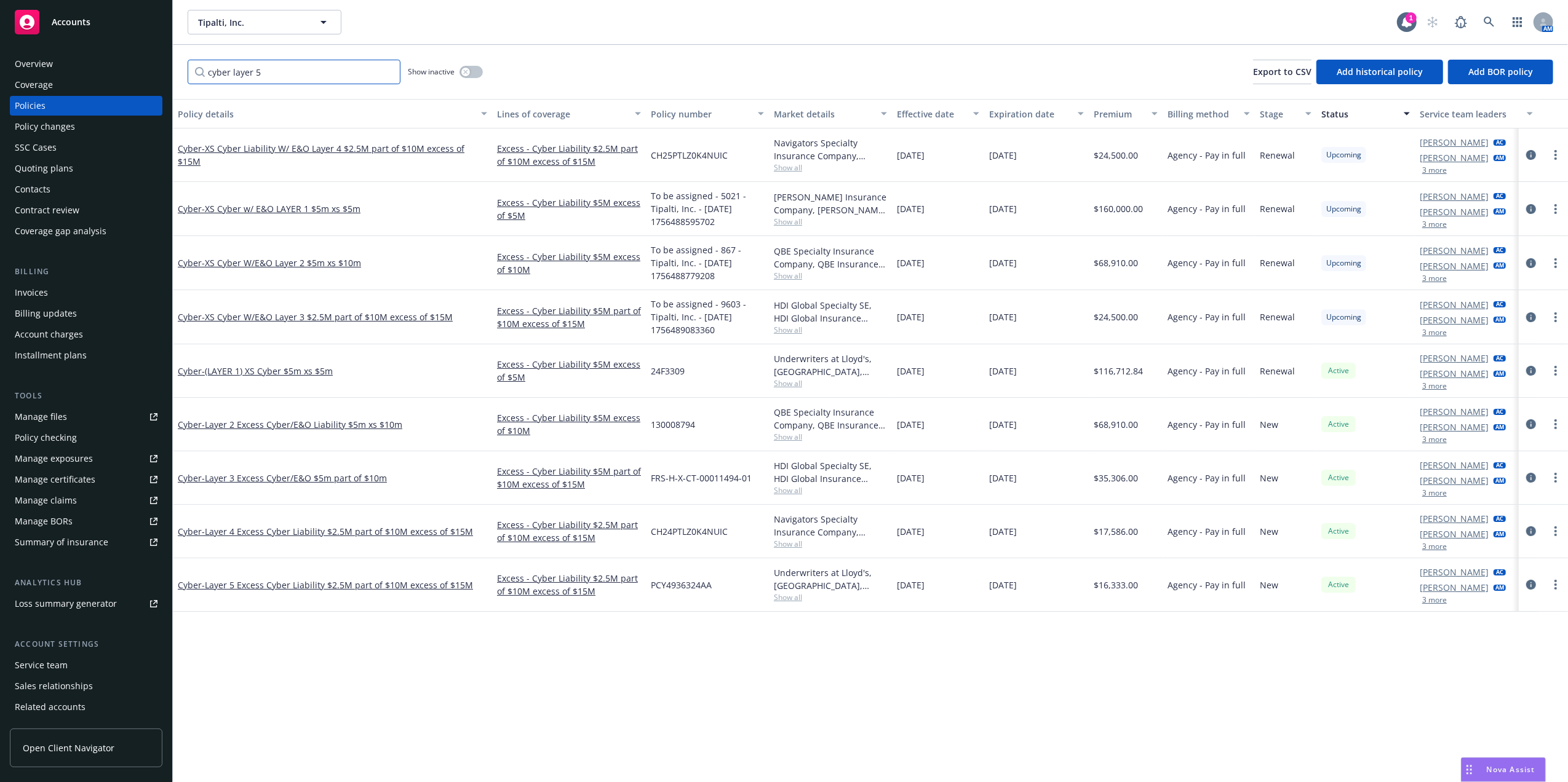
click at [387, 72] on input "cyber layer 5" at bounding box center [294, 72] width 212 height 24
drag, startPoint x: 358, startPoint y: 73, endPoint x: 384, endPoint y: 3, distance: 74.7
click at [358, 73] on input "Filter by keyword..." at bounding box center [294, 72] width 212 height 24
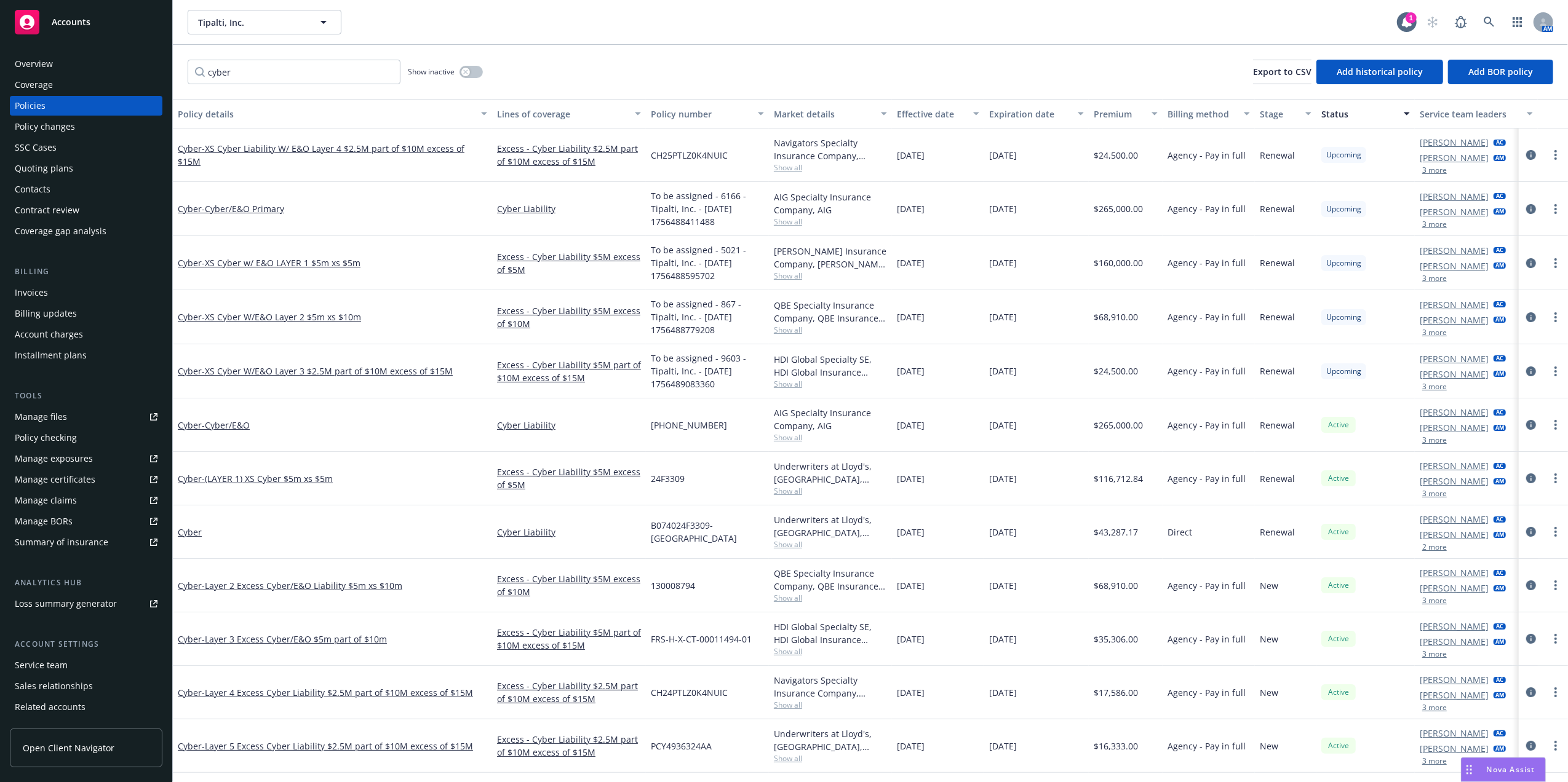
click at [205, 118] on div "Policy details" at bounding box center [325, 114] width 295 height 13
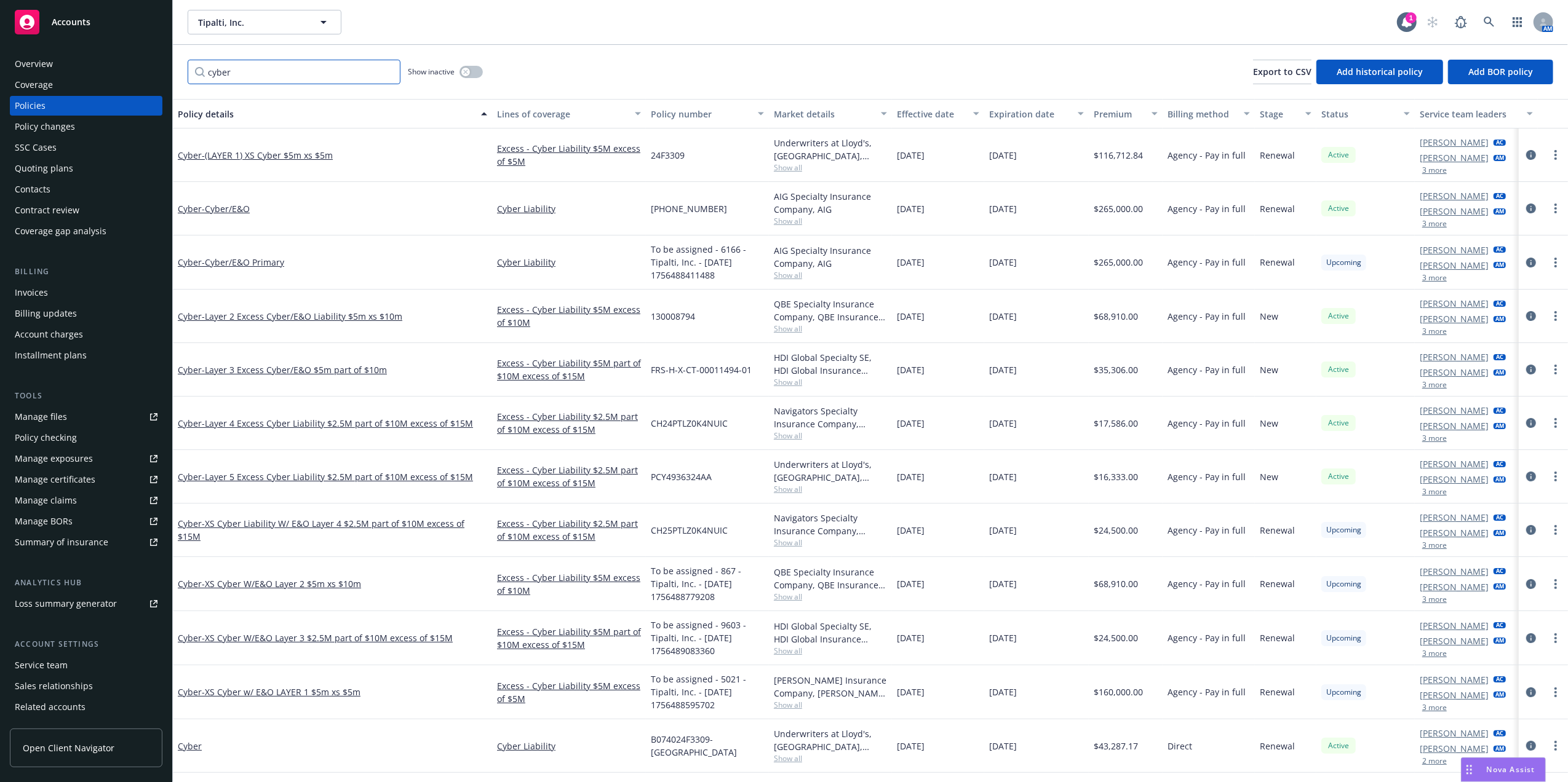
click at [252, 67] on input "cyber" at bounding box center [294, 72] width 212 height 24
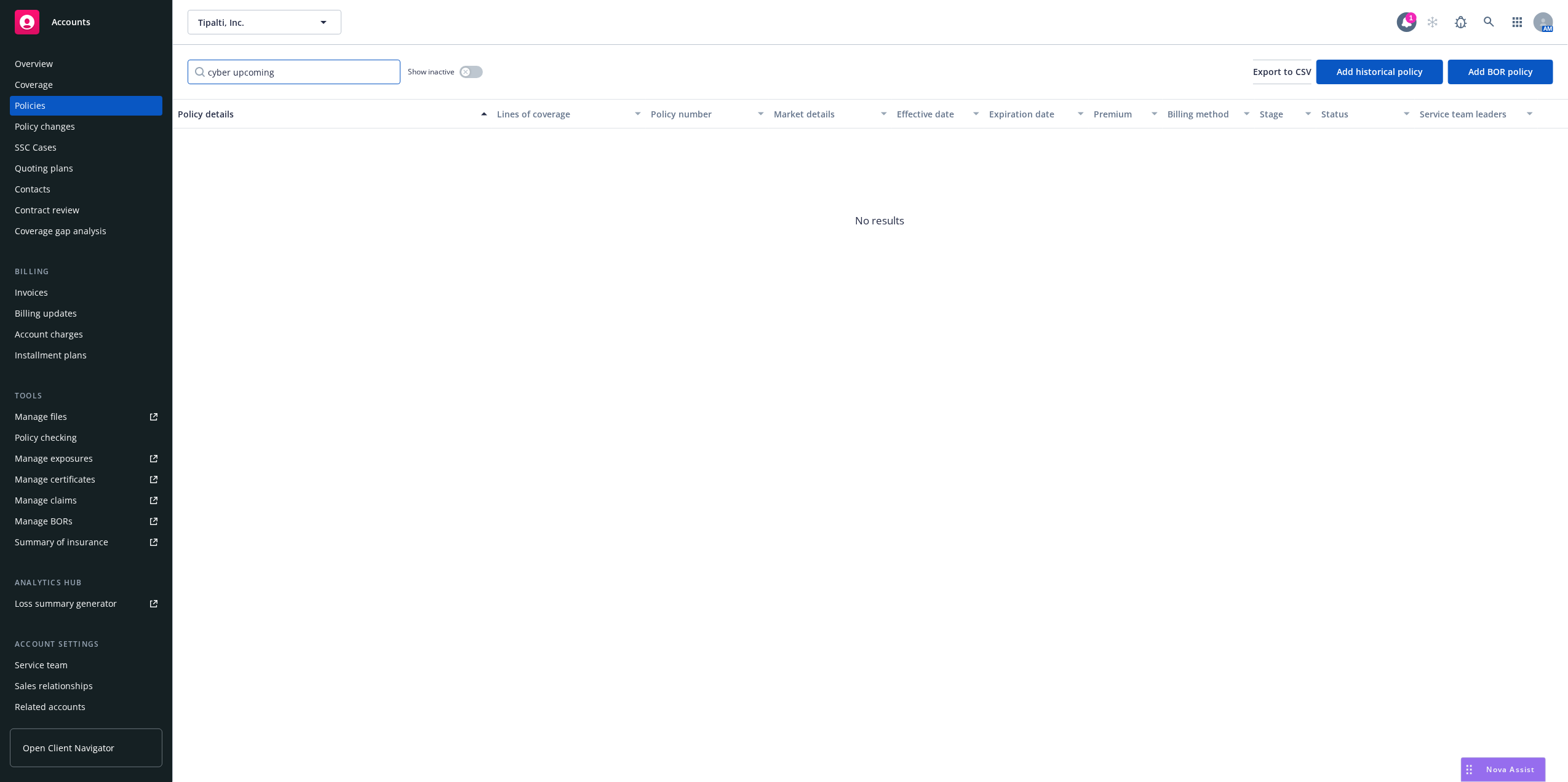
click at [260, 72] on input "cyber upcoming" at bounding box center [294, 72] width 212 height 24
click at [260, 70] on input "cyber upcoming" at bounding box center [294, 72] width 212 height 24
click at [254, 72] on input "cyber upcoming" at bounding box center [294, 72] width 212 height 24
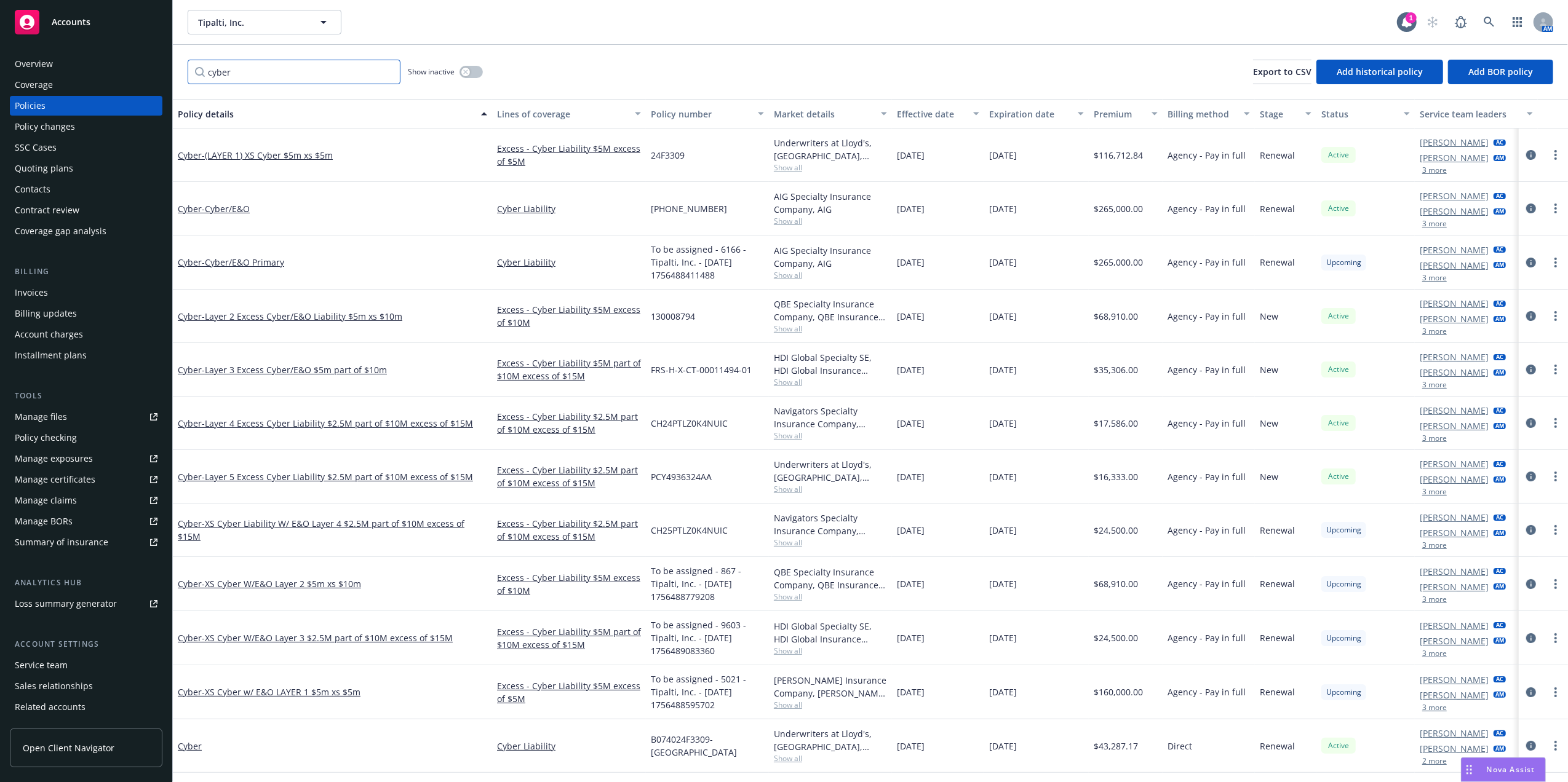
type input "cyber"
click at [1338, 114] on div "Status" at bounding box center [1359, 114] width 75 height 13
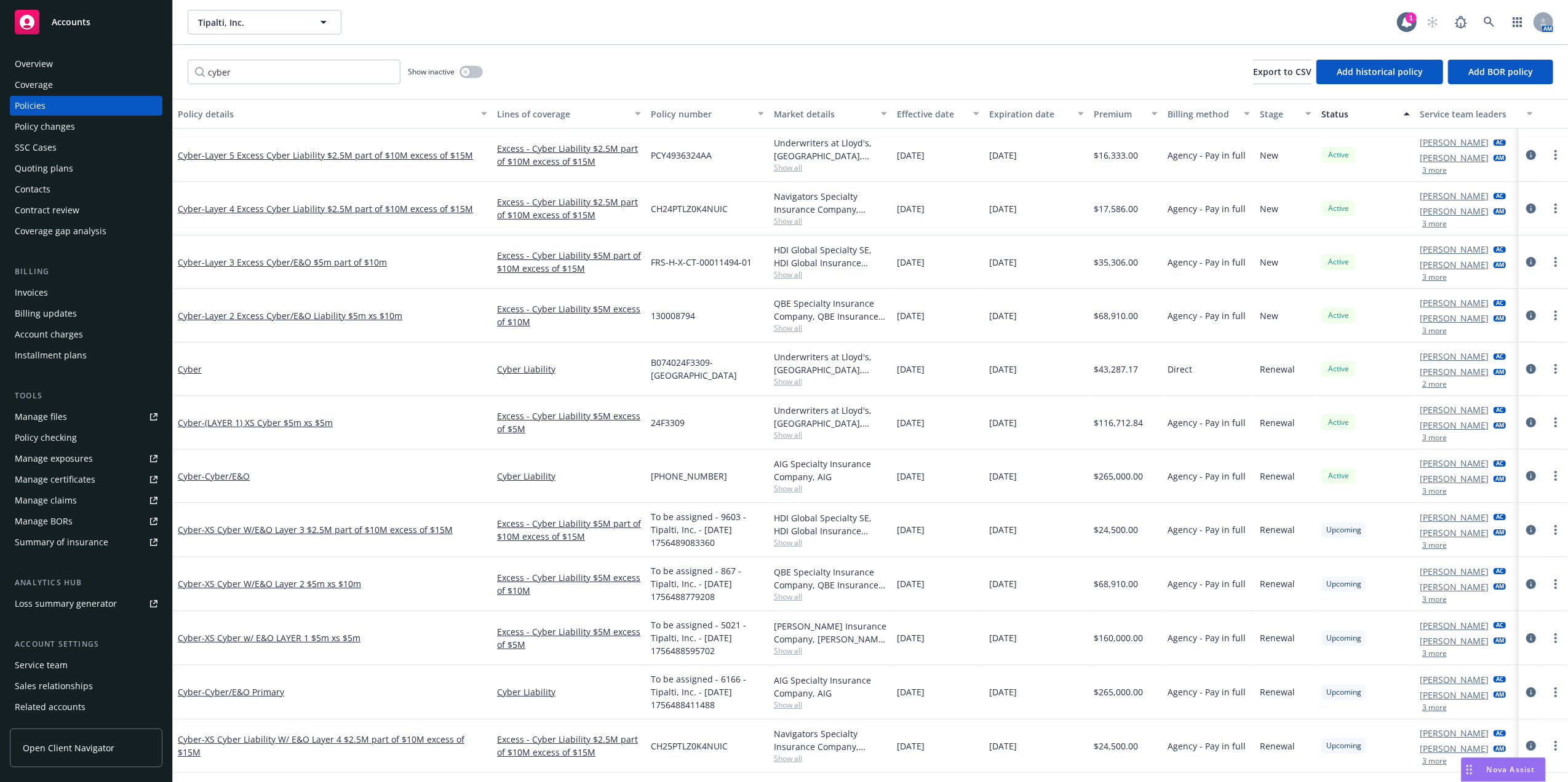
click at [1361, 111] on div "Status" at bounding box center [1359, 114] width 75 height 13
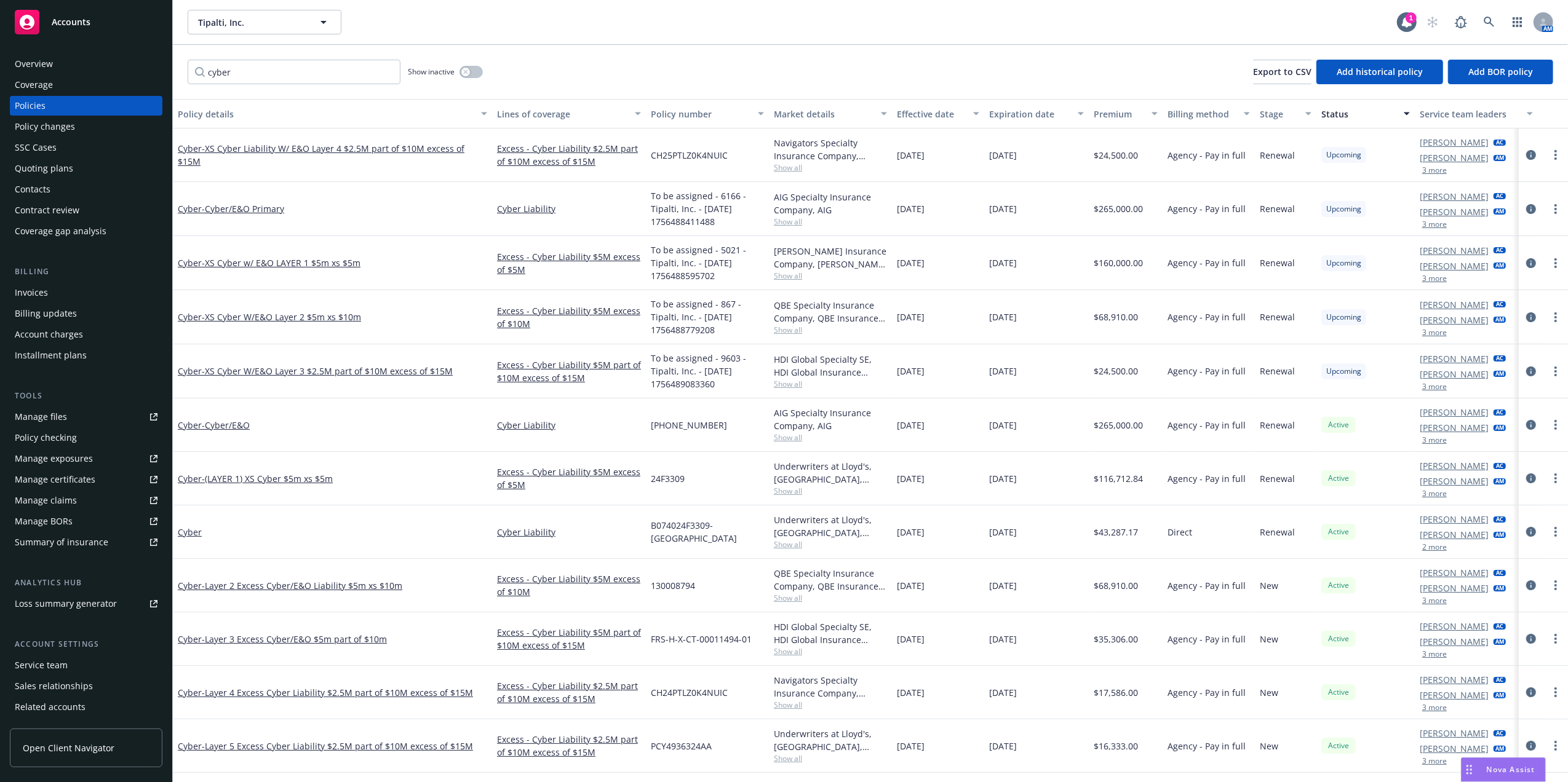
drag, startPoint x: 1337, startPoint y: 377, endPoint x: 1337, endPoint y: 333, distance: 44.0
click at [1337, 375] on div "Upcoming" at bounding box center [1343, 371] width 45 height 16
drag, startPoint x: 1336, startPoint y: 331, endPoint x: 1336, endPoint y: 304, distance: 27.0
click at [1336, 331] on div "Upcoming" at bounding box center [1365, 317] width 99 height 54
drag, startPoint x: 1336, startPoint y: 278, endPoint x: 1329, endPoint y: 192, distance: 86.3
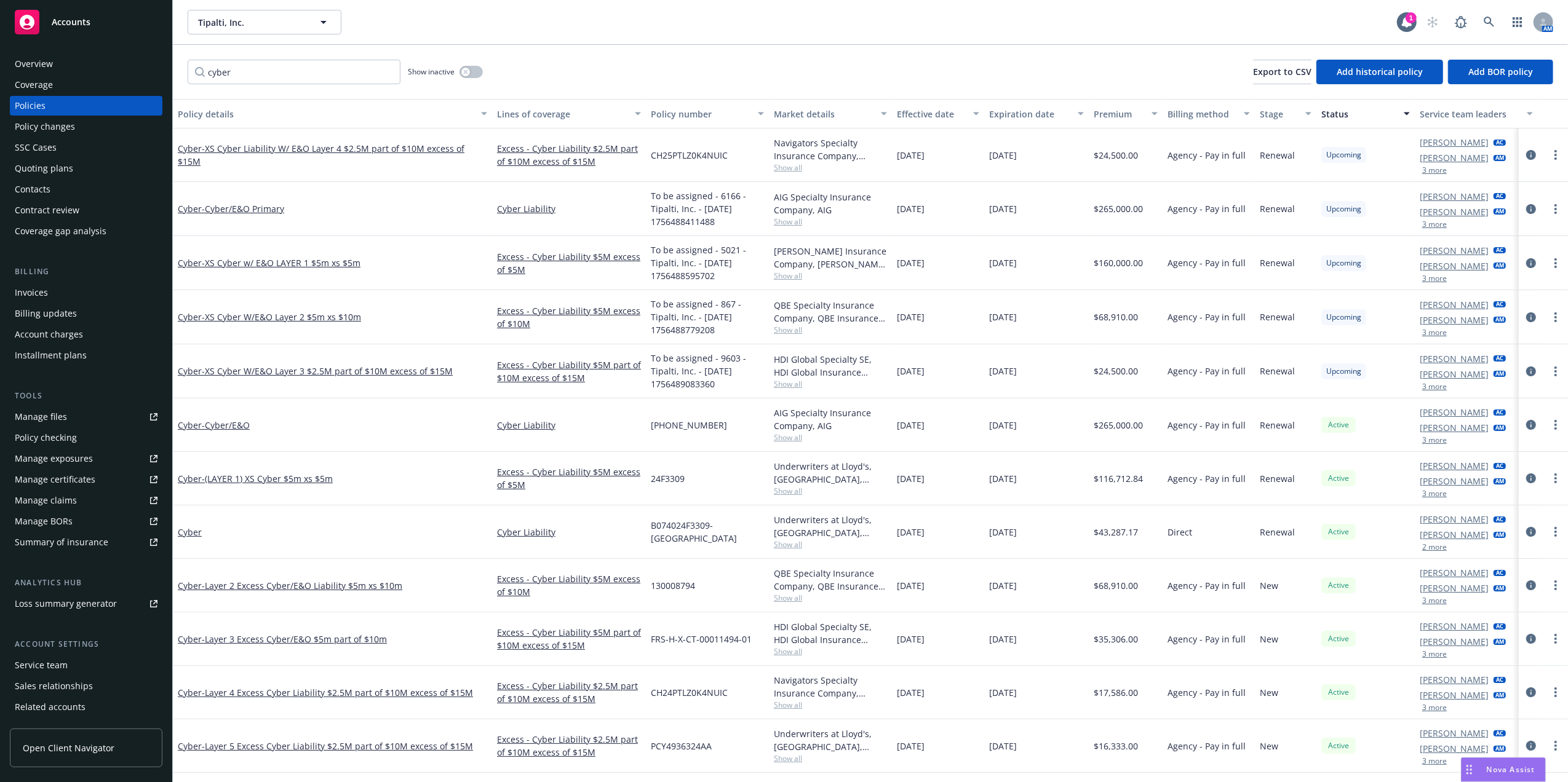
click at [1336, 277] on div "Upcoming" at bounding box center [1365, 263] width 99 height 54
drag, startPoint x: 1322, startPoint y: 204, endPoint x: 1323, endPoint y: 195, distance: 9.1
click at [1322, 201] on div "Upcoming" at bounding box center [1343, 209] width 45 height 16
click at [1320, 161] on div "Upcoming" at bounding box center [1365, 155] width 99 height 53
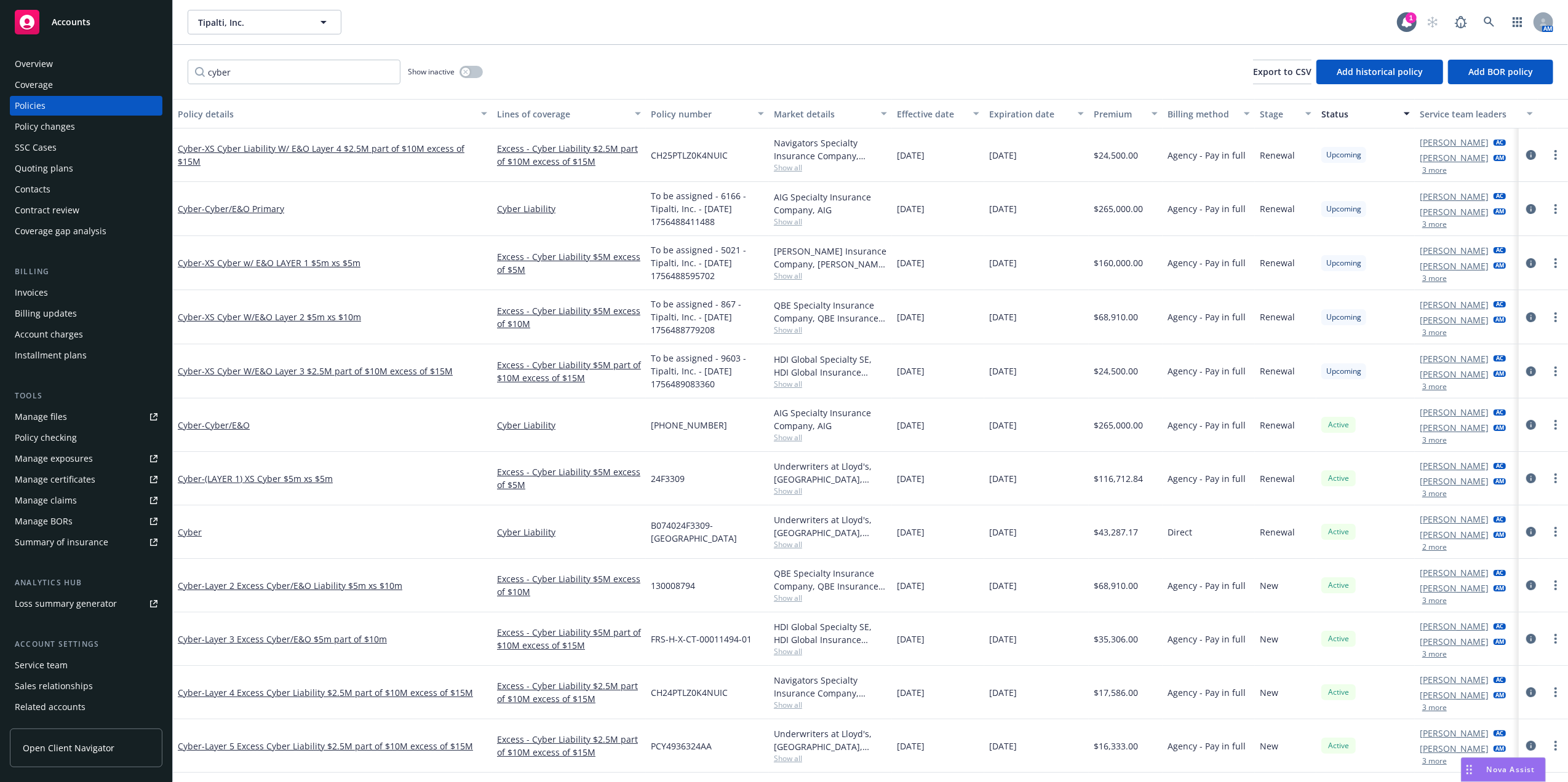
click at [801, 756] on span "Show all" at bounding box center [829, 758] width 113 height 10
click at [795, 751] on div "Writing company Underwriters at Lloyd's, London Carrier Lloyd's of London Progr…" at bounding box center [775, 689] width 246 height 138
